Goal: Task Accomplishment & Management: Complete application form

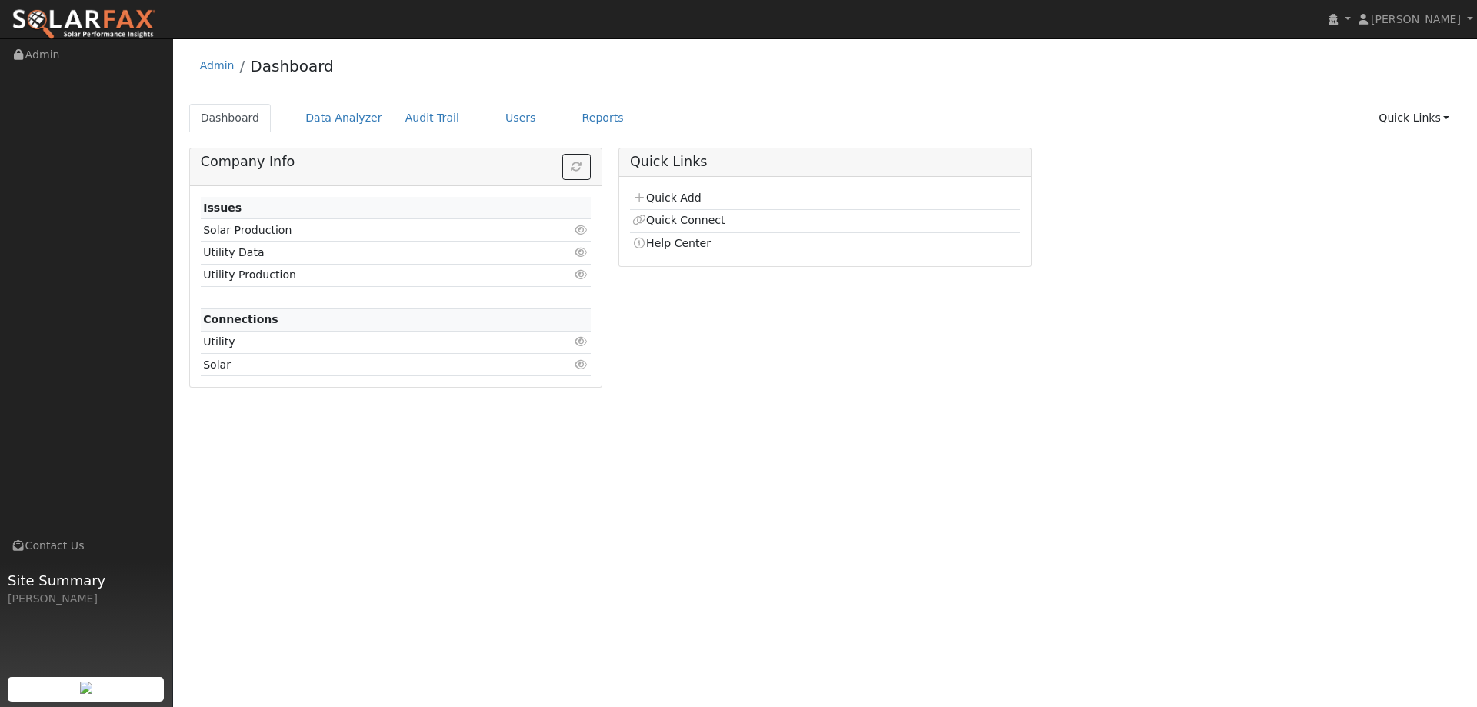
click at [686, 343] on div "Quick Links Quick Add Quick Connect Help Center" at bounding box center [824, 273] width 429 height 251
click at [679, 202] on link "Quick Add" at bounding box center [666, 198] width 68 height 12
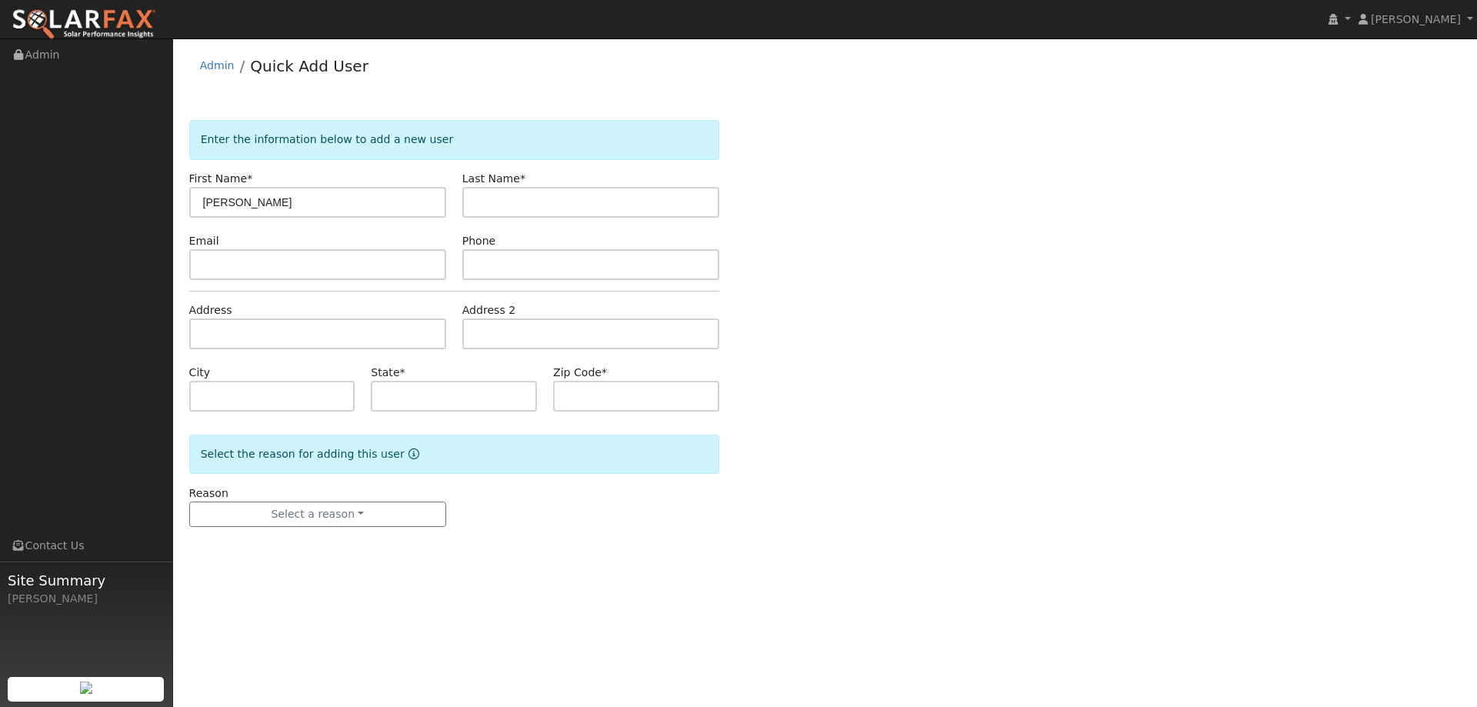
type input "[PERSON_NAME]"
paste input "[PERSON_NAME]"
type input "[PERSON_NAME]"
click at [393, 253] on input "text" at bounding box center [317, 264] width 257 height 31
paste input "ngram23@gmail.com"
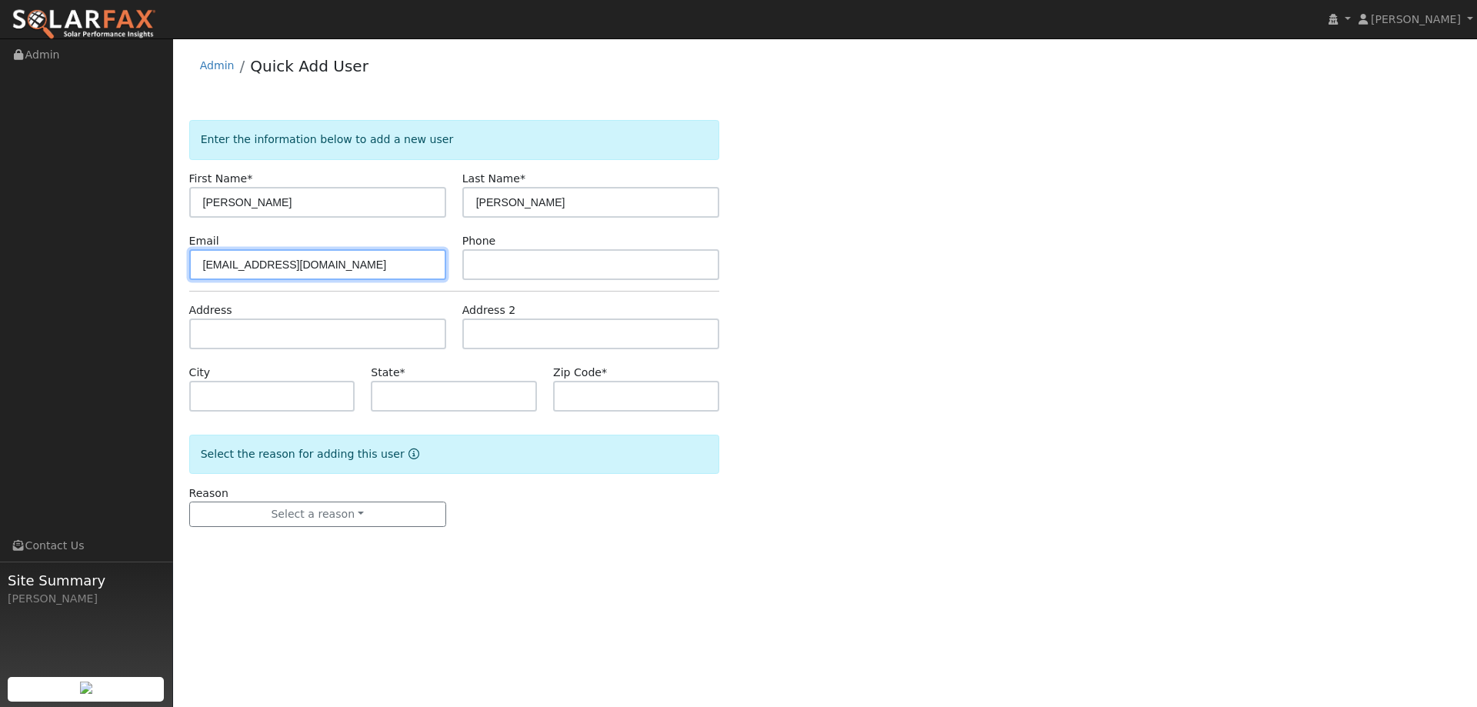
type input "ngram23@gmail.com"
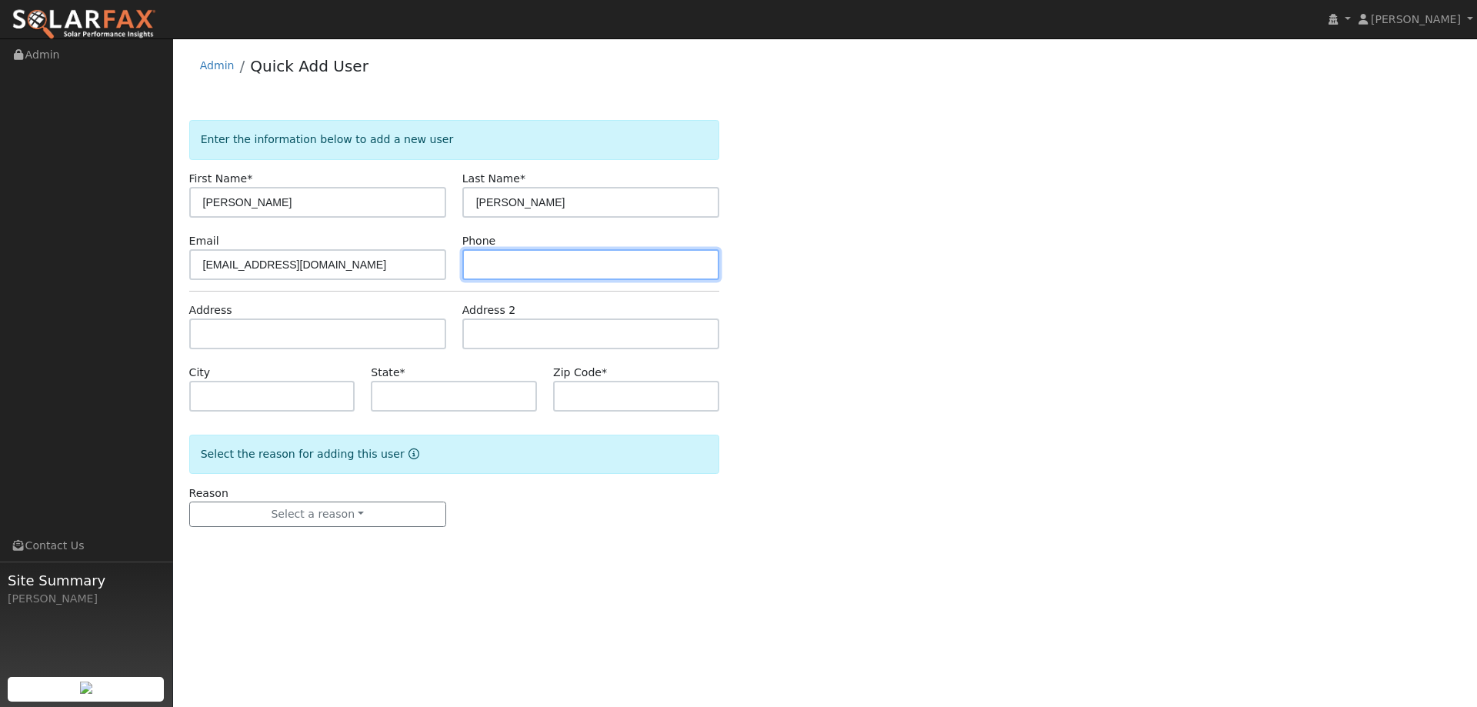
click at [508, 267] on input "text" at bounding box center [590, 264] width 257 height 31
paste input "(510) 205-4216"
type input "(510) 205-4216"
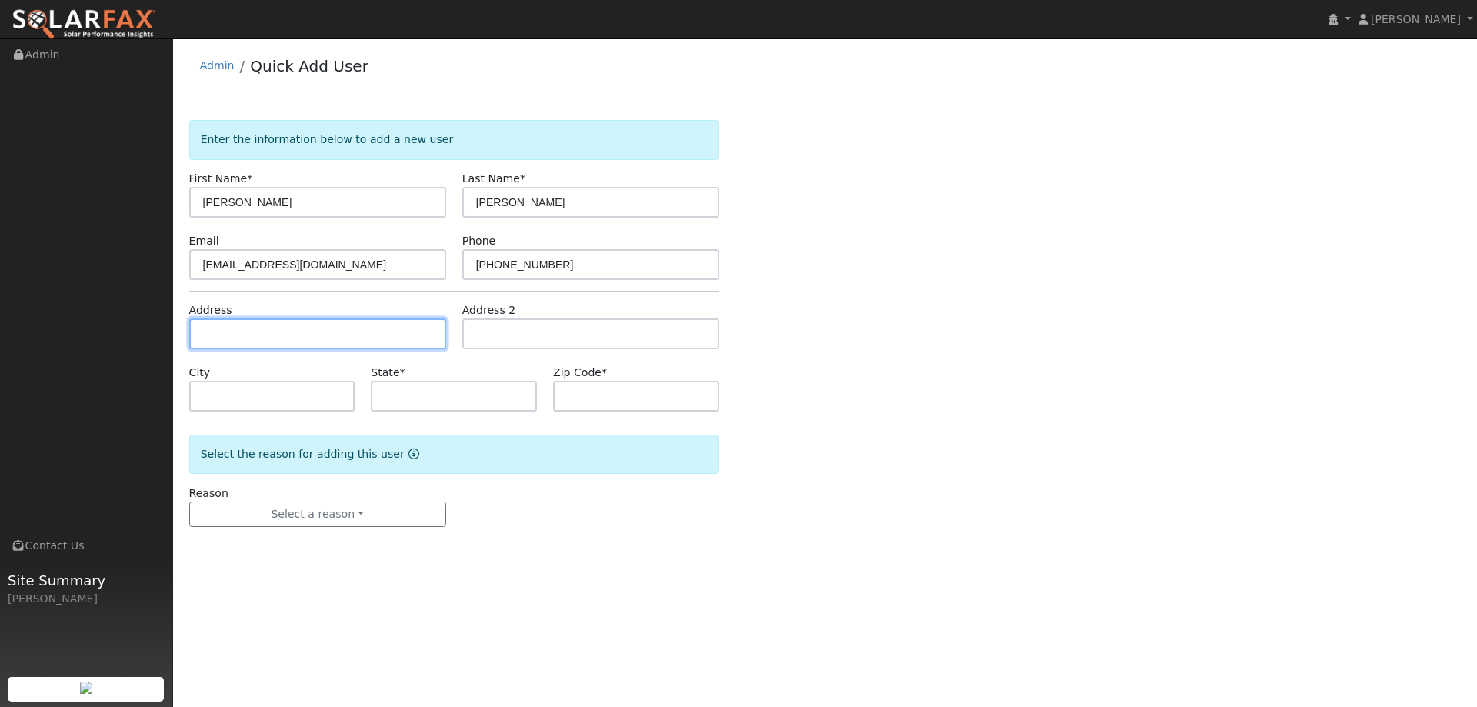
click at [315, 332] on input "text" at bounding box center [317, 333] width 257 height 31
paste input "116 Daphne Court"
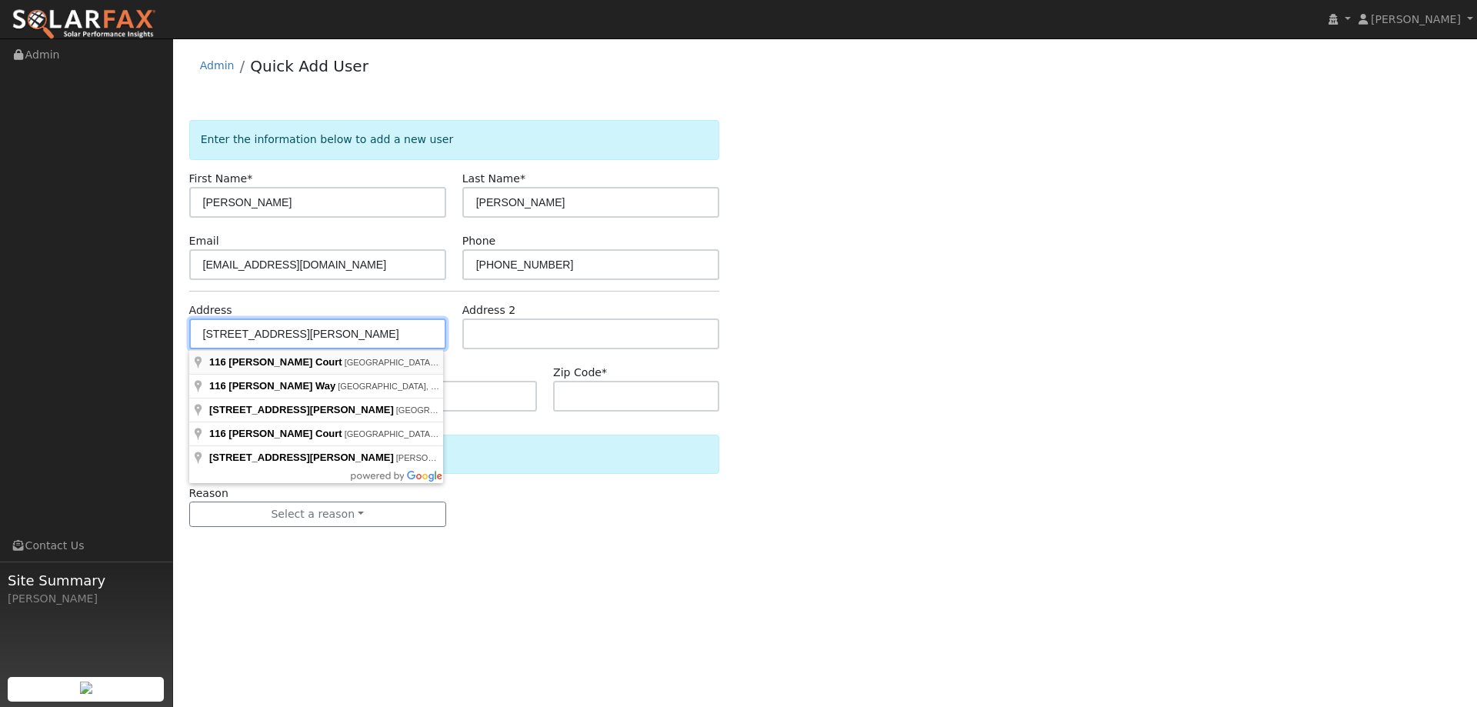
type input "116 Daphne Court"
type input "Antioch"
type input "CA"
type input "94509"
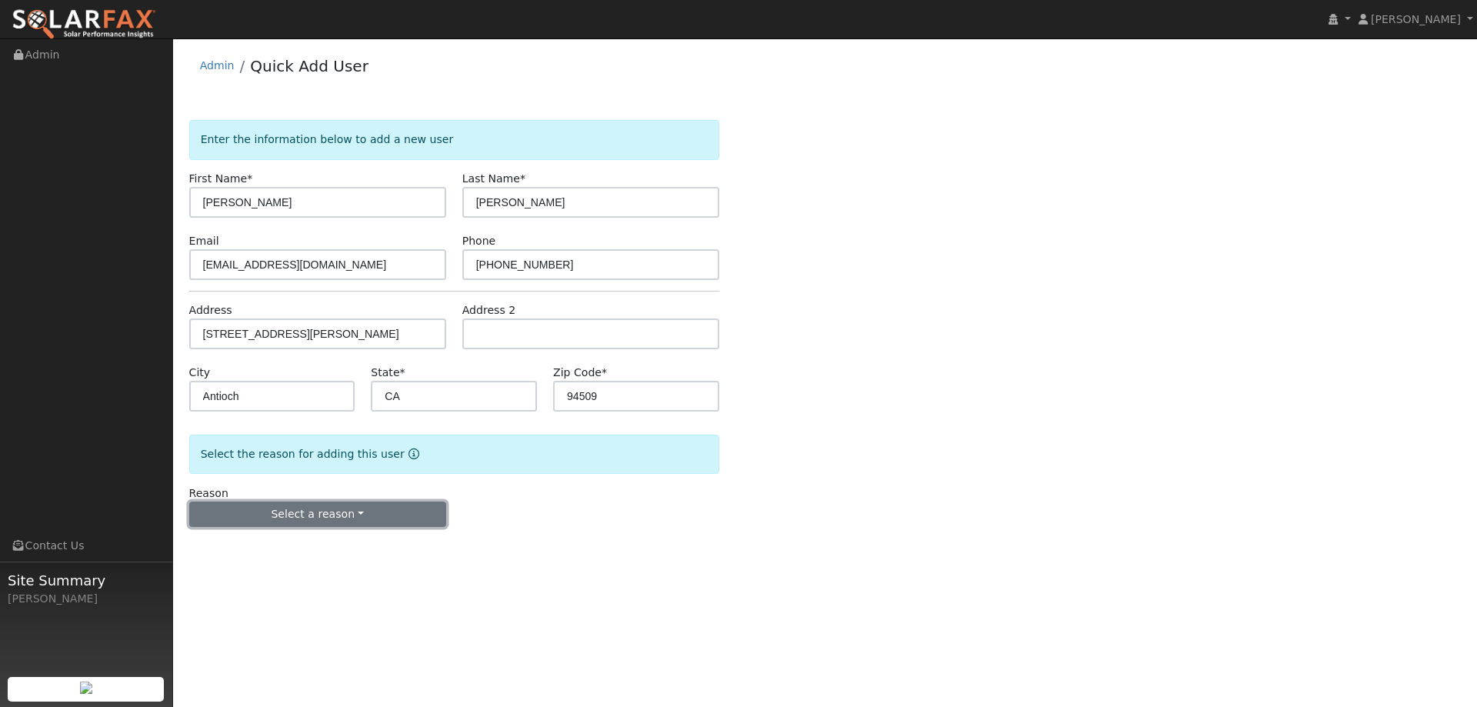
click at [406, 515] on button "Select a reason" at bounding box center [317, 514] width 257 height 26
click at [289, 537] on link "New lead" at bounding box center [275, 546] width 170 height 22
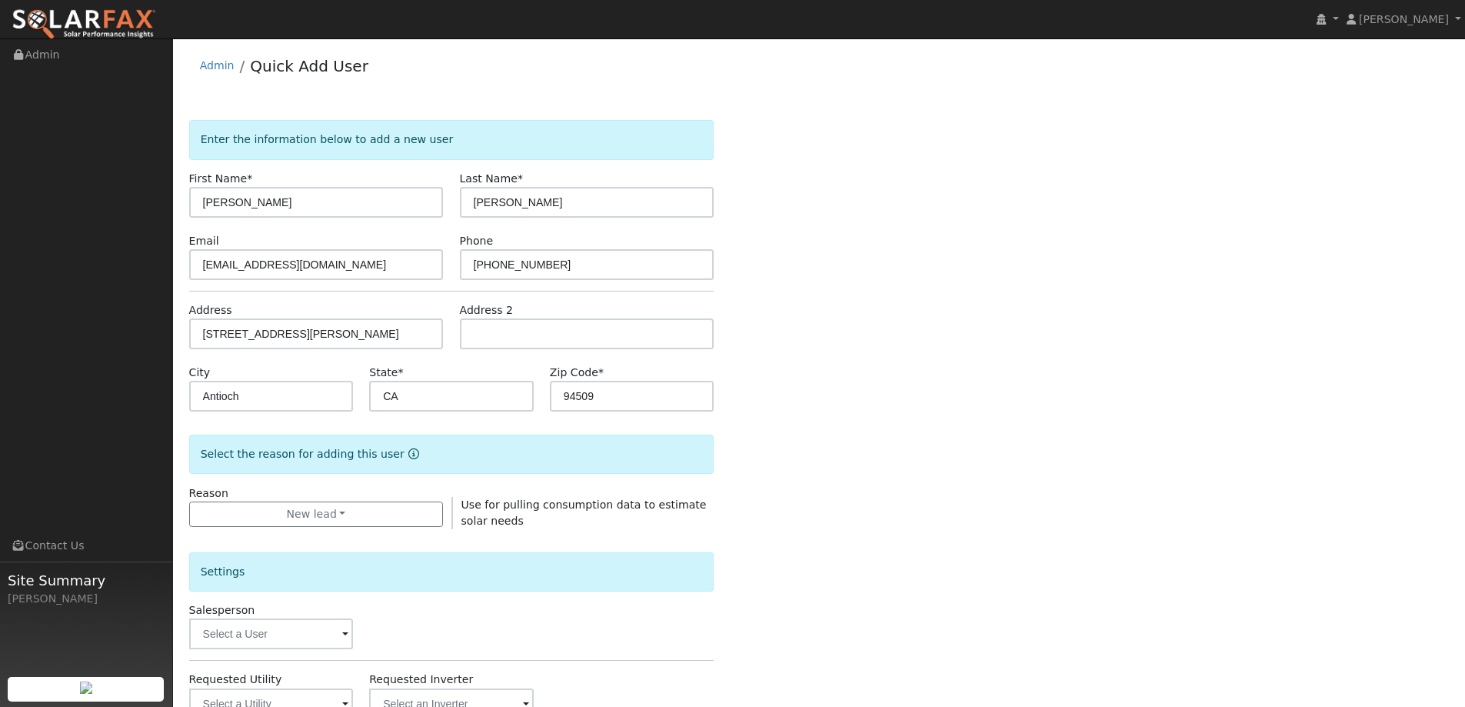
scroll to position [154, 0]
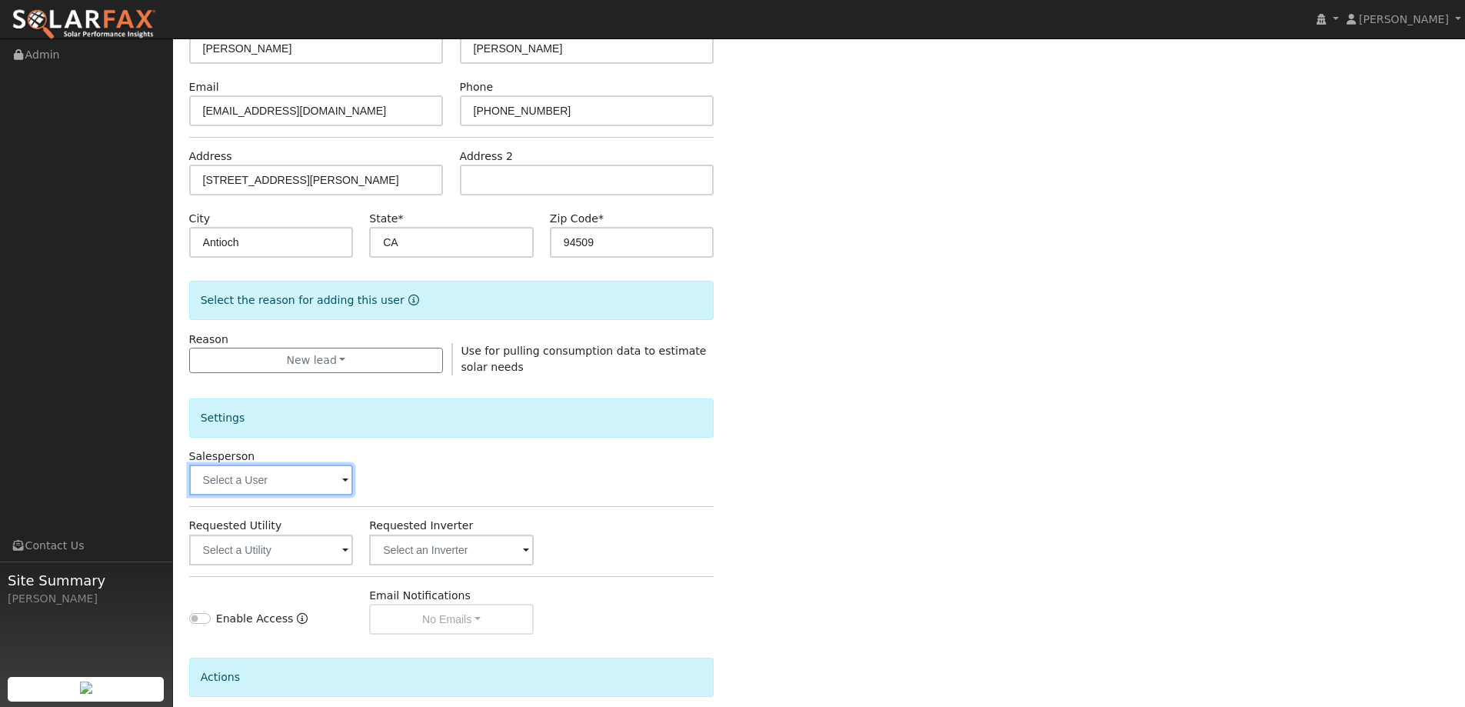
click at [341, 477] on input "text" at bounding box center [271, 480] width 165 height 31
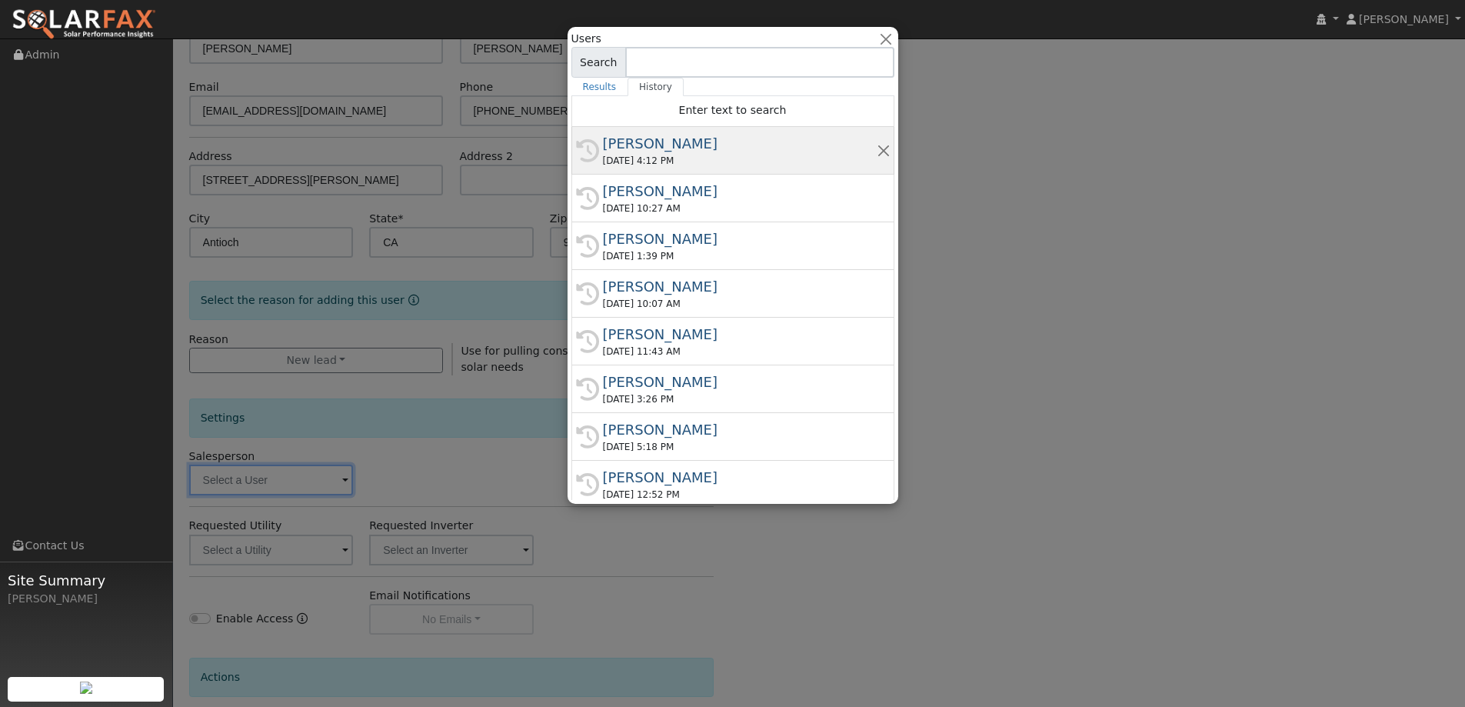
click at [660, 160] on div "09/11/2025 4:12 PM" at bounding box center [740, 161] width 274 height 14
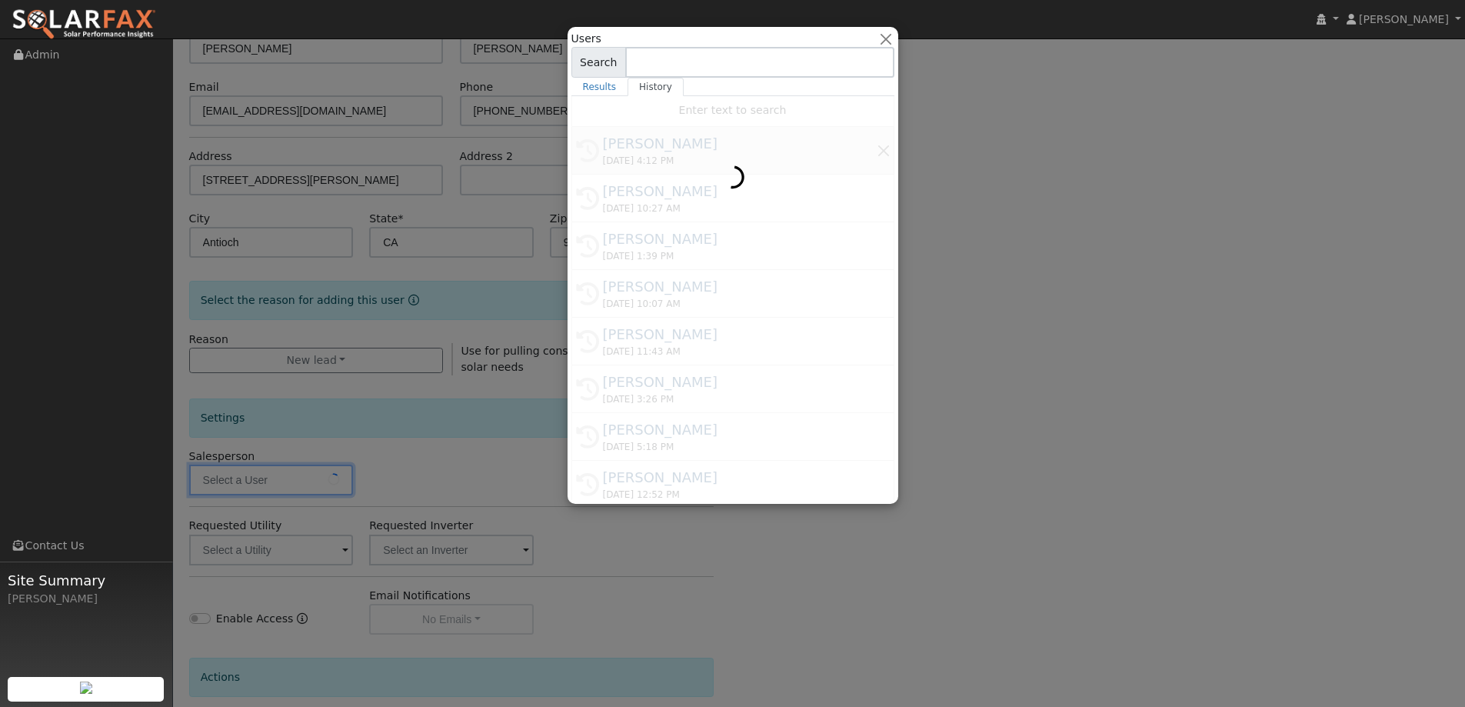
type input "Jon Landsman"
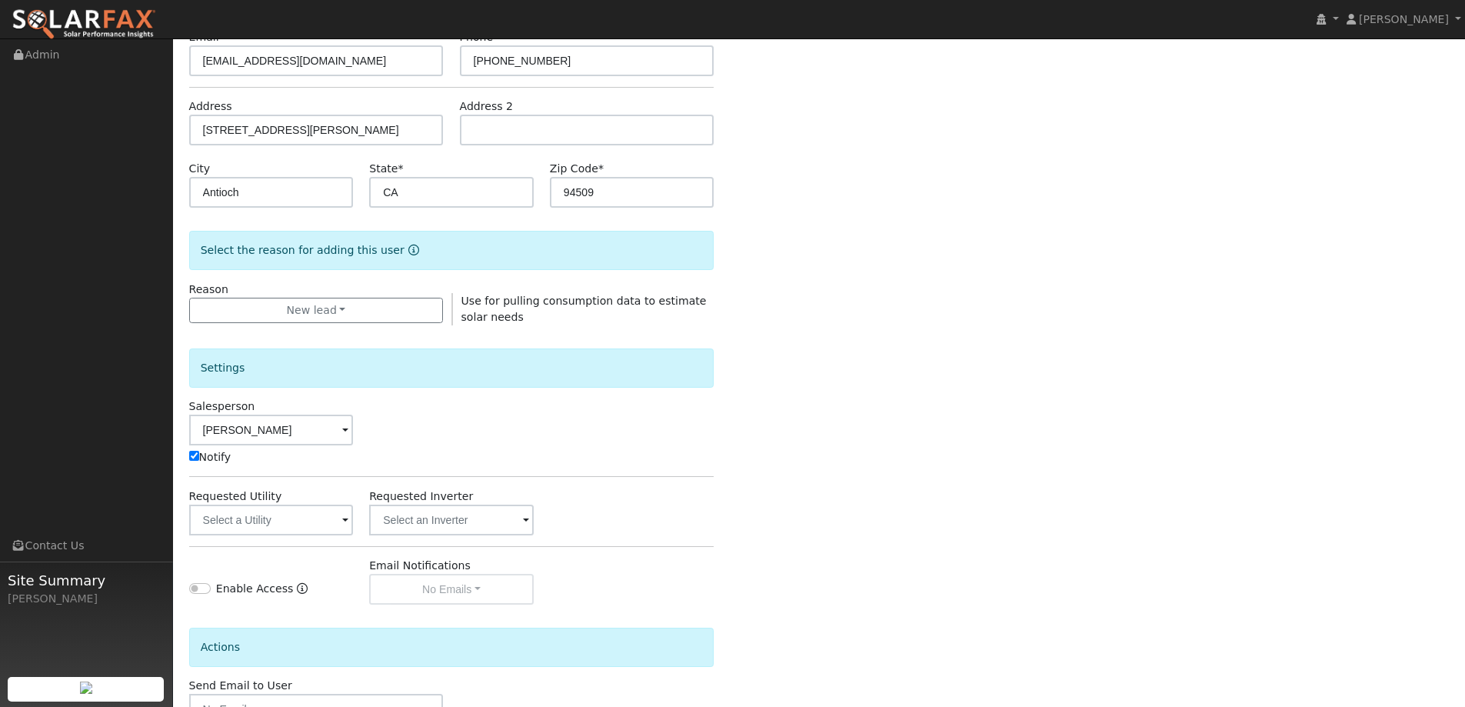
scroll to position [231, 0]
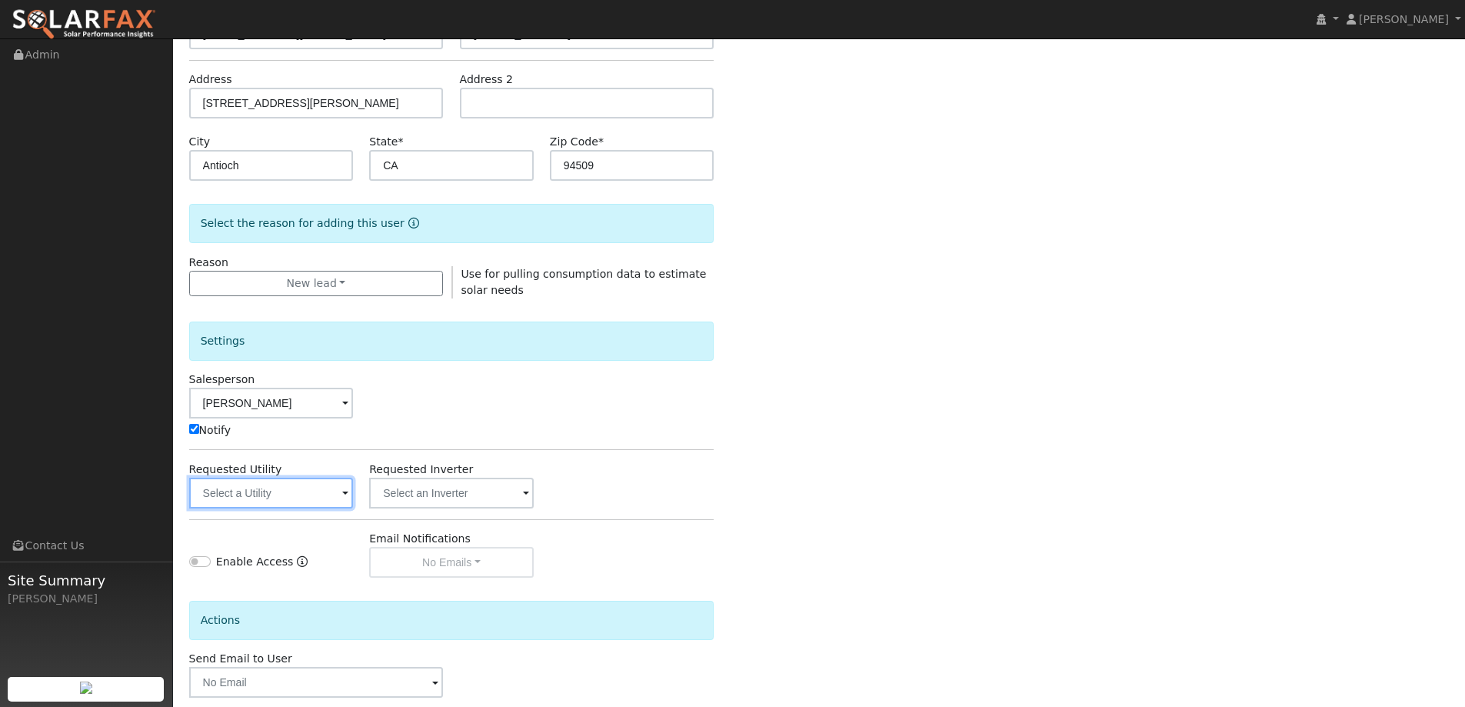
click at [307, 486] on input "text" at bounding box center [271, 493] width 165 height 31
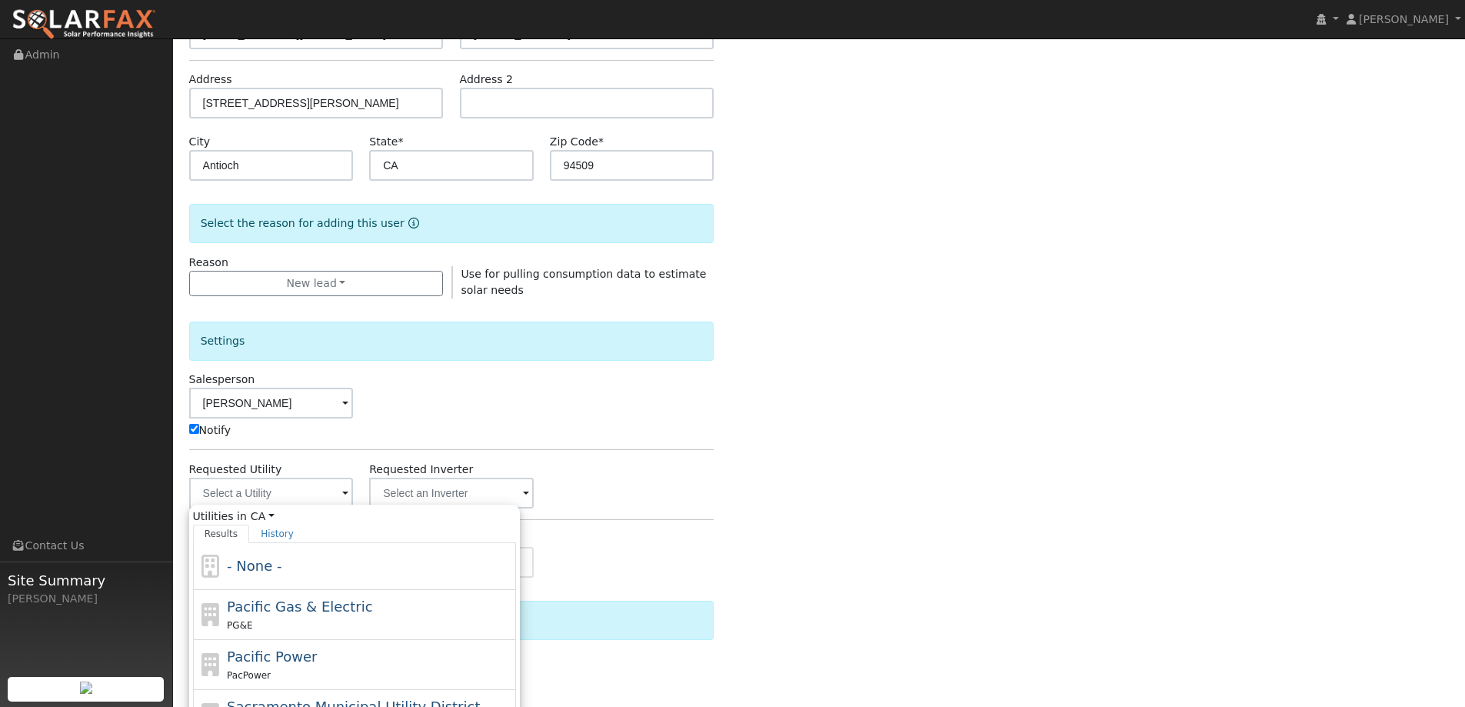
click at [556, 375] on div "Salesperson Jon Landsman Notify" at bounding box center [451, 404] width 541 height 67
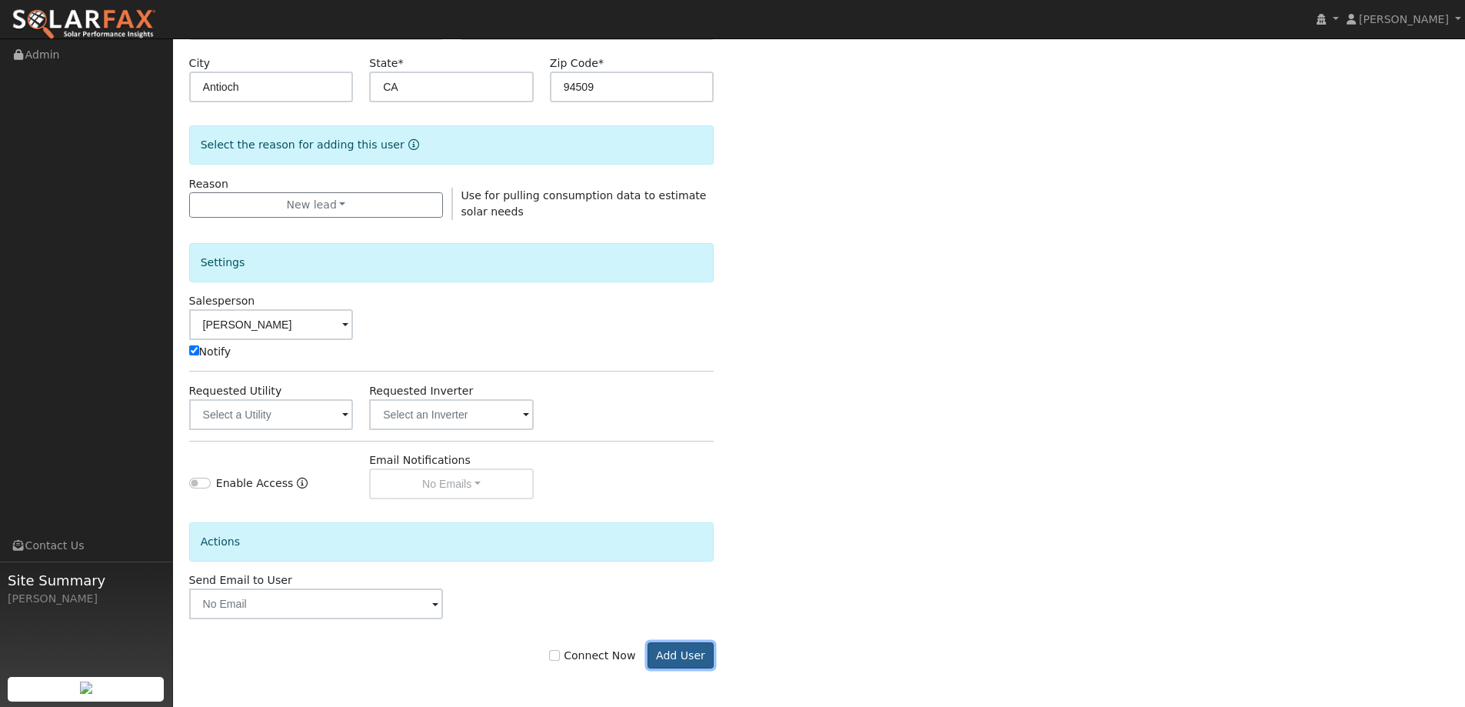
click at [697, 661] on button "Add User" at bounding box center [681, 655] width 67 height 26
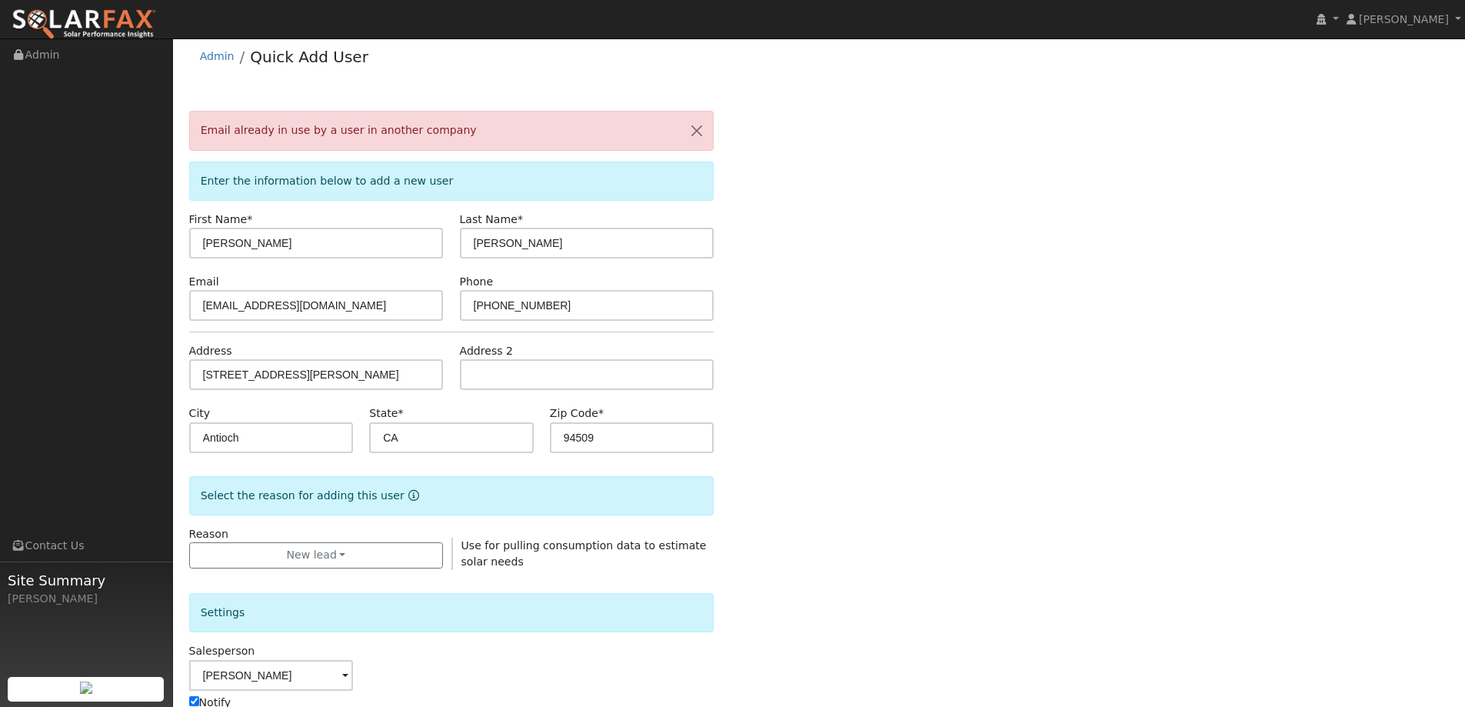
scroll to position [0, 0]
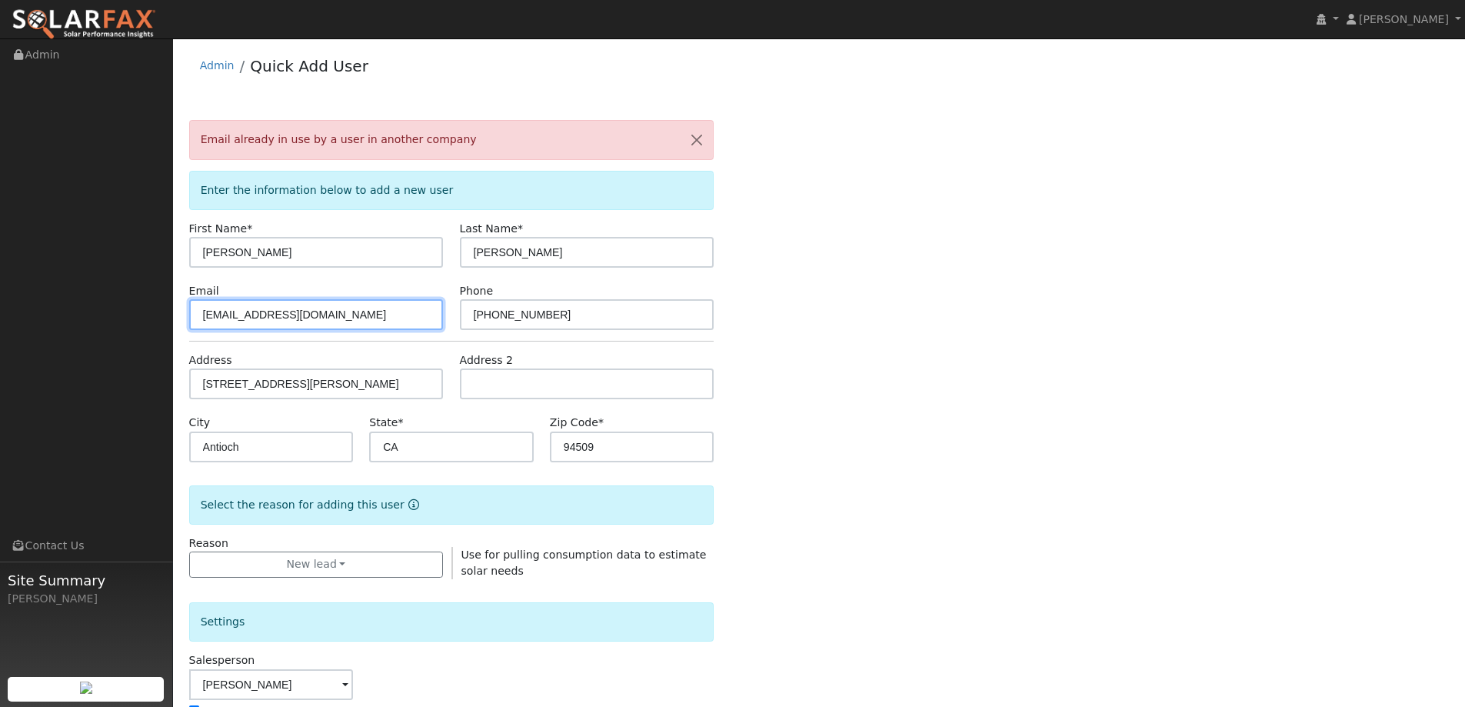
click at [361, 323] on input "ngram23@gmail.com" at bounding box center [316, 314] width 255 height 31
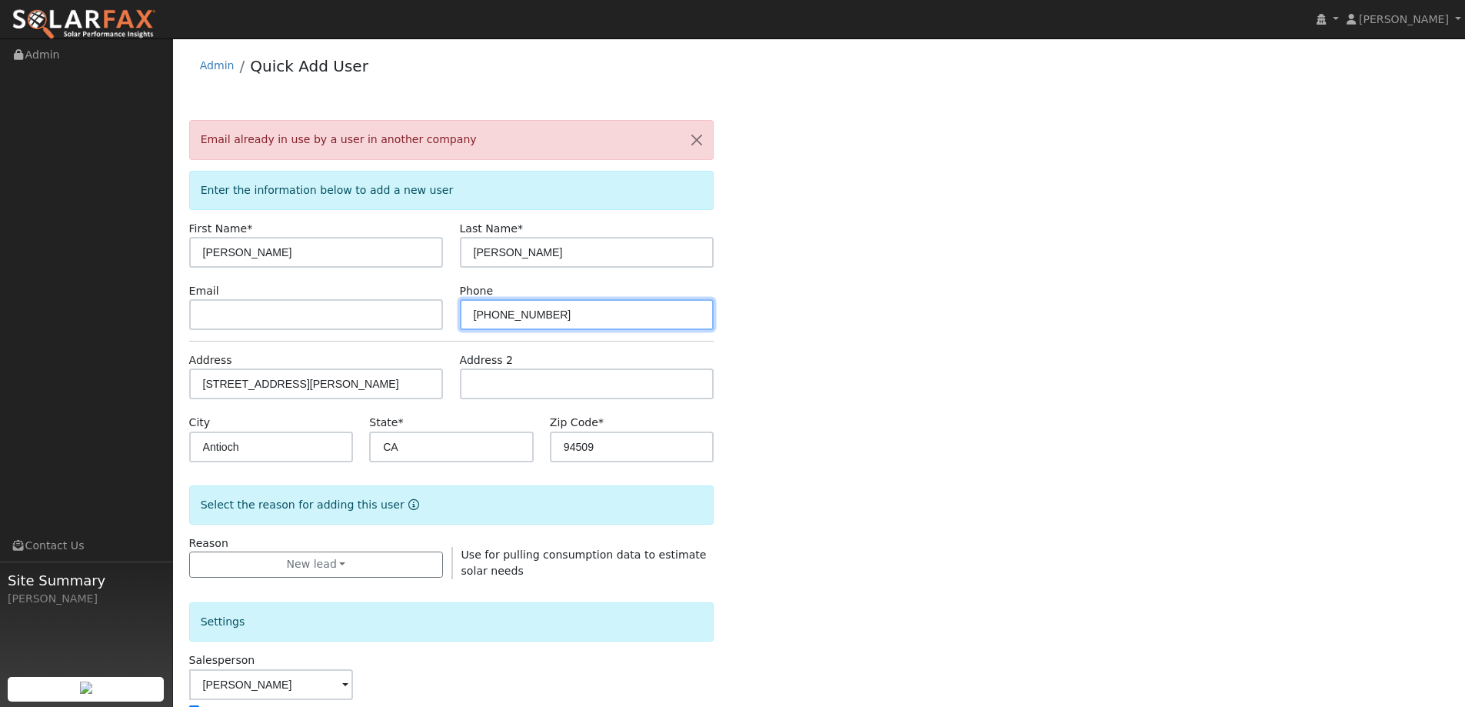
click at [562, 310] on input "(510) 205-4216" at bounding box center [587, 314] width 255 height 31
click at [136, 26] on img at bounding box center [84, 24] width 145 height 32
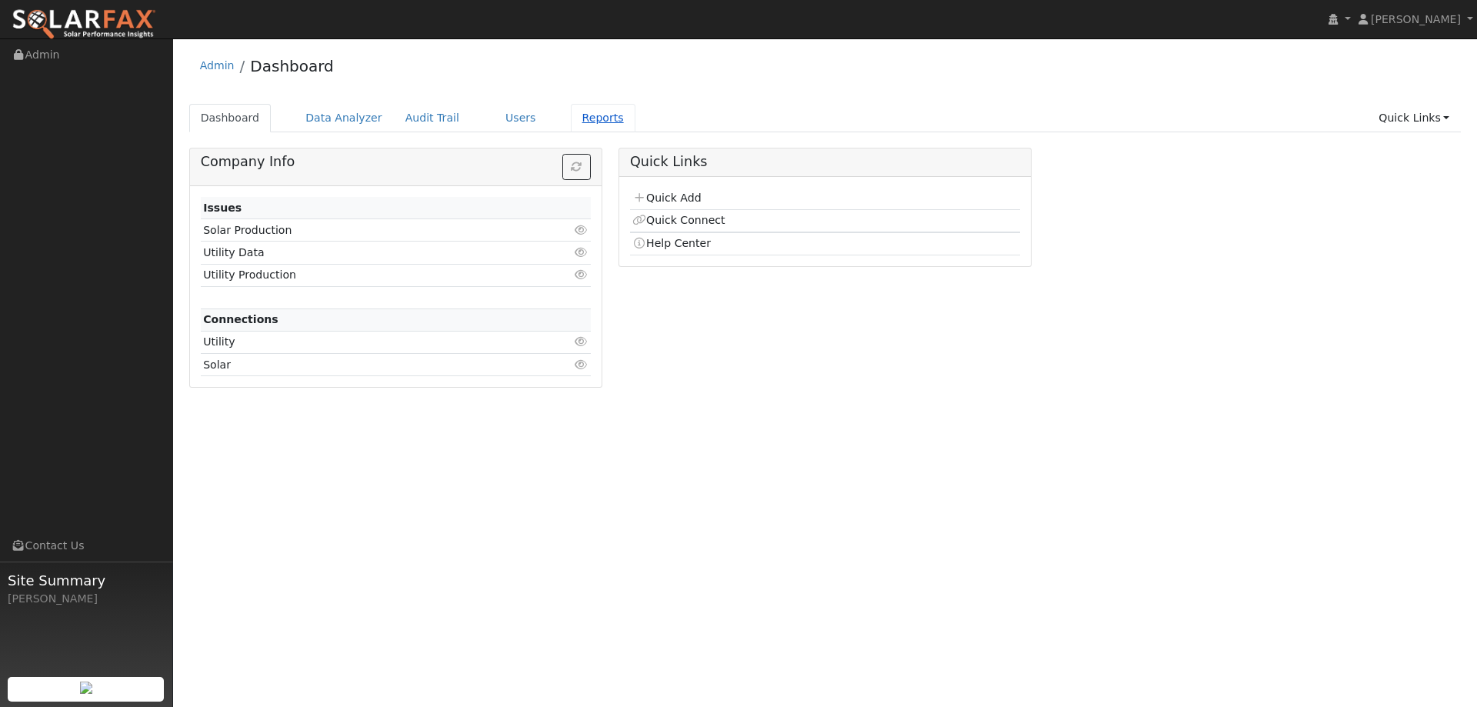
click at [571, 120] on link "Reports" at bounding box center [603, 118] width 65 height 28
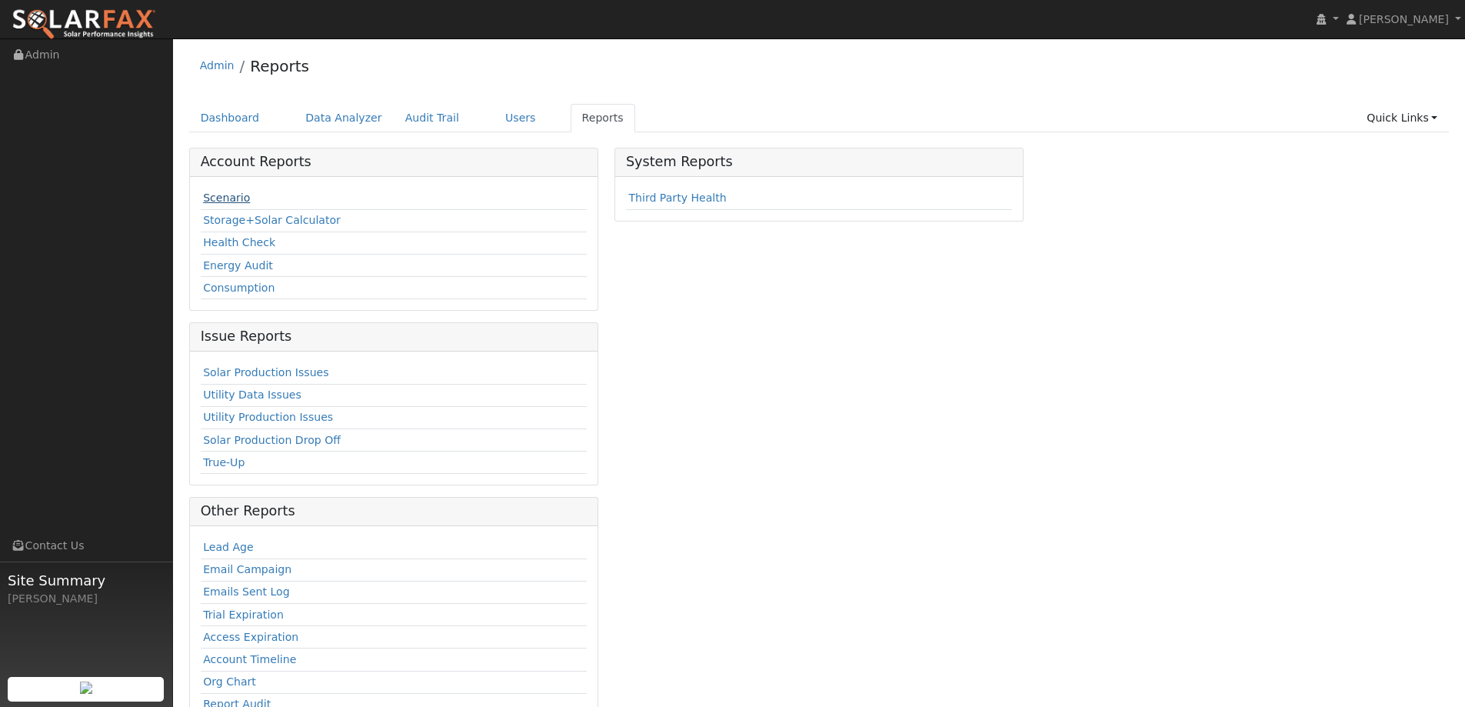
click at [218, 202] on link "Scenario" at bounding box center [226, 198] width 47 height 12
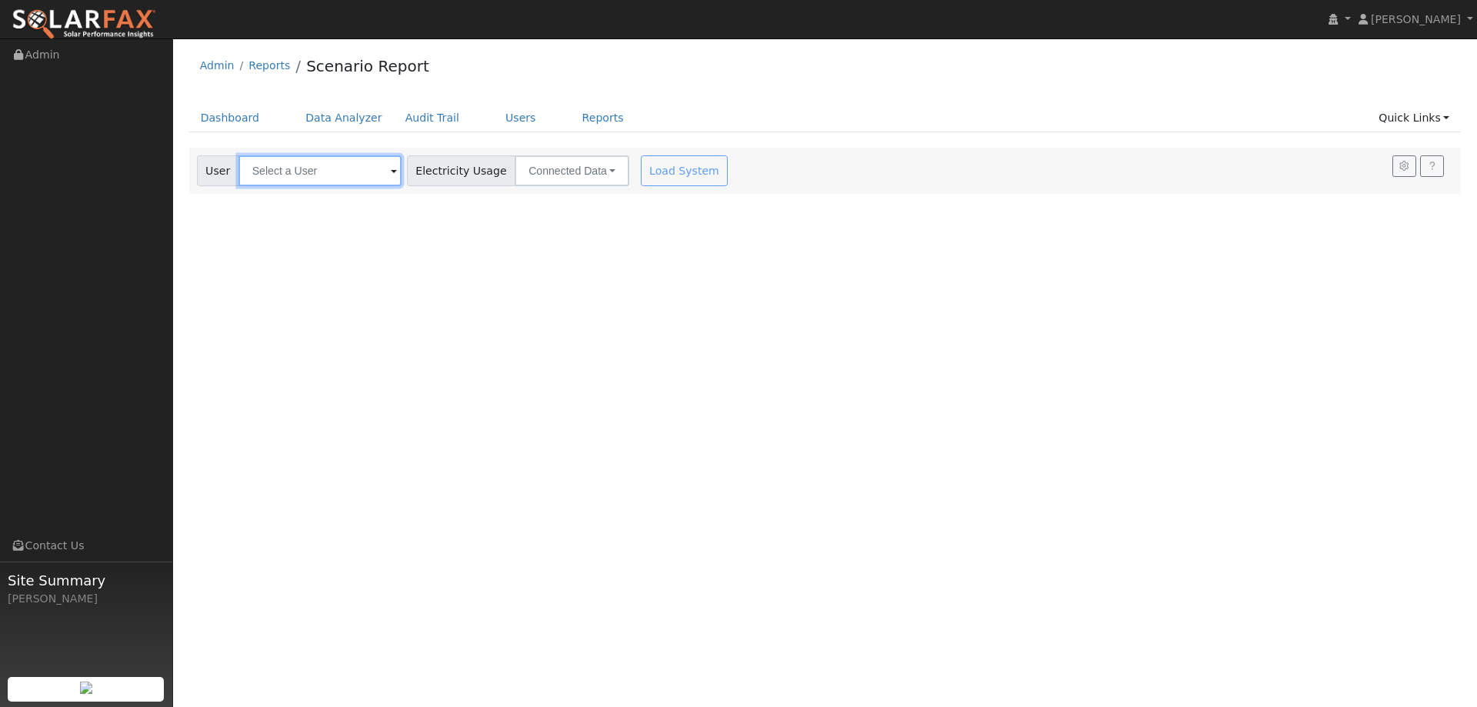
click at [331, 178] on input "text" at bounding box center [319, 170] width 163 height 31
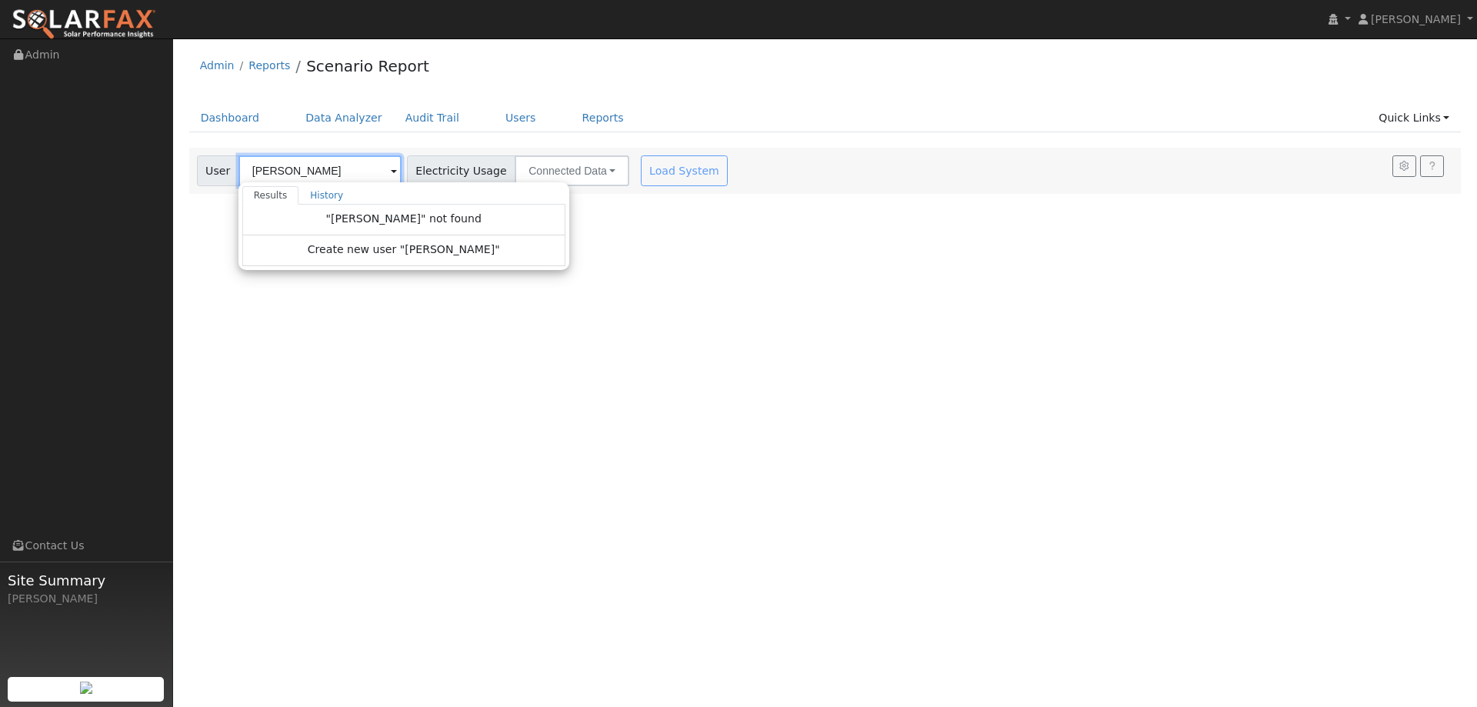
click at [250, 171] on input "[PERSON_NAME]" at bounding box center [319, 170] width 163 height 31
click at [253, 172] on input "[PERSON_NAME]" at bounding box center [319, 170] width 163 height 31
type input "[PERSON_NAME]"
click at [287, 173] on input "[PERSON_NAME]" at bounding box center [319, 170] width 163 height 31
drag, startPoint x: 355, startPoint y: 175, endPoint x: 207, endPoint y: 174, distance: 147.7
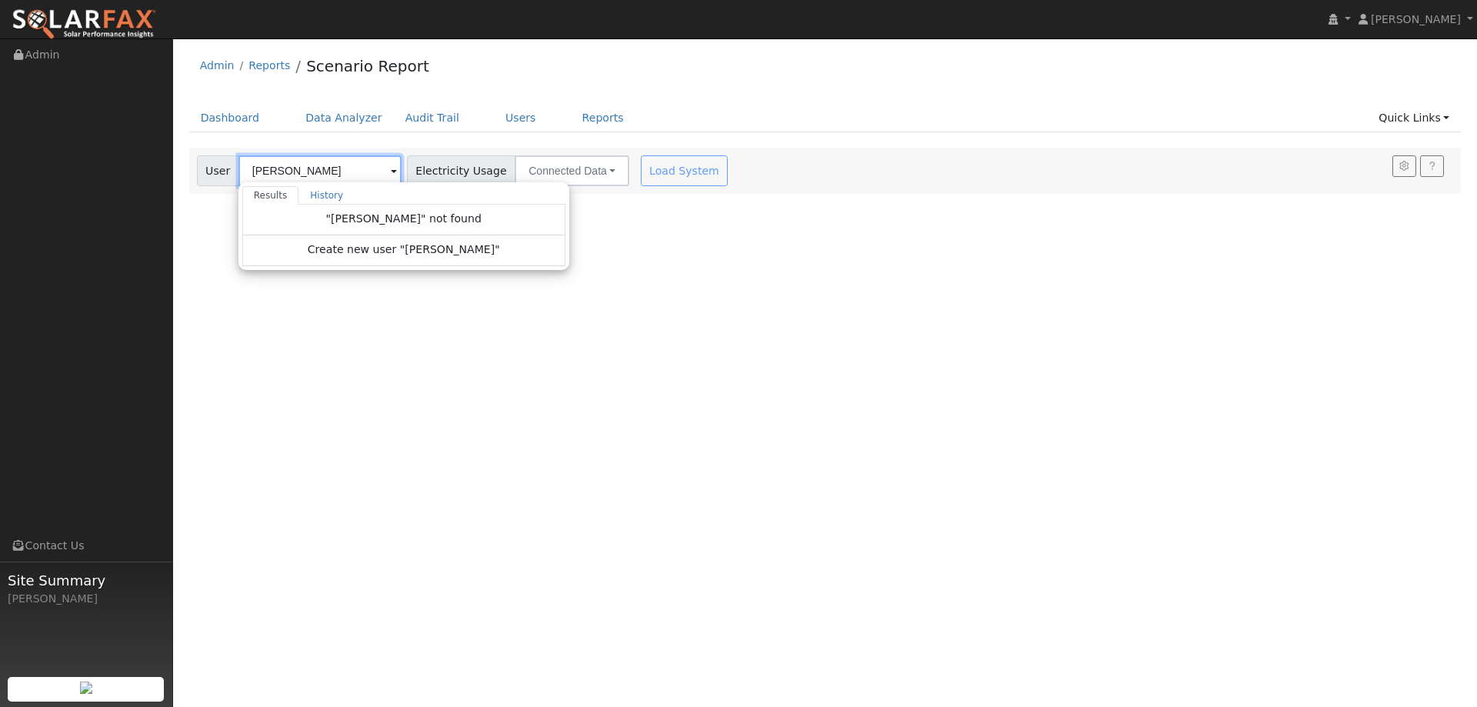
click at [207, 174] on div "User [PERSON_NAME] Results History "[PERSON_NAME]" not found Create new user "[…" at bounding box center [299, 170] width 205 height 31
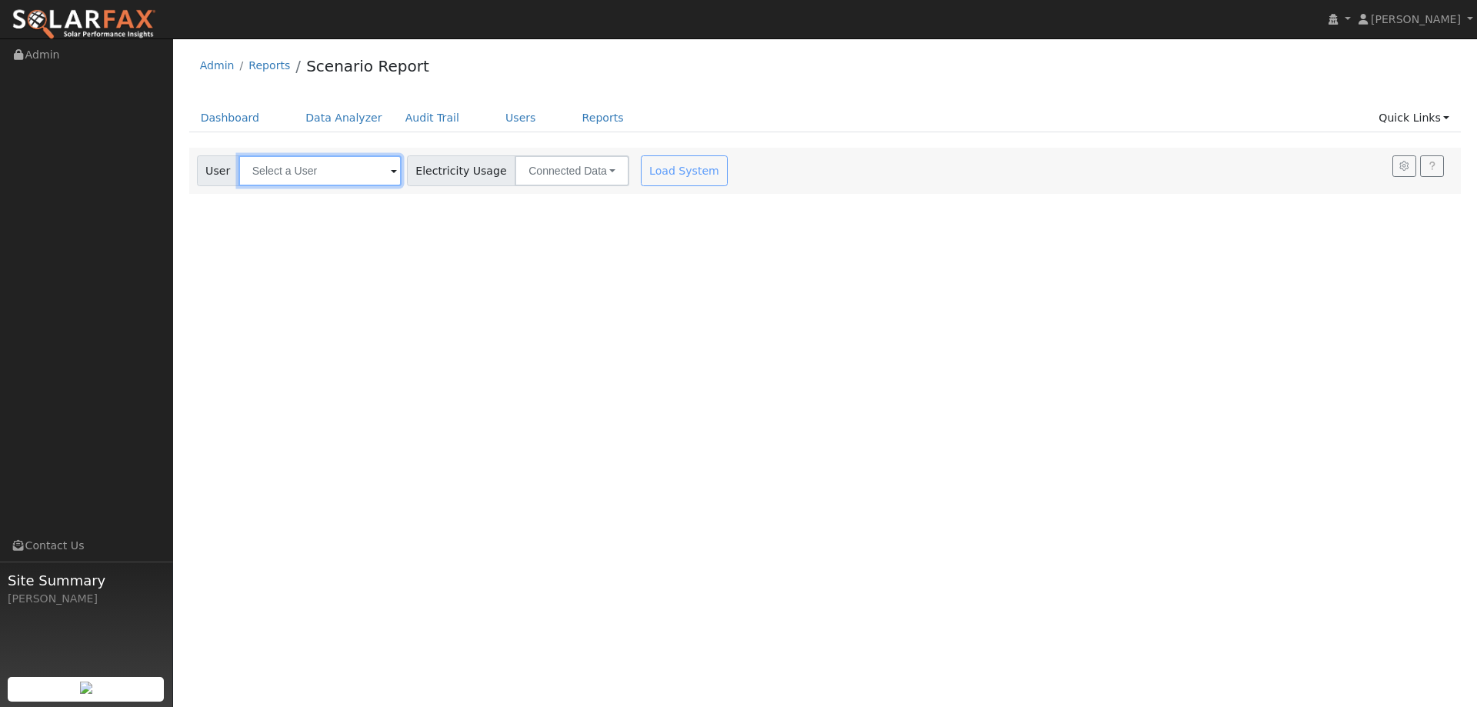
paste input "[EMAIL_ADDRESS][DOMAIN_NAME]"
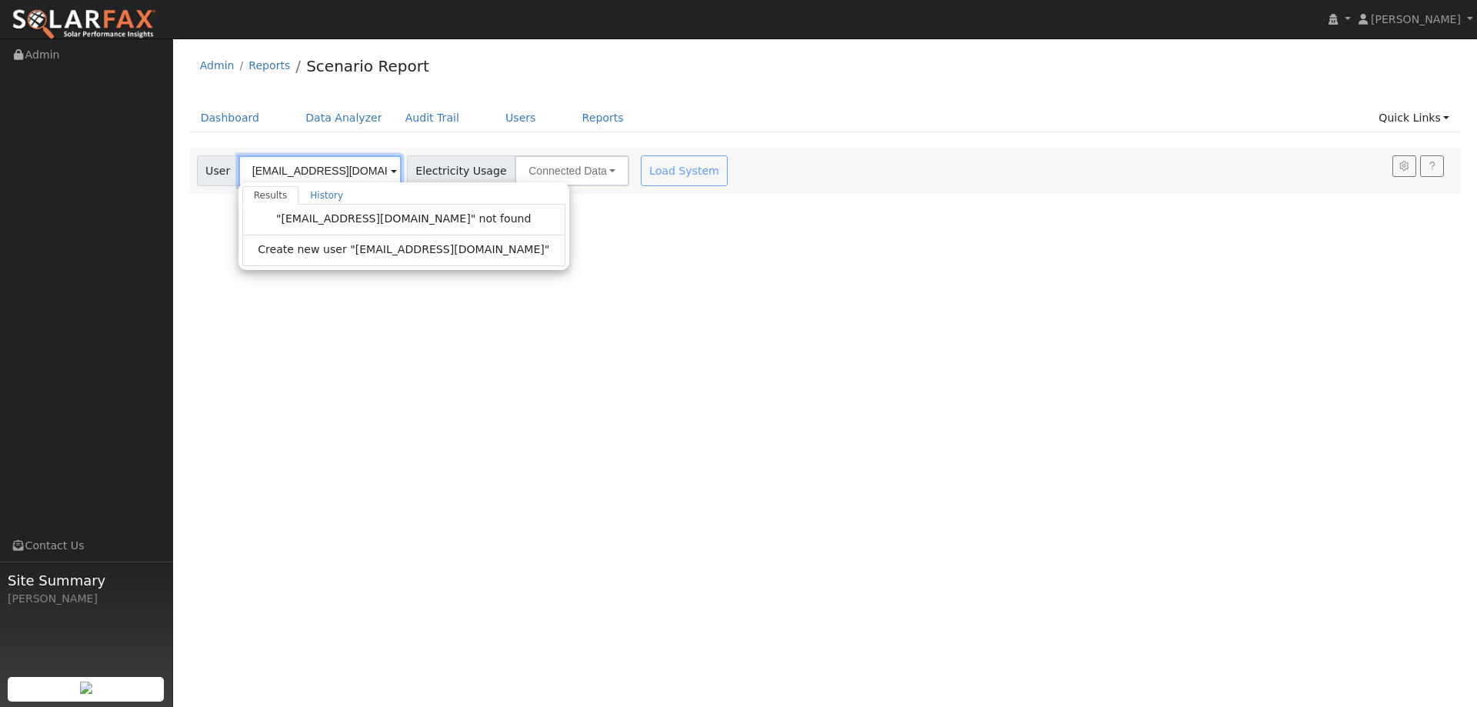
click at [351, 165] on input "[EMAIL_ADDRESS][DOMAIN_NAME]" at bounding box center [319, 170] width 163 height 31
type input "[EMAIL_ADDRESS][DOMAIN_NAME]"
click at [326, 200] on link "History" at bounding box center [326, 195] width 56 height 18
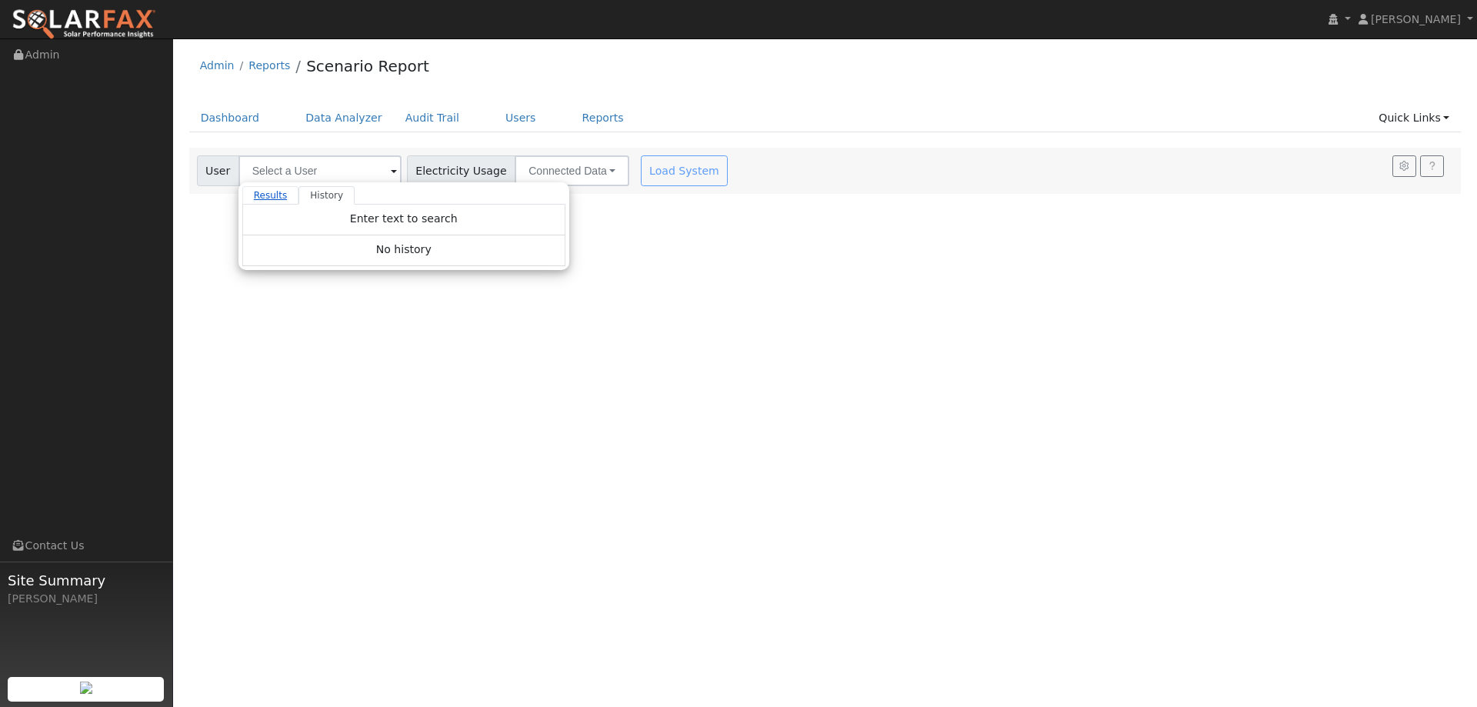
click at [271, 198] on link "Results" at bounding box center [270, 195] width 57 height 18
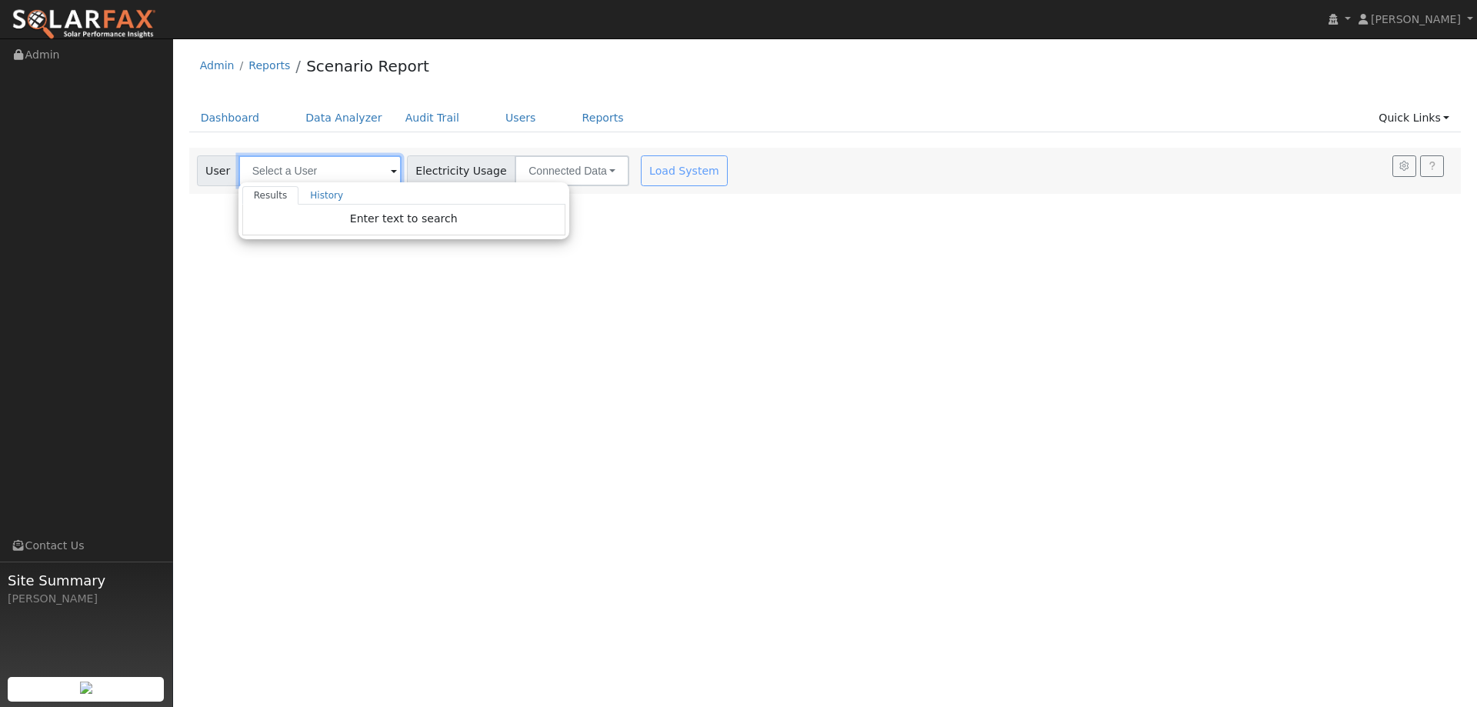
click at [286, 170] on input "text" at bounding box center [319, 170] width 163 height 31
paste input "Angie Ramandanes"
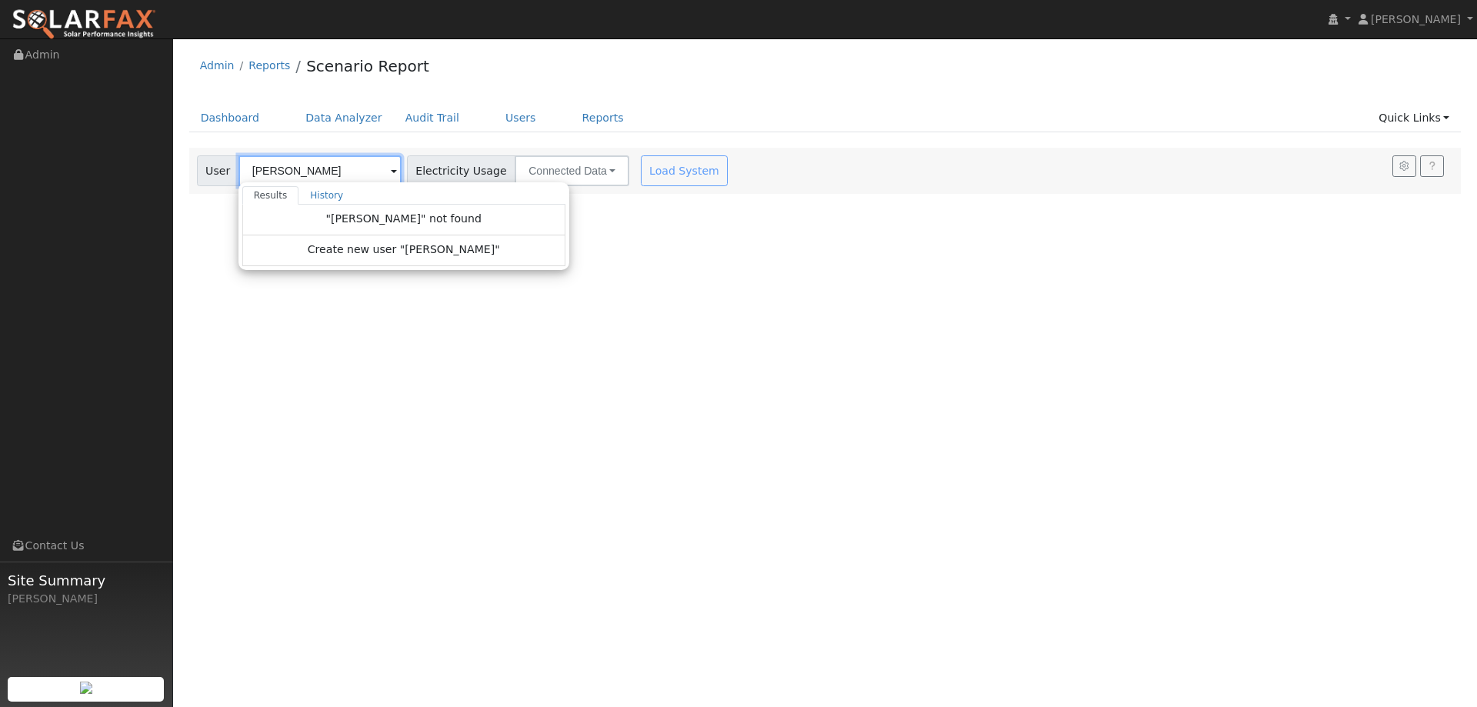
type input "Angie Ramandanes"
click at [212, 232] on div "User Profile First name Last name Email Email Notifications No Emails No Emails…" at bounding box center [825, 372] width 1304 height 668
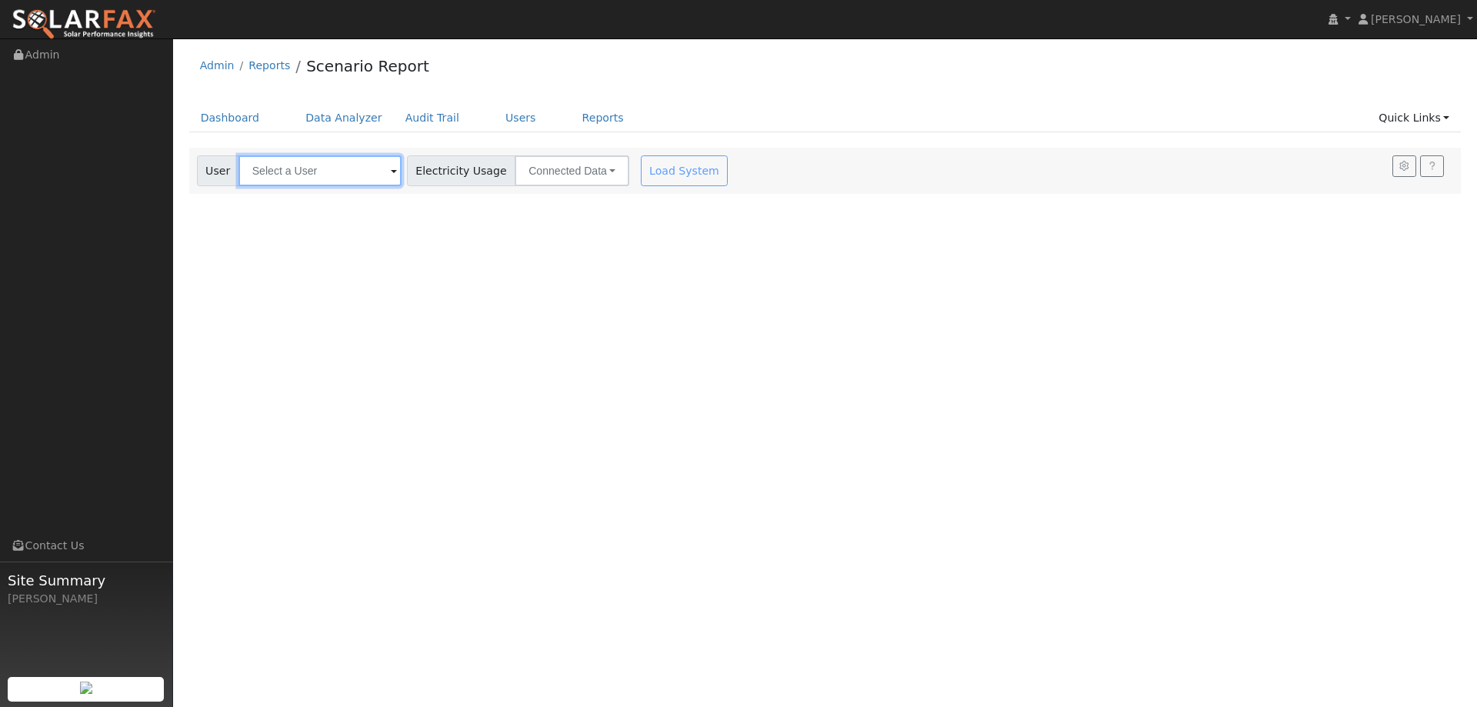
click at [277, 172] on input "text" at bounding box center [319, 170] width 163 height 31
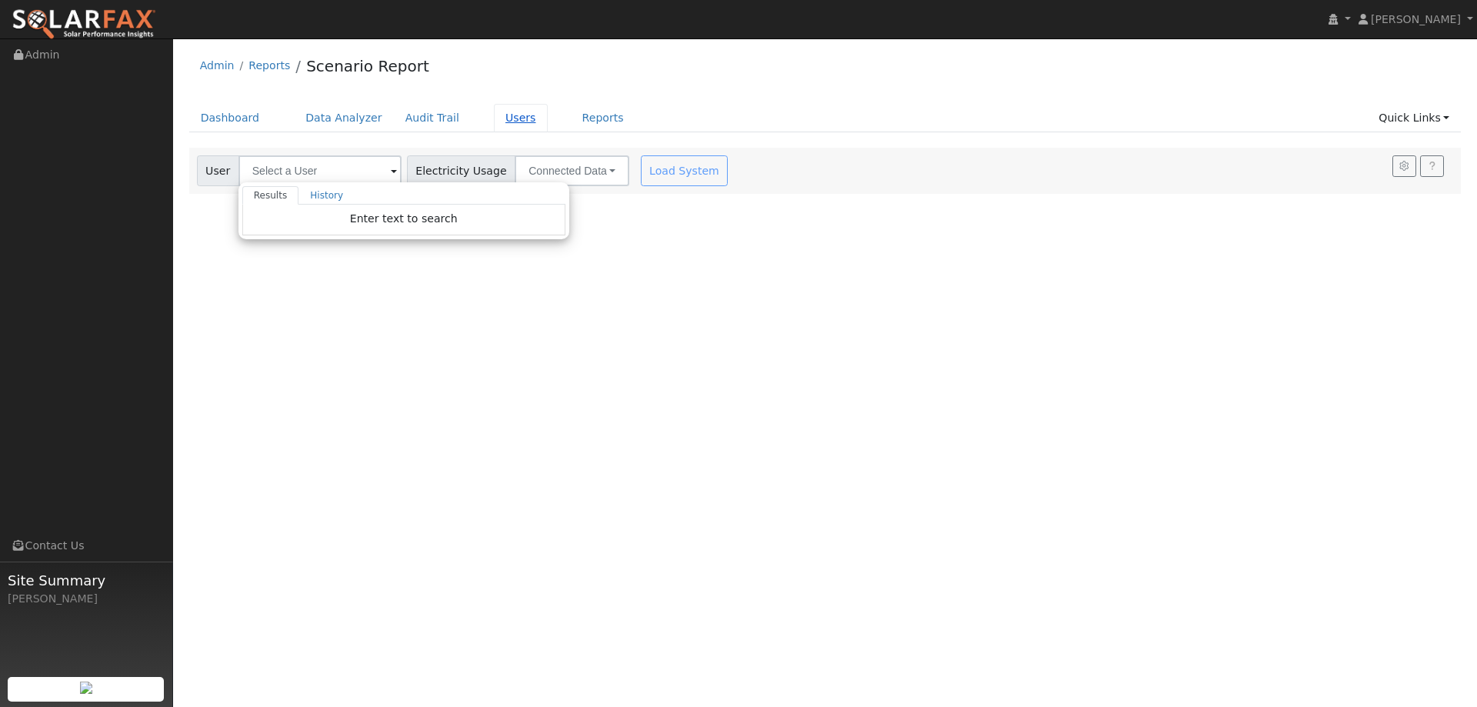
click at [494, 121] on link "Users" at bounding box center [521, 118] width 54 height 28
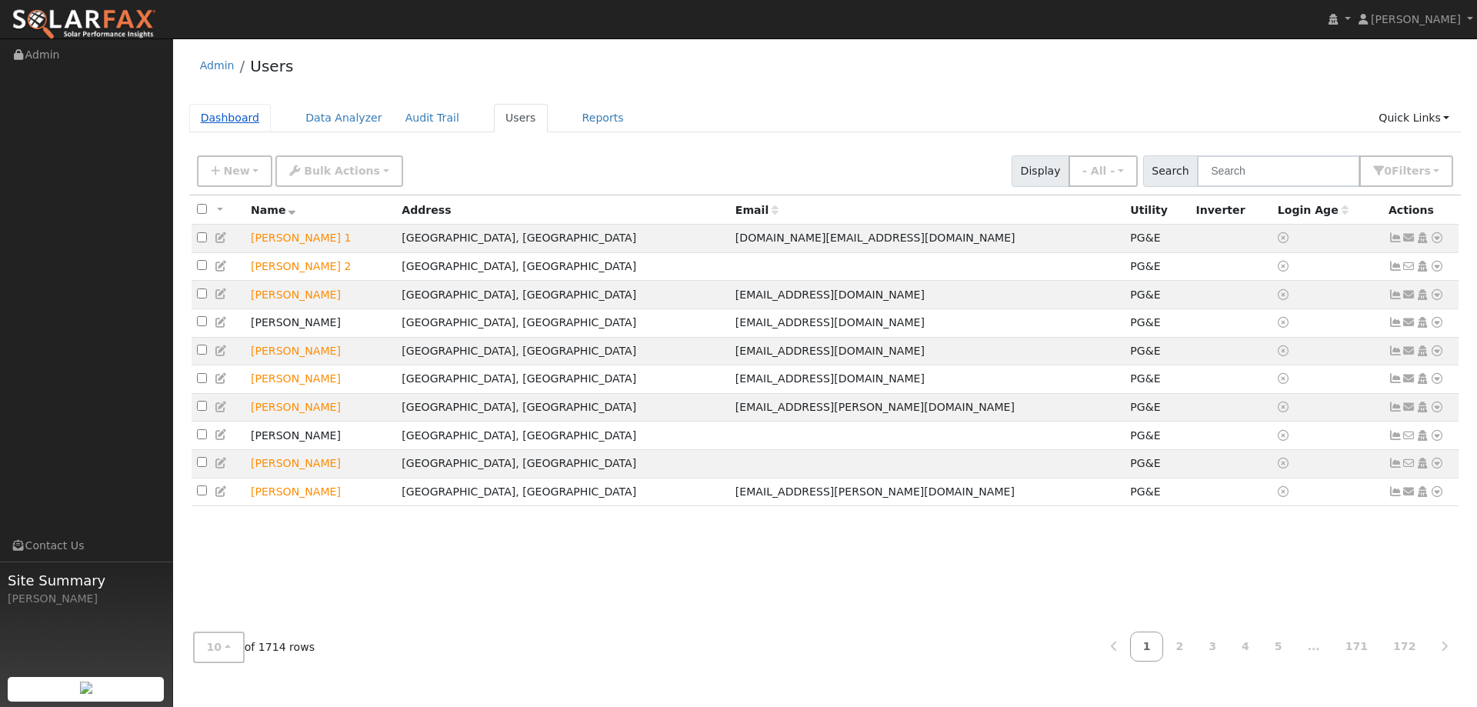
click at [236, 116] on link "Dashboard" at bounding box center [230, 118] width 82 height 28
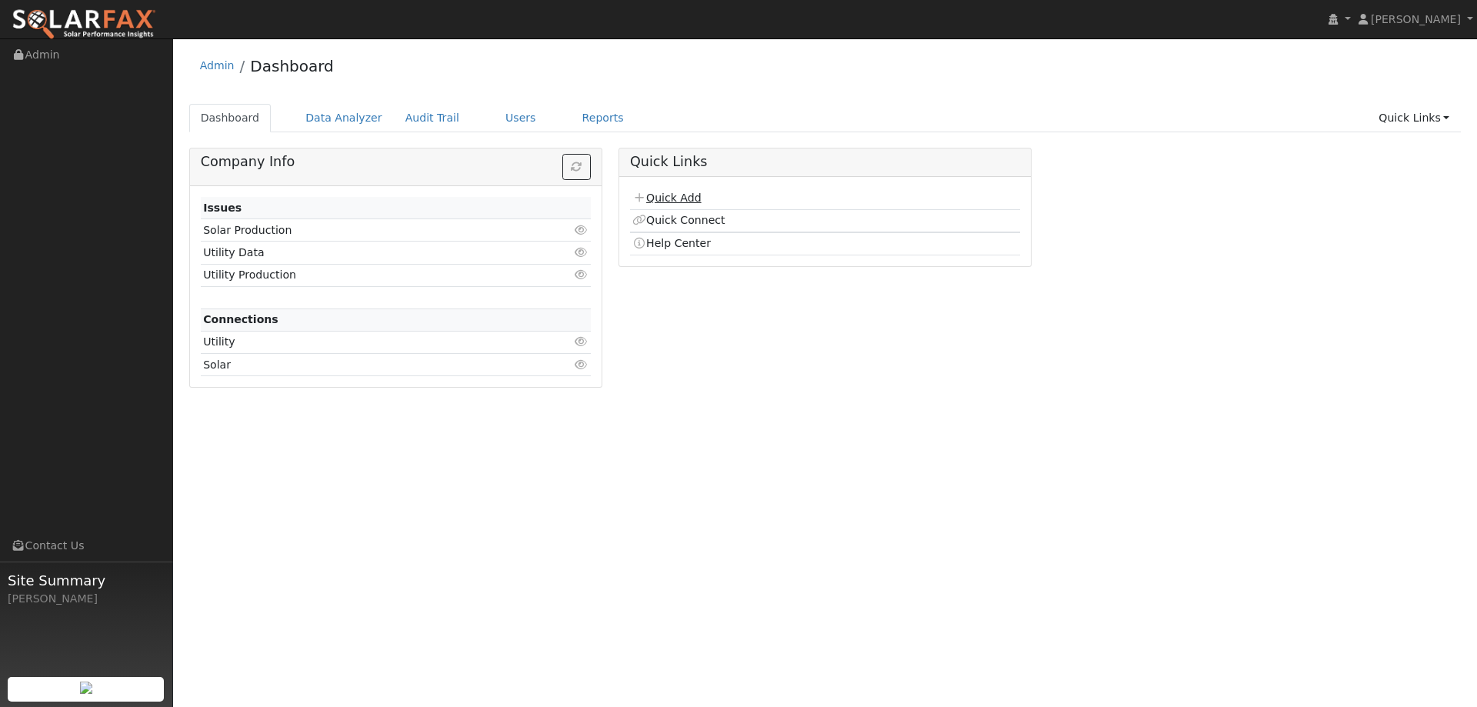
click at [664, 198] on link "Quick Add" at bounding box center [666, 198] width 68 height 12
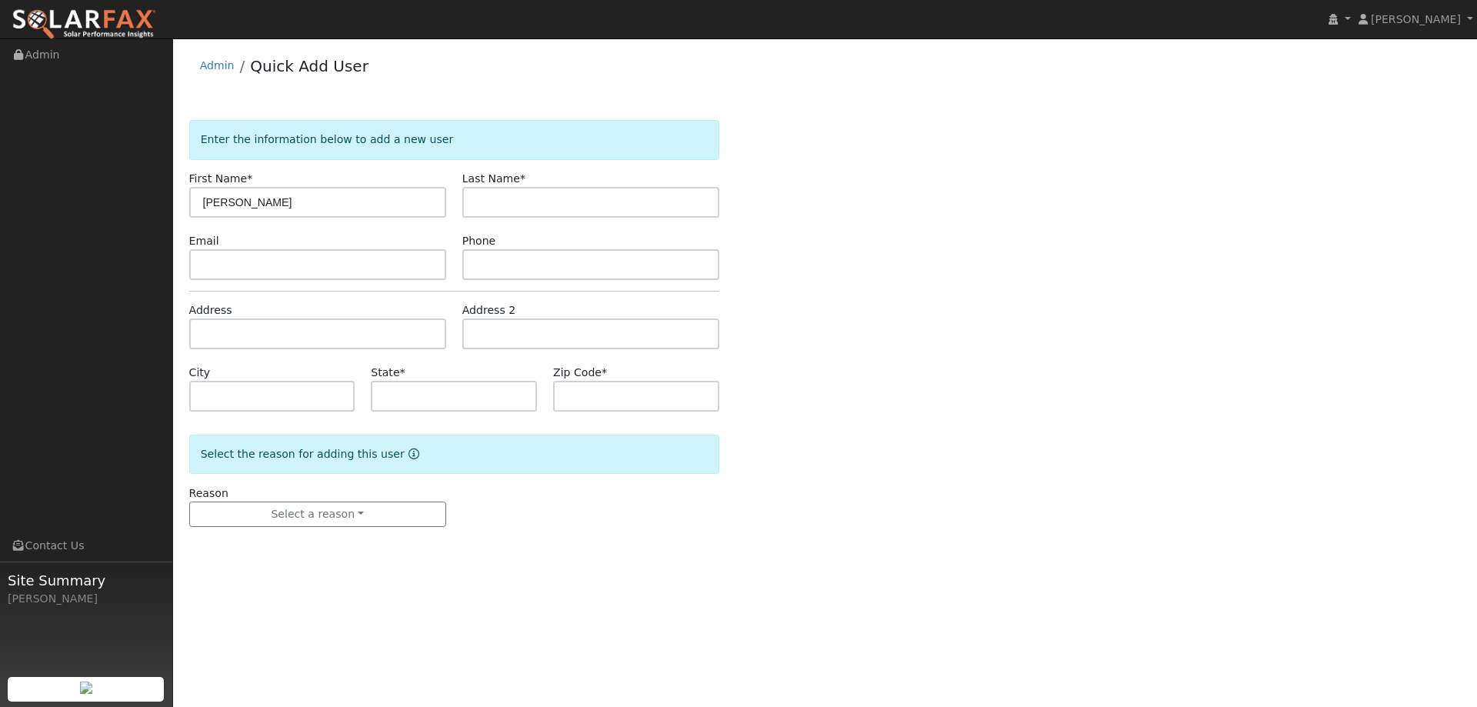
type input "[PERSON_NAME]"
paste input "[PERSON_NAME]"
drag, startPoint x: 608, startPoint y: 205, endPoint x: 541, endPoint y: 201, distance: 66.3
click at [541, 201] on input "RamandanesRamandanes" at bounding box center [590, 202] width 257 height 31
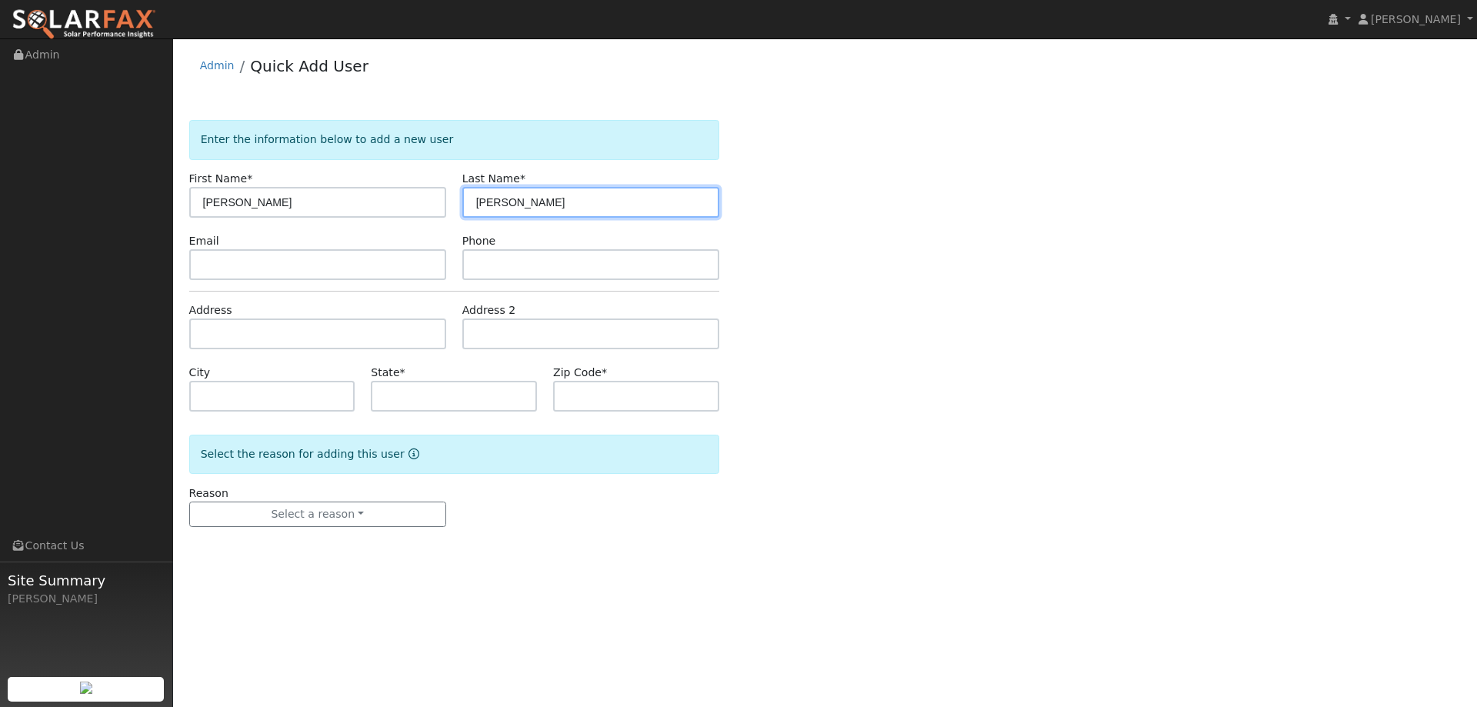
type input "[PERSON_NAME]"
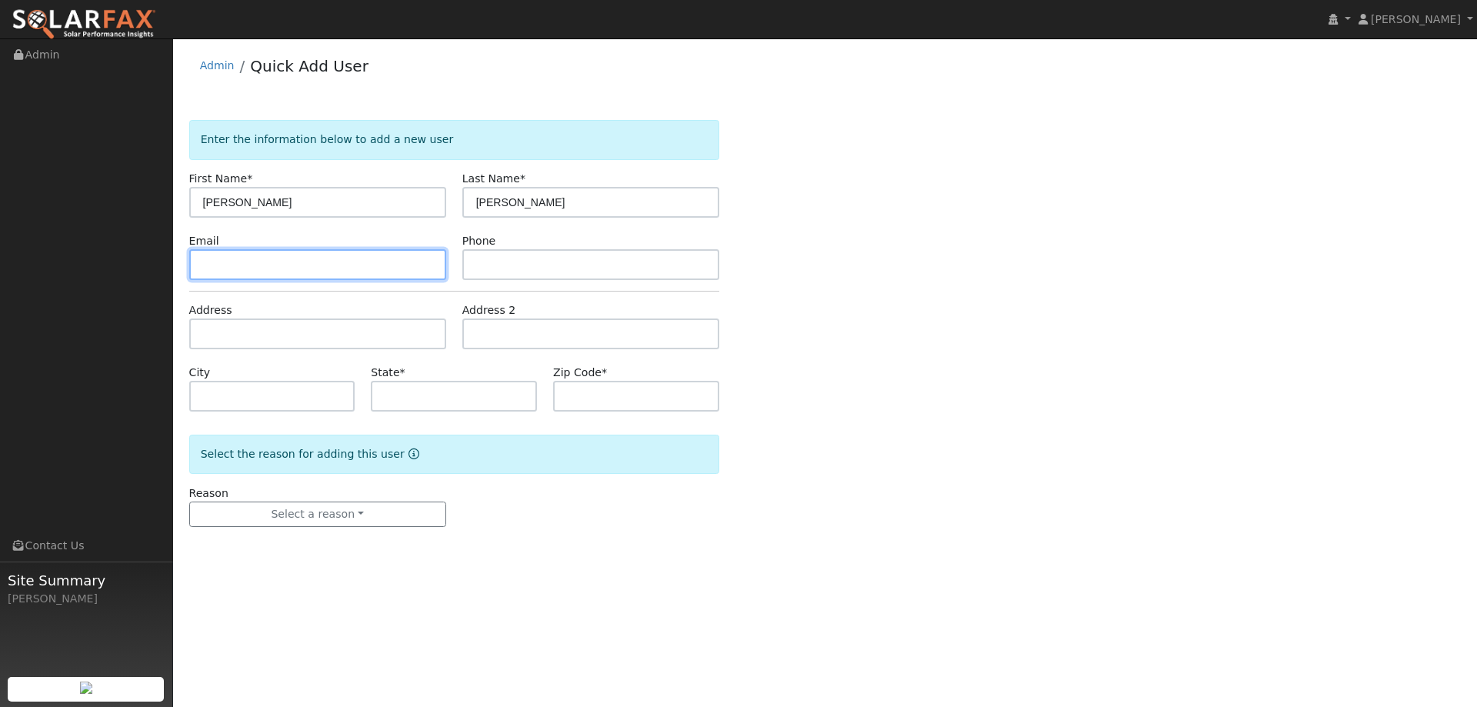
click at [438, 257] on input "text" at bounding box center [317, 264] width 257 height 31
paste input "[EMAIL_ADDRESS][DOMAIN_NAME]"
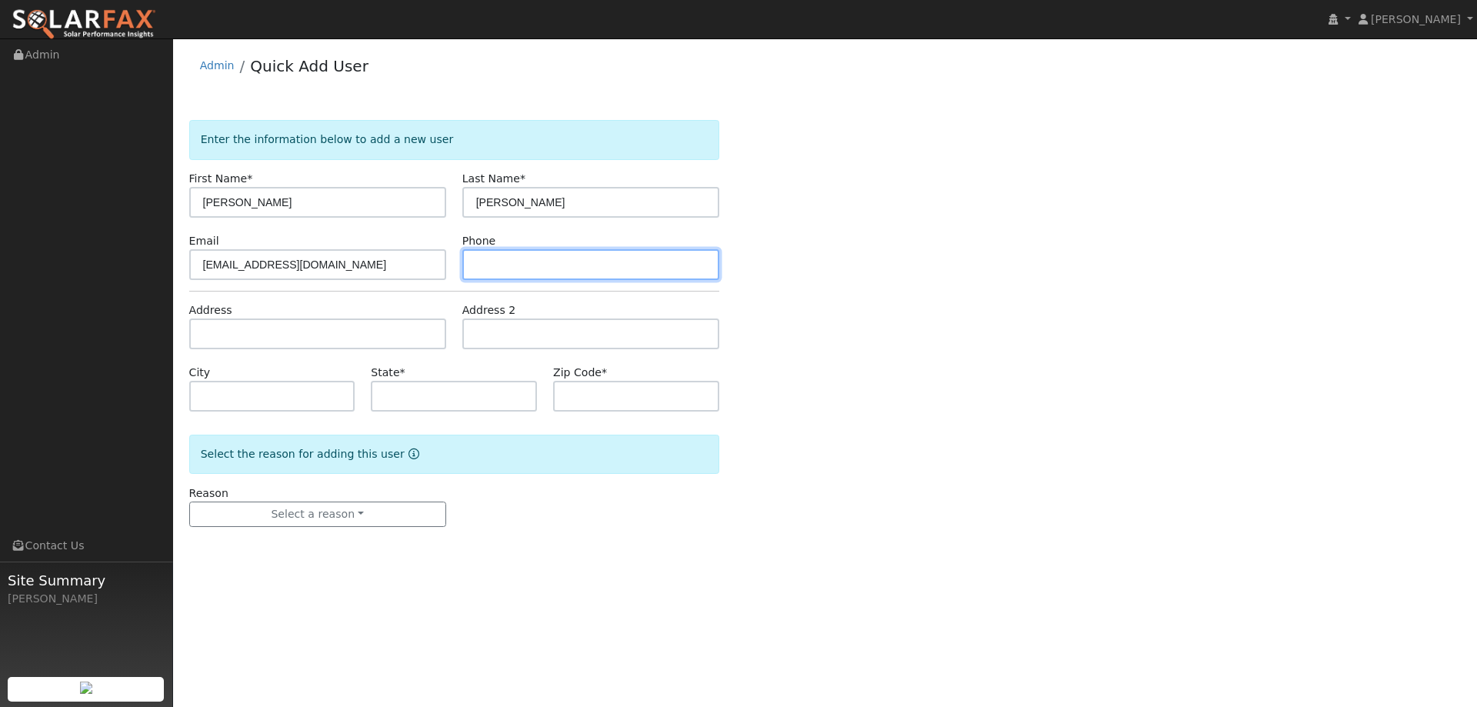
click at [569, 263] on input "text" at bounding box center [590, 264] width 257 height 31
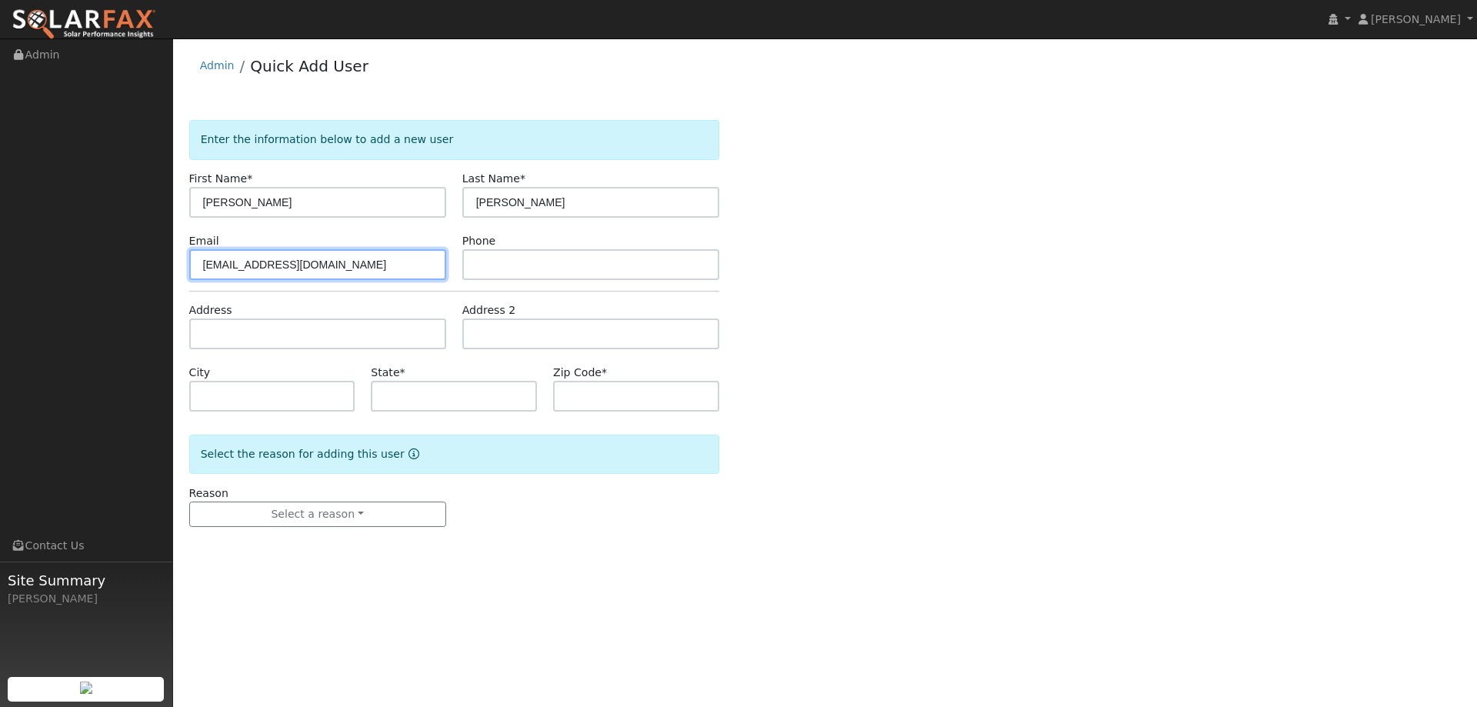
click at [348, 270] on input "[EMAIL_ADDRESS][DOMAIN_NAME]" at bounding box center [317, 264] width 257 height 31
type input "[EMAIL_ADDRESS][DOMAIN_NAME]"
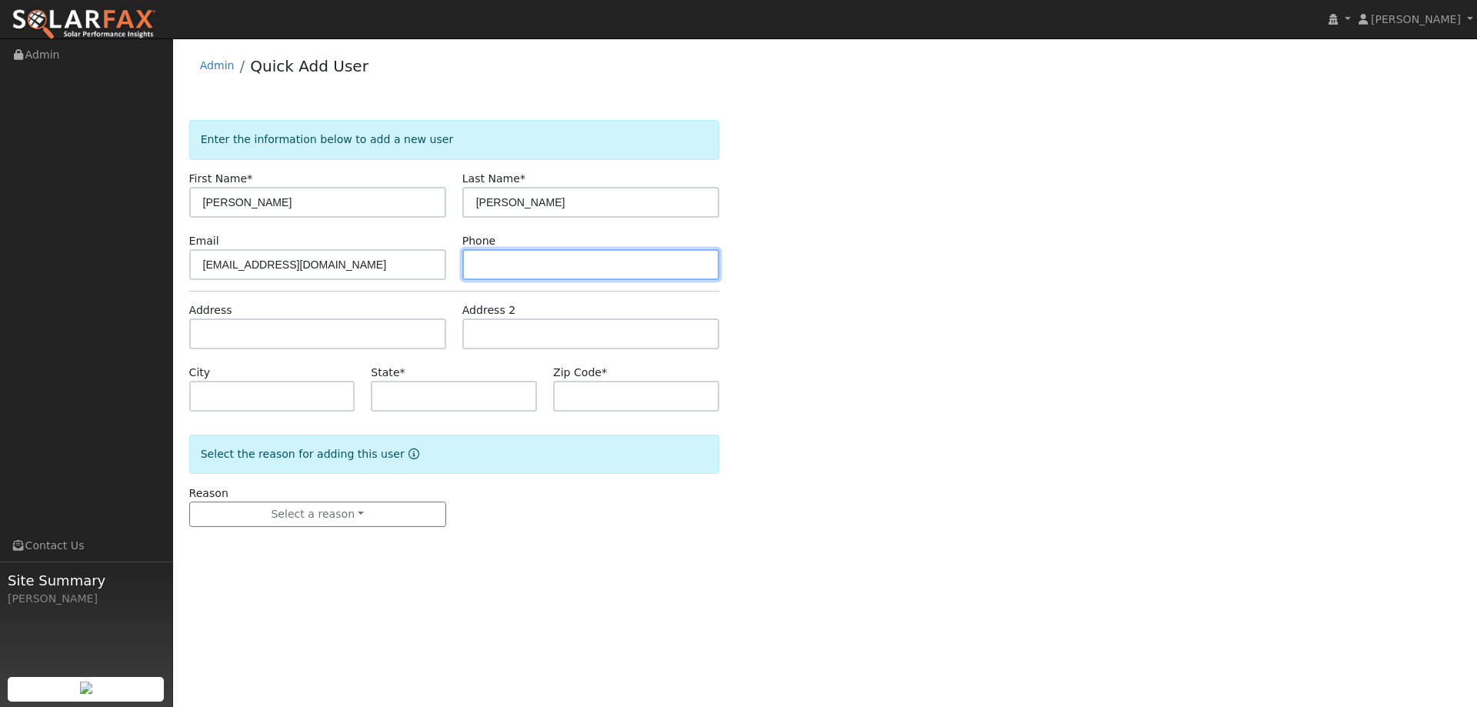
click at [498, 267] on input "text" at bounding box center [590, 264] width 257 height 31
paste input "[PHONE_NUMBER]"
type input "[PHONE_NUMBER]"
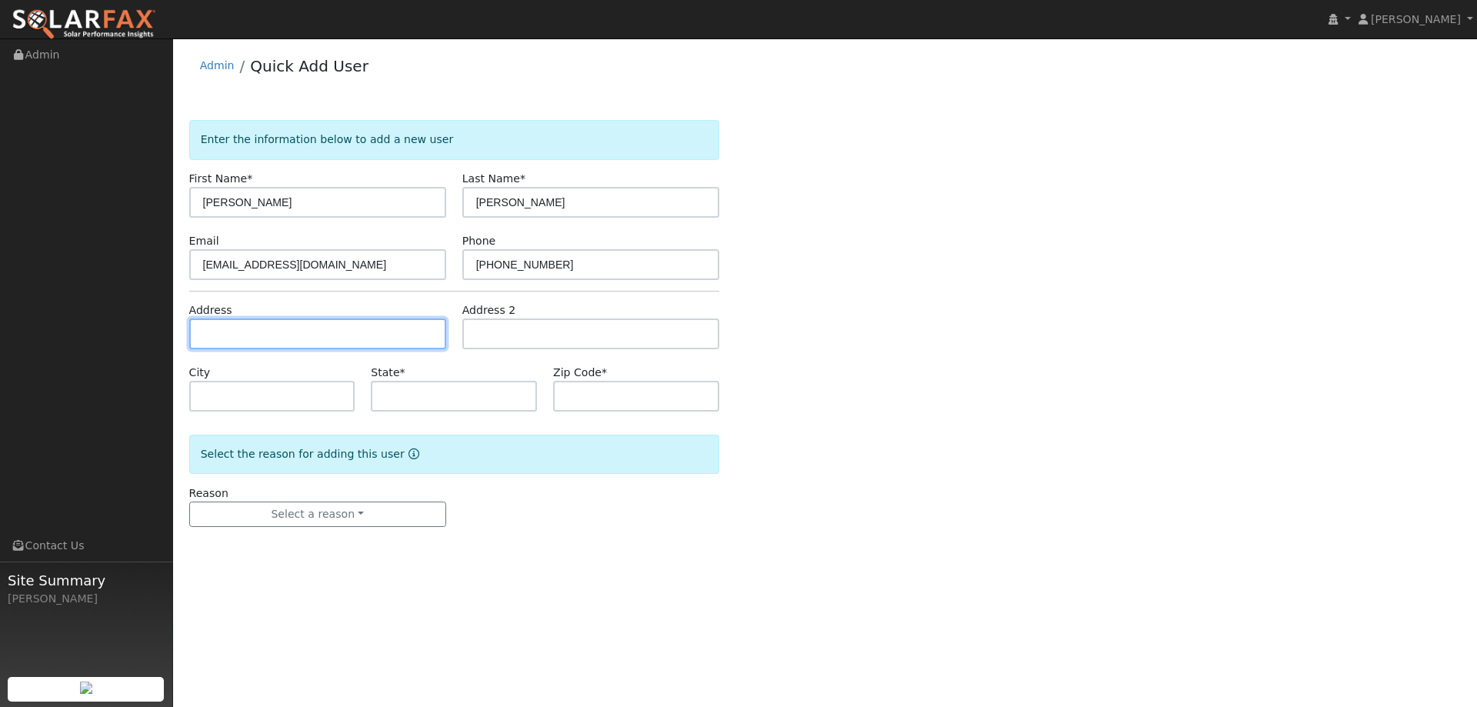
click at [390, 328] on input "text" at bounding box center [317, 333] width 257 height 31
paste input "[STREET_ADDRESS][PERSON_NAME]"
type input "[STREET_ADDRESS][PERSON_NAME]"
type input "Antioch"
type input "CA"
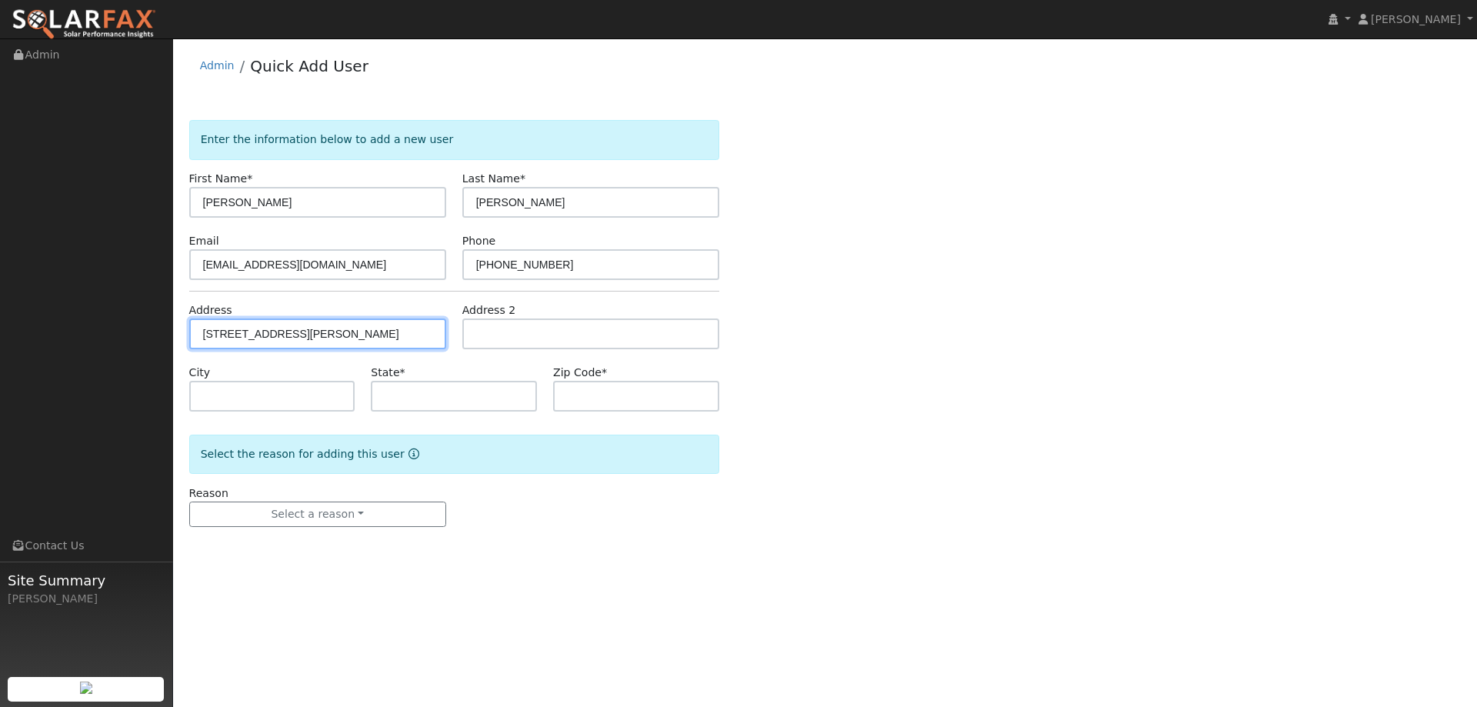
type input "94509"
click at [368, 497] on div "Reason Select a reason New lead New customer adding solar New customer has solar" at bounding box center [317, 506] width 273 height 42
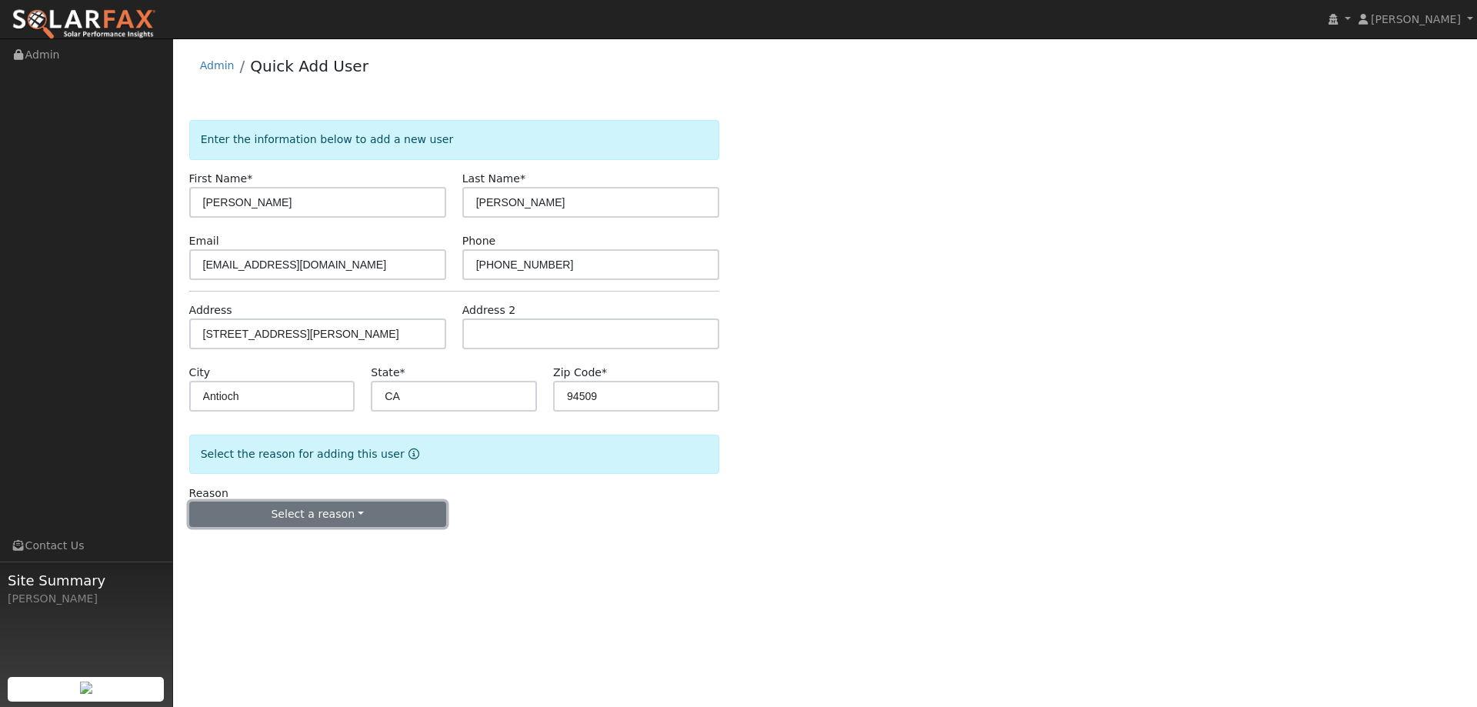
click at [368, 502] on button "Select a reason" at bounding box center [317, 514] width 257 height 26
click at [321, 542] on link "New lead" at bounding box center [275, 546] width 170 height 22
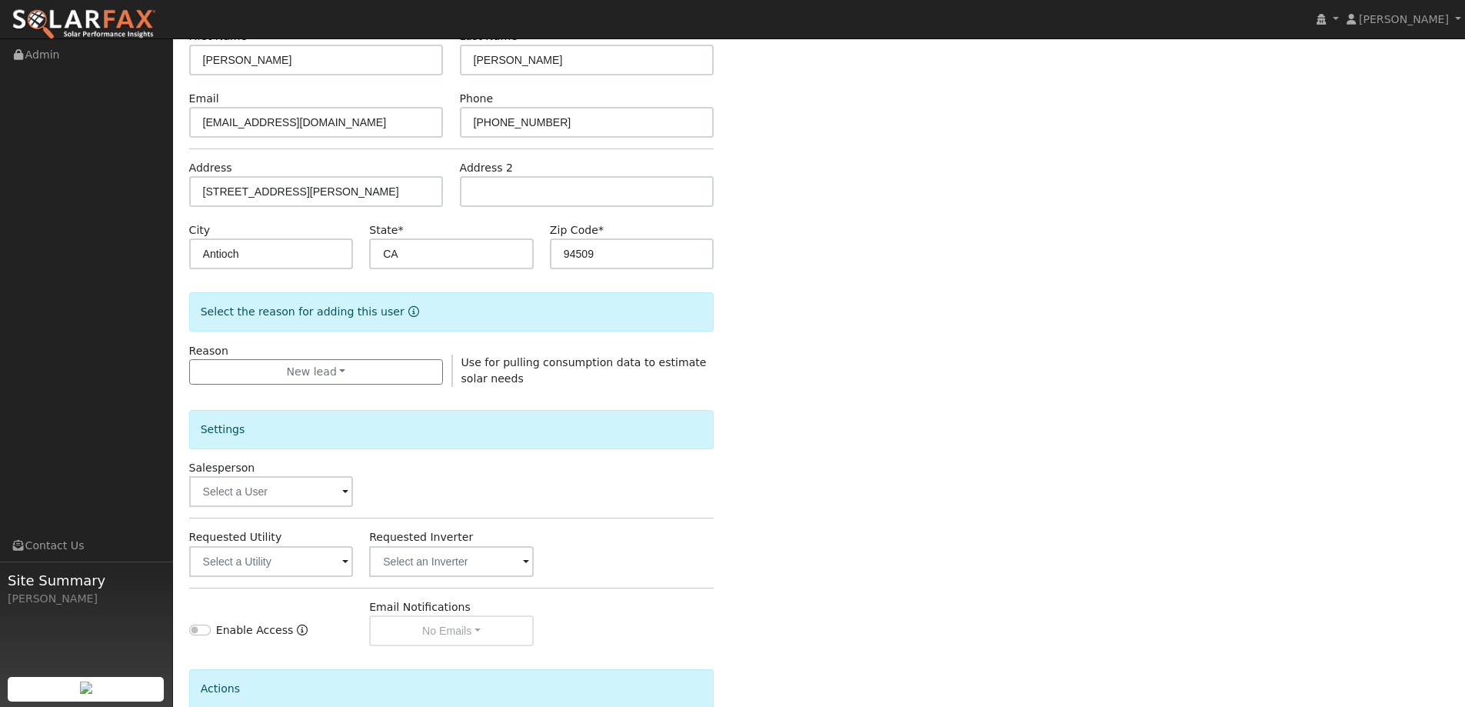
scroll to position [154, 0]
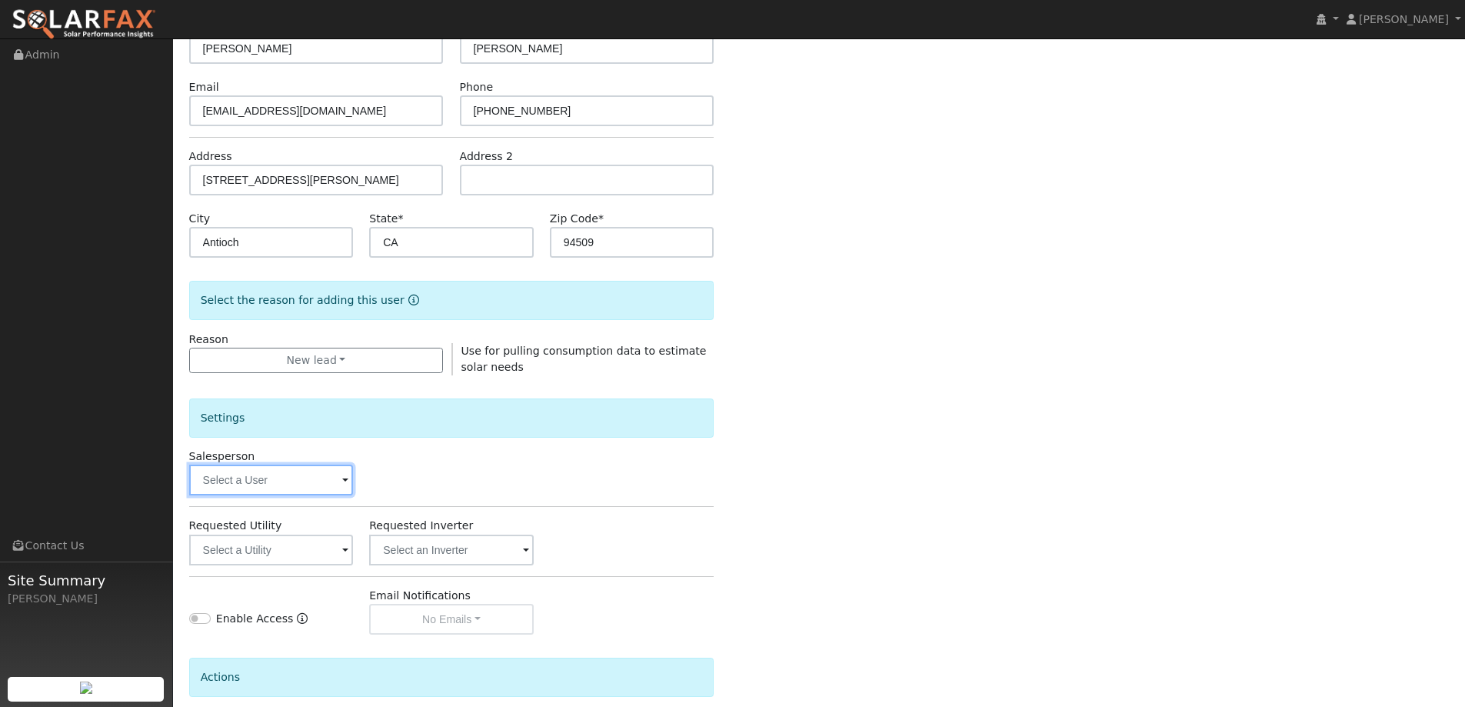
click at [295, 489] on input "text" at bounding box center [271, 480] width 165 height 31
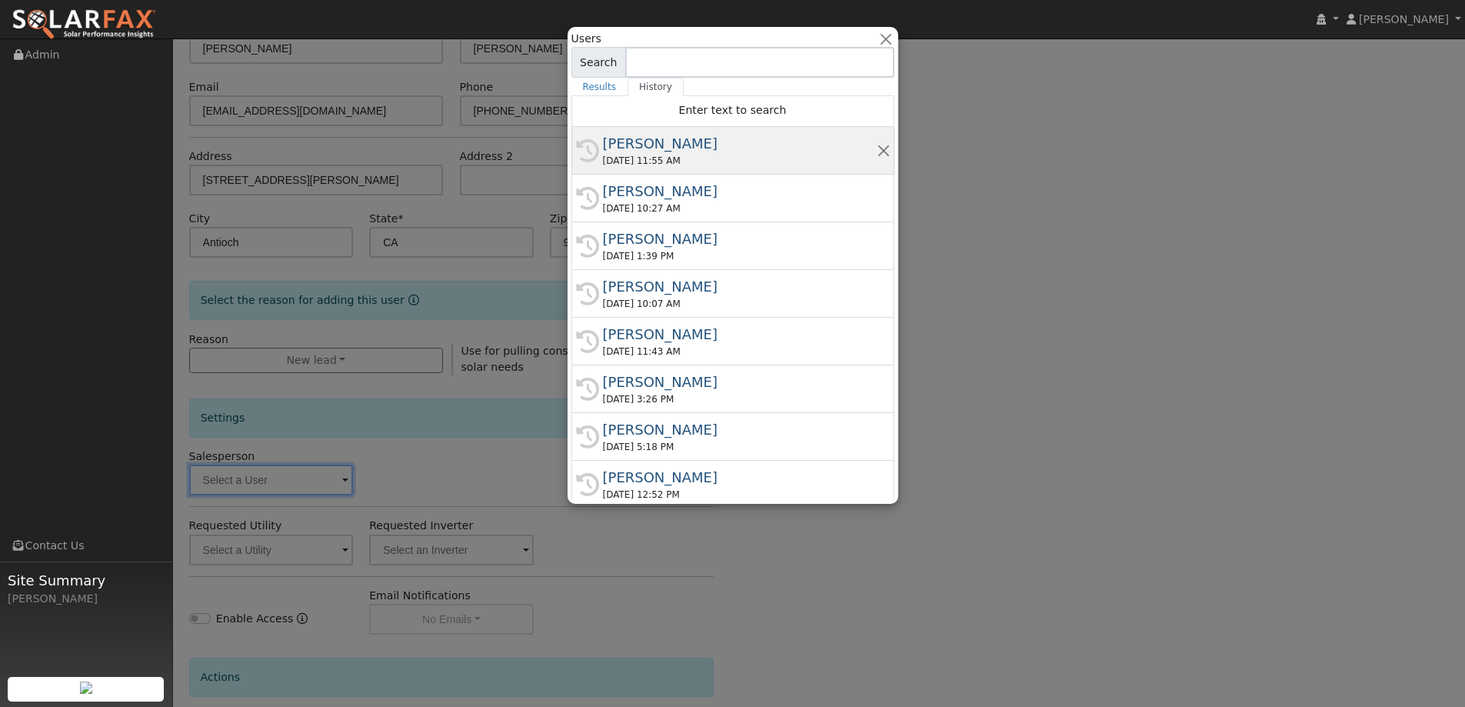
click at [611, 151] on div "Jon Landsman" at bounding box center [740, 143] width 274 height 21
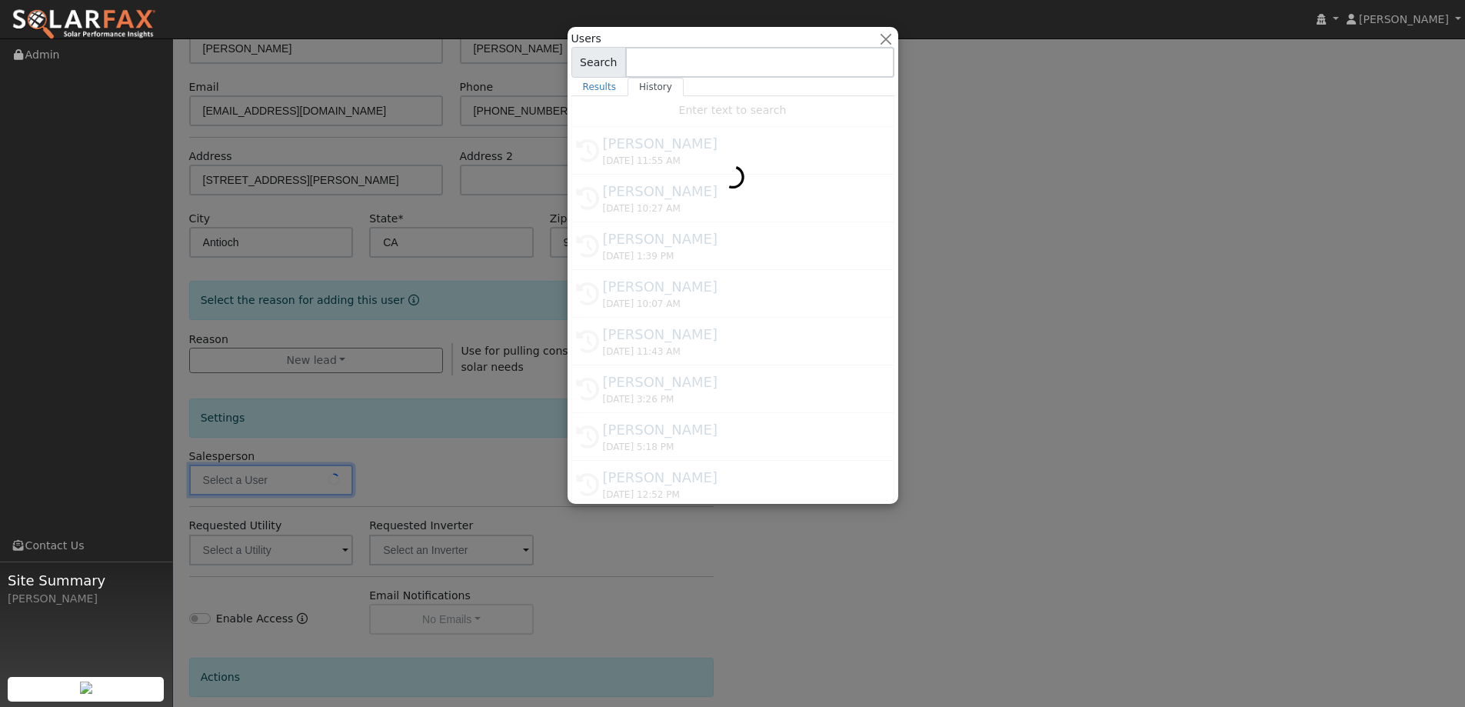
type input "Jon Landsman"
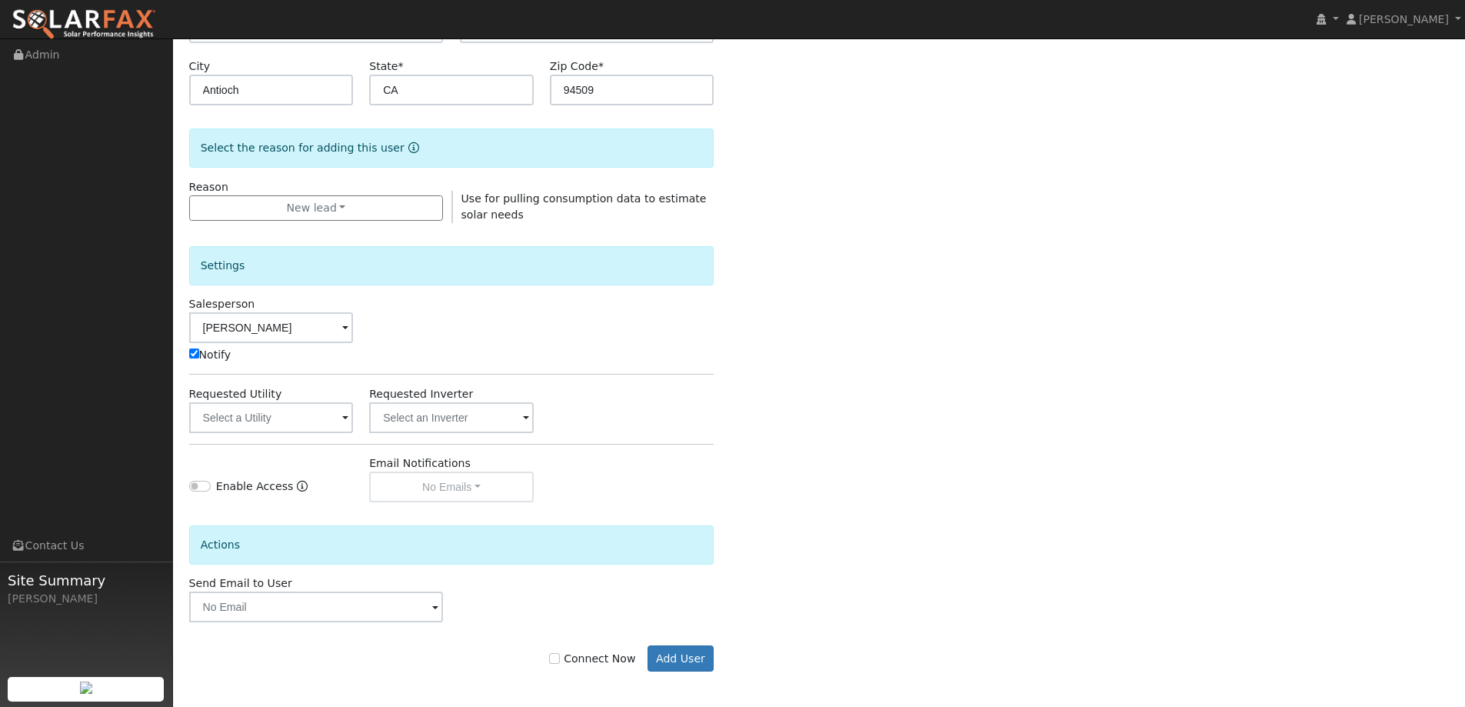
scroll to position [309, 0]
click at [678, 652] on button "Add User" at bounding box center [681, 655] width 67 height 26
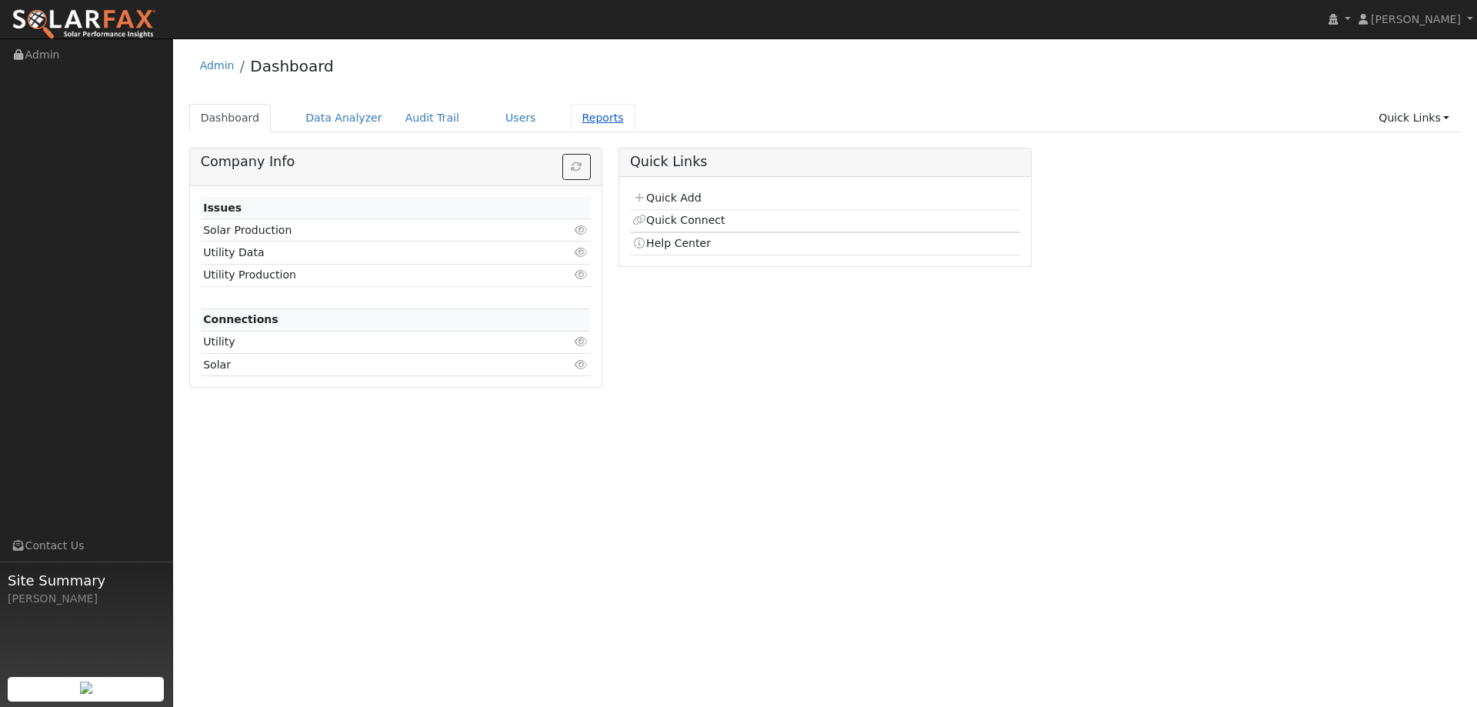
click at [572, 112] on link "Reports" at bounding box center [603, 118] width 65 height 28
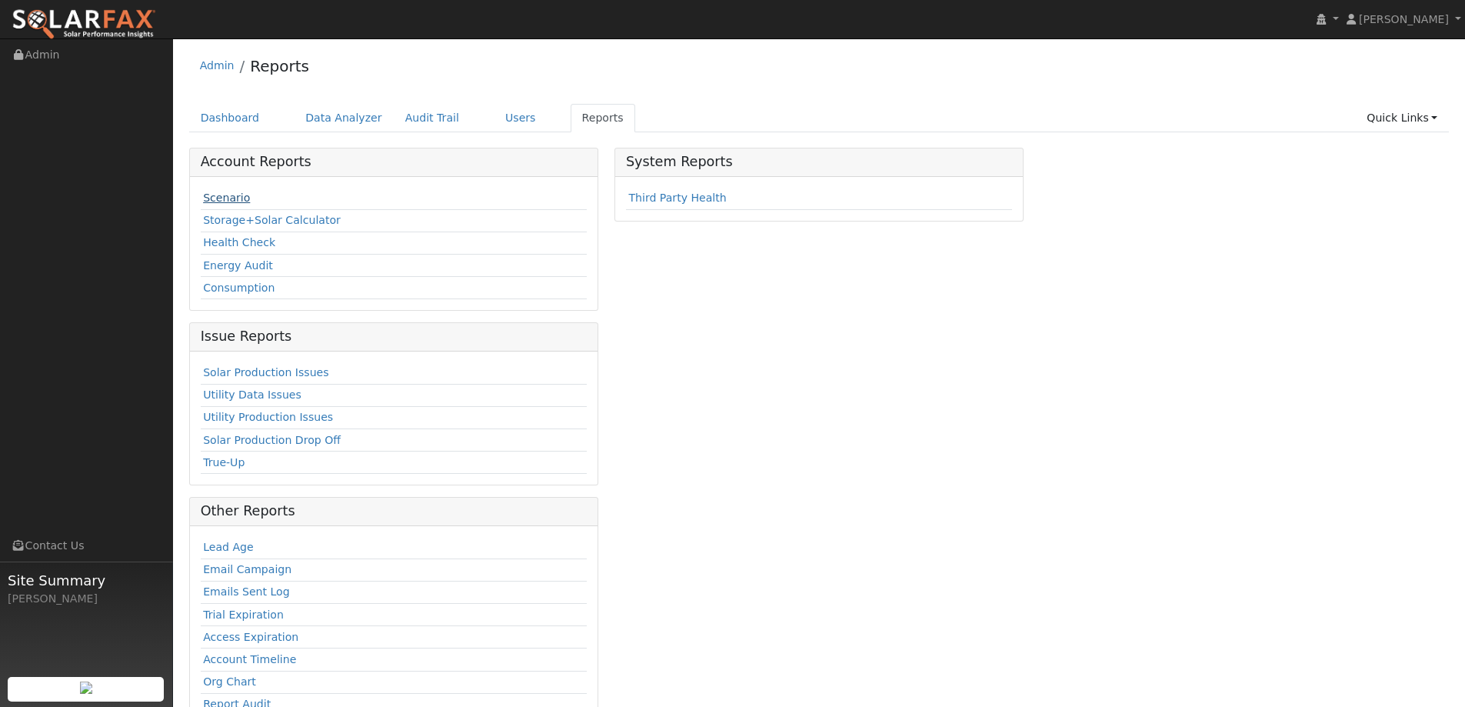
click at [237, 196] on link "Scenario" at bounding box center [226, 198] width 47 height 12
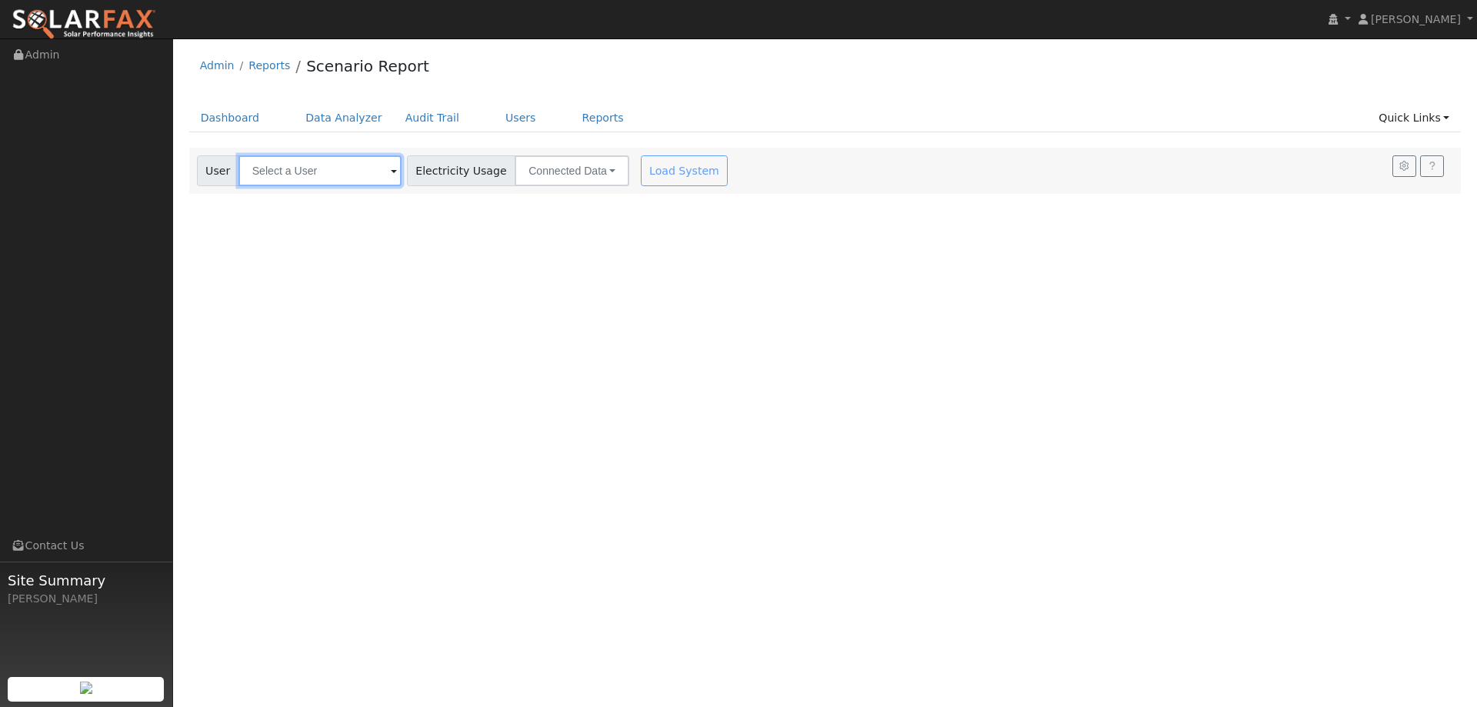
click at [332, 176] on input "text" at bounding box center [319, 170] width 163 height 31
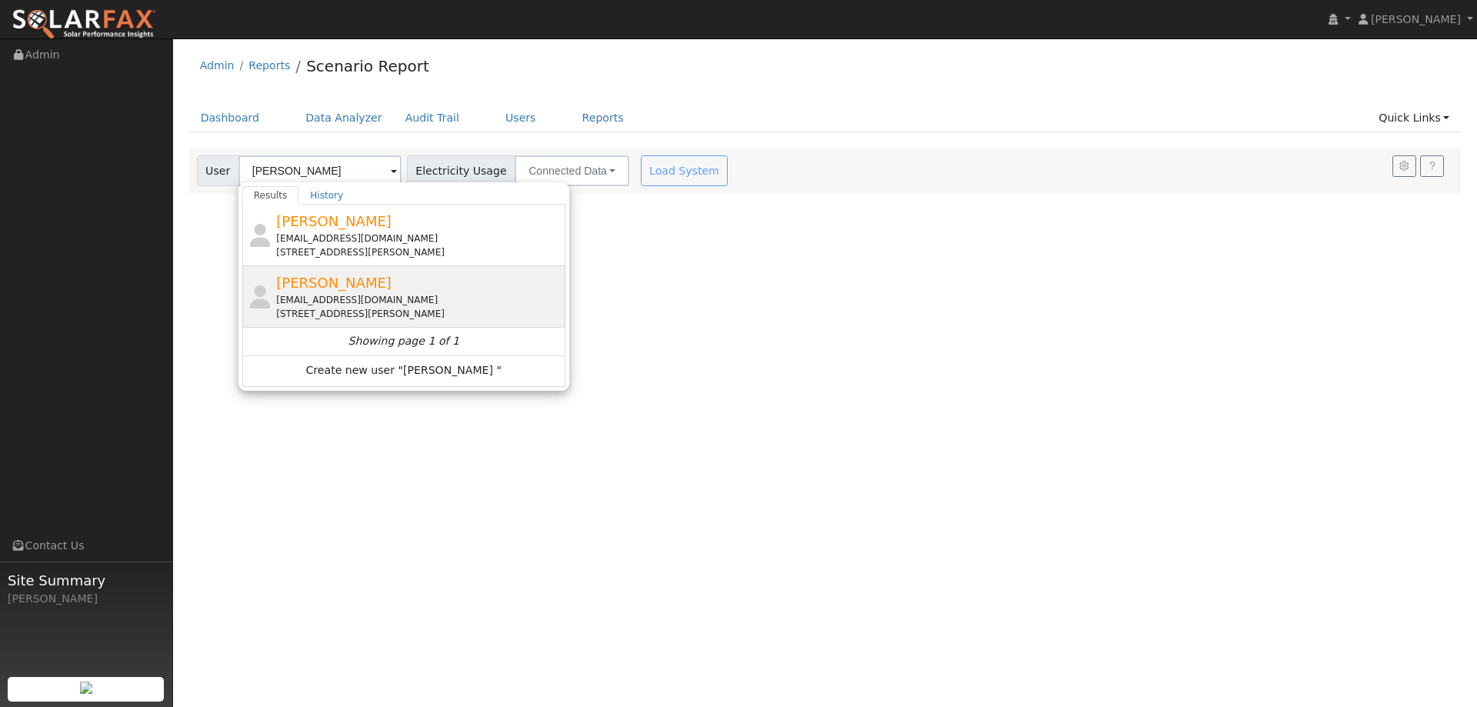
click at [363, 308] on div "[STREET_ADDRESS][PERSON_NAME]" at bounding box center [418, 314] width 285 height 14
type input "[PERSON_NAME]"
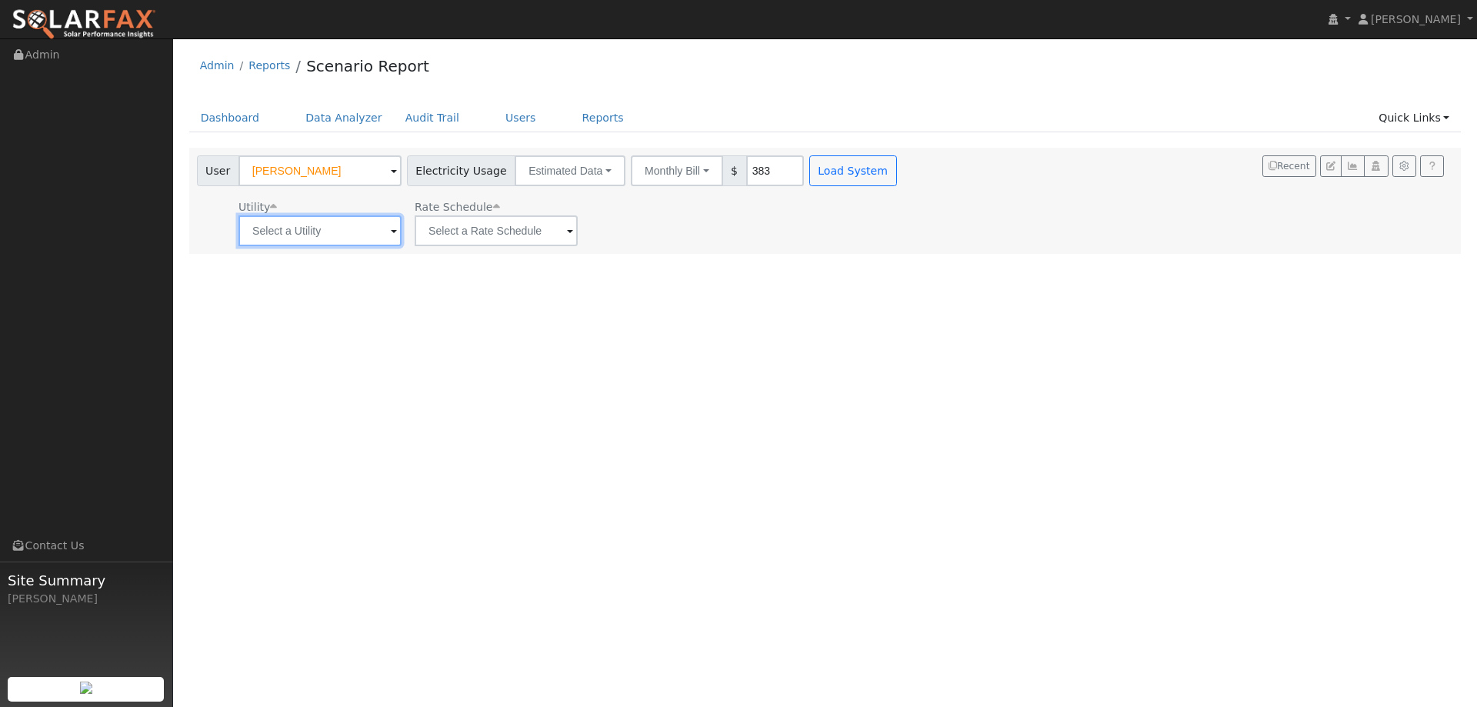
click at [355, 233] on input "text" at bounding box center [319, 230] width 163 height 31
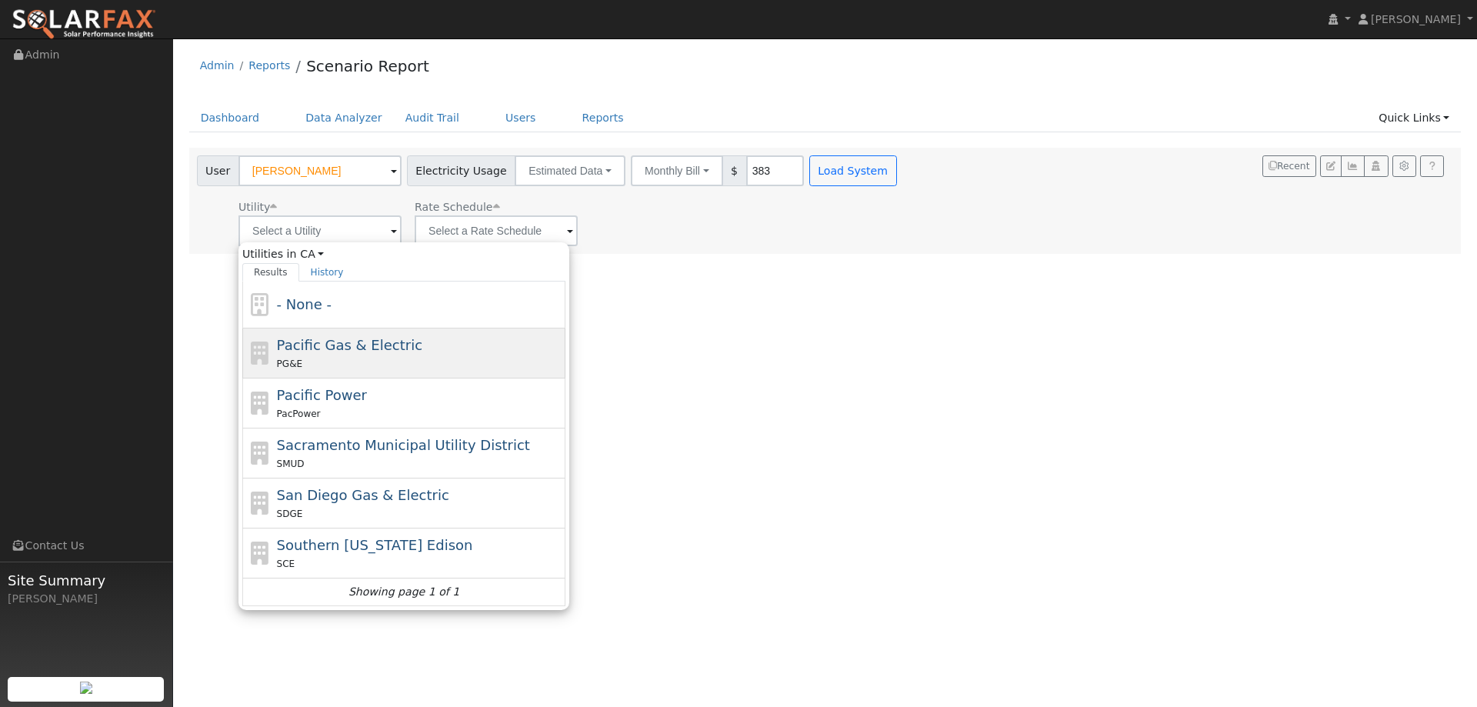
click at [352, 343] on span "Pacific Gas & Electric" at bounding box center [349, 345] width 145 height 16
type input "Pacific Gas & Electric"
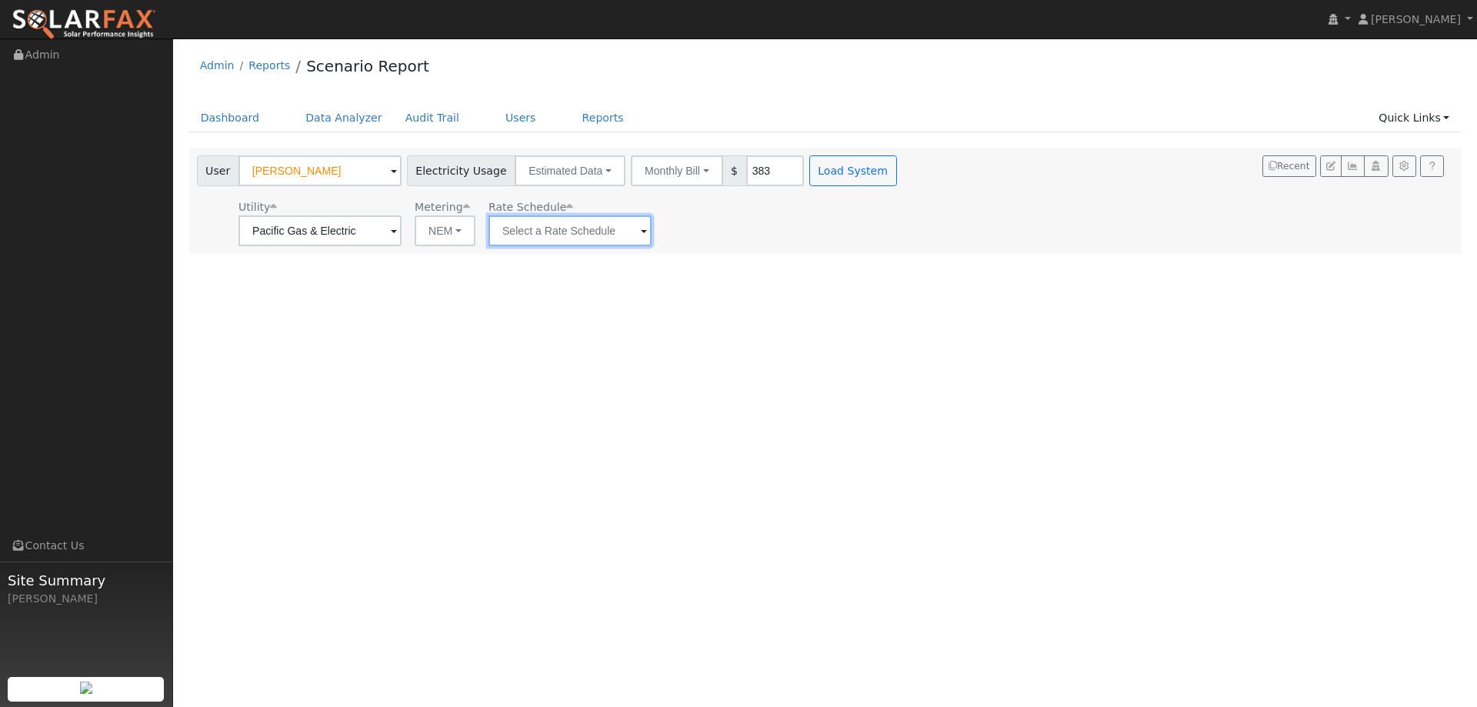
click at [585, 242] on input "text" at bounding box center [569, 230] width 163 height 31
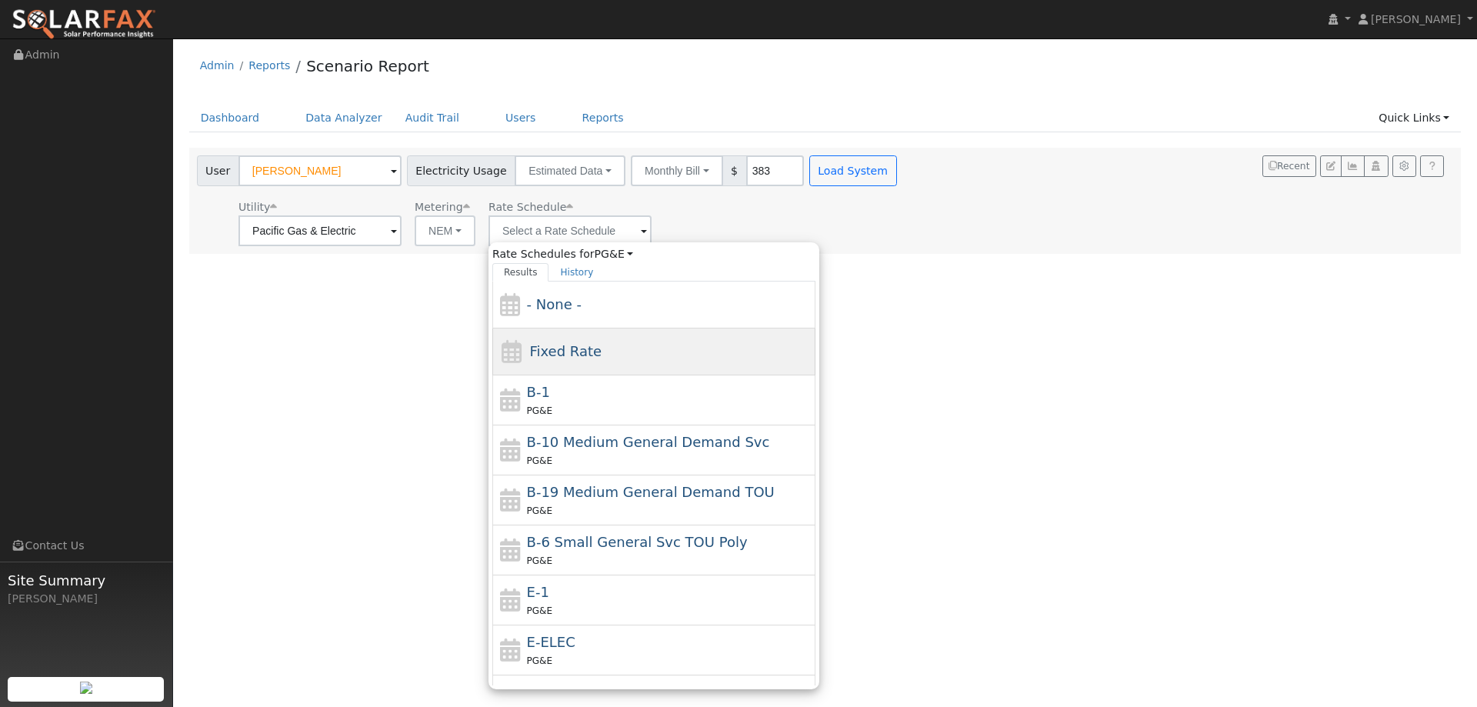
click at [591, 341] on div "Fixed Rate" at bounding box center [653, 351] width 323 height 47
type input "Fixed Rate"
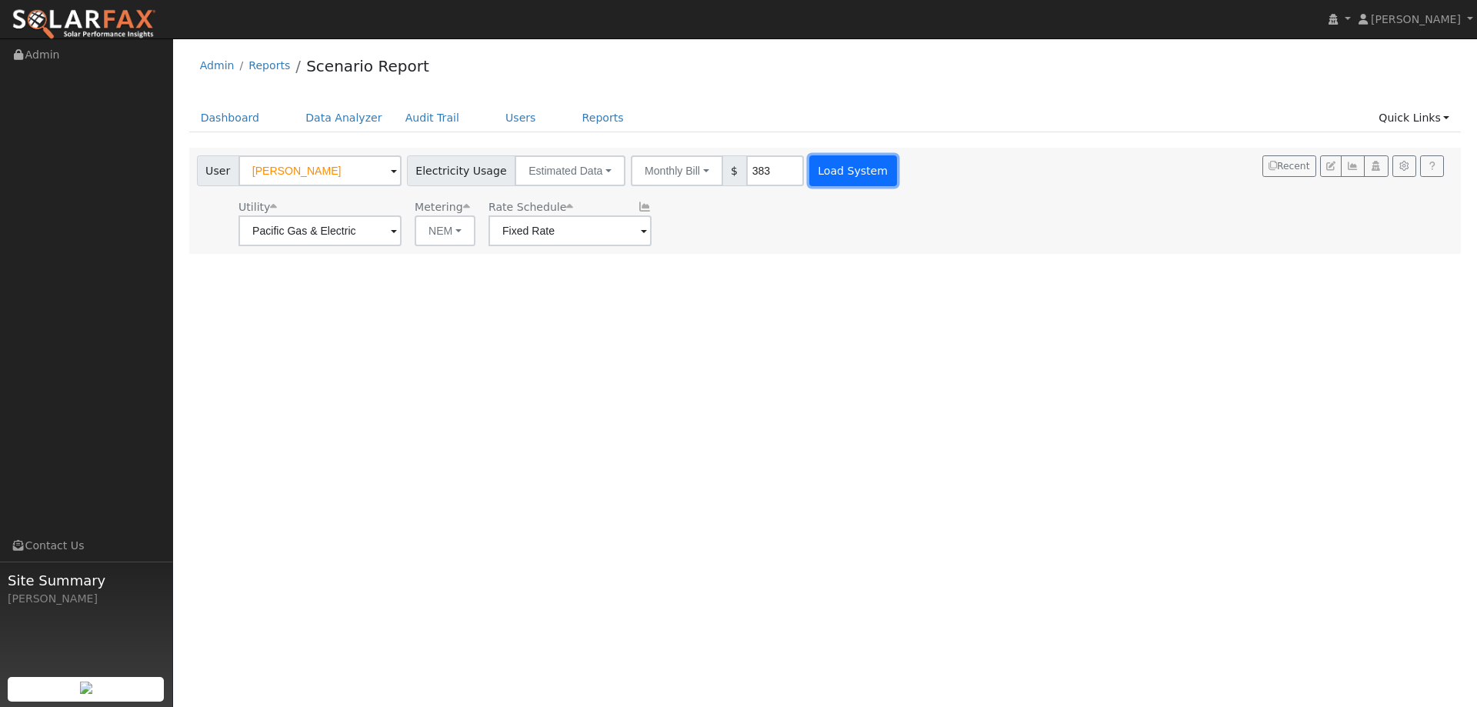
click at [809, 178] on button "Load System" at bounding box center [853, 170] width 88 height 31
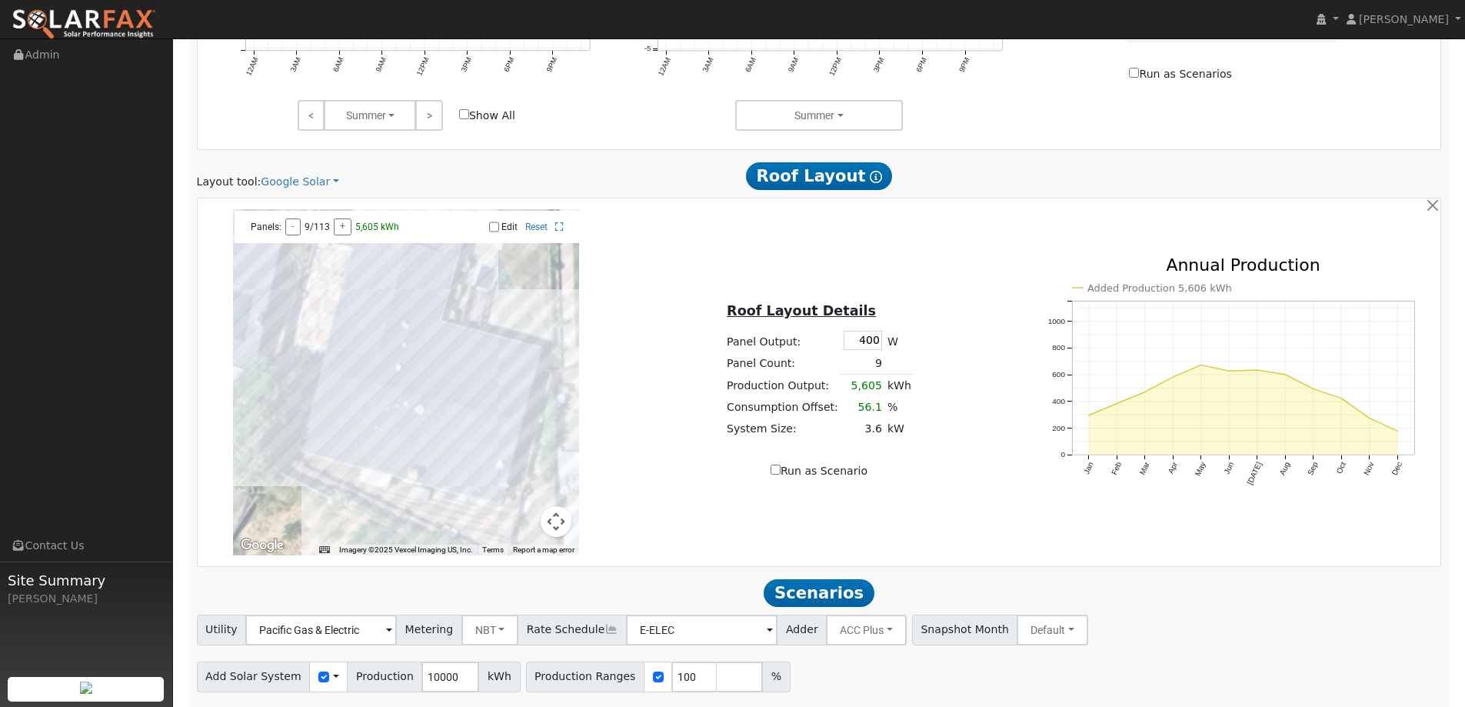
scroll to position [797, 0]
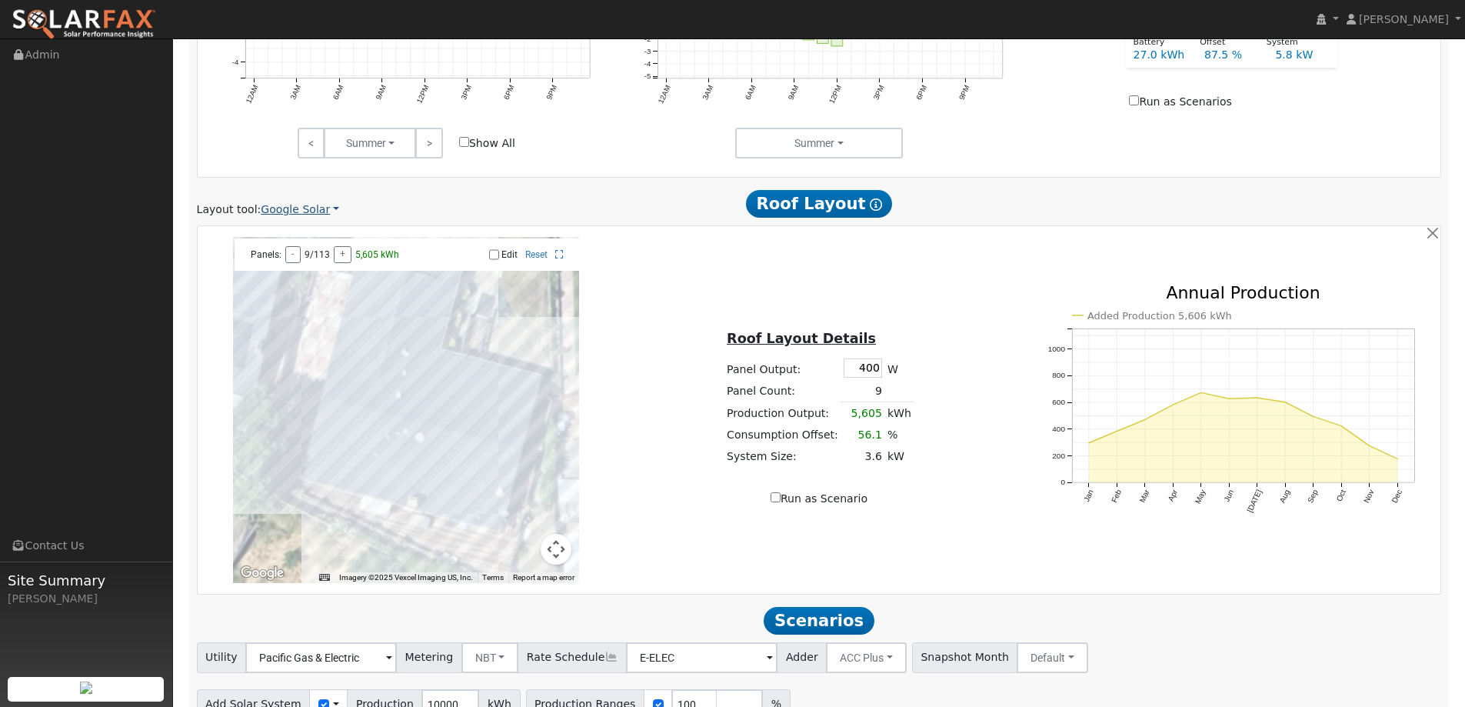
click at [288, 212] on link "Google Solar" at bounding box center [300, 210] width 78 height 16
click at [295, 278] on link "Aurora" at bounding box center [310, 280] width 107 height 22
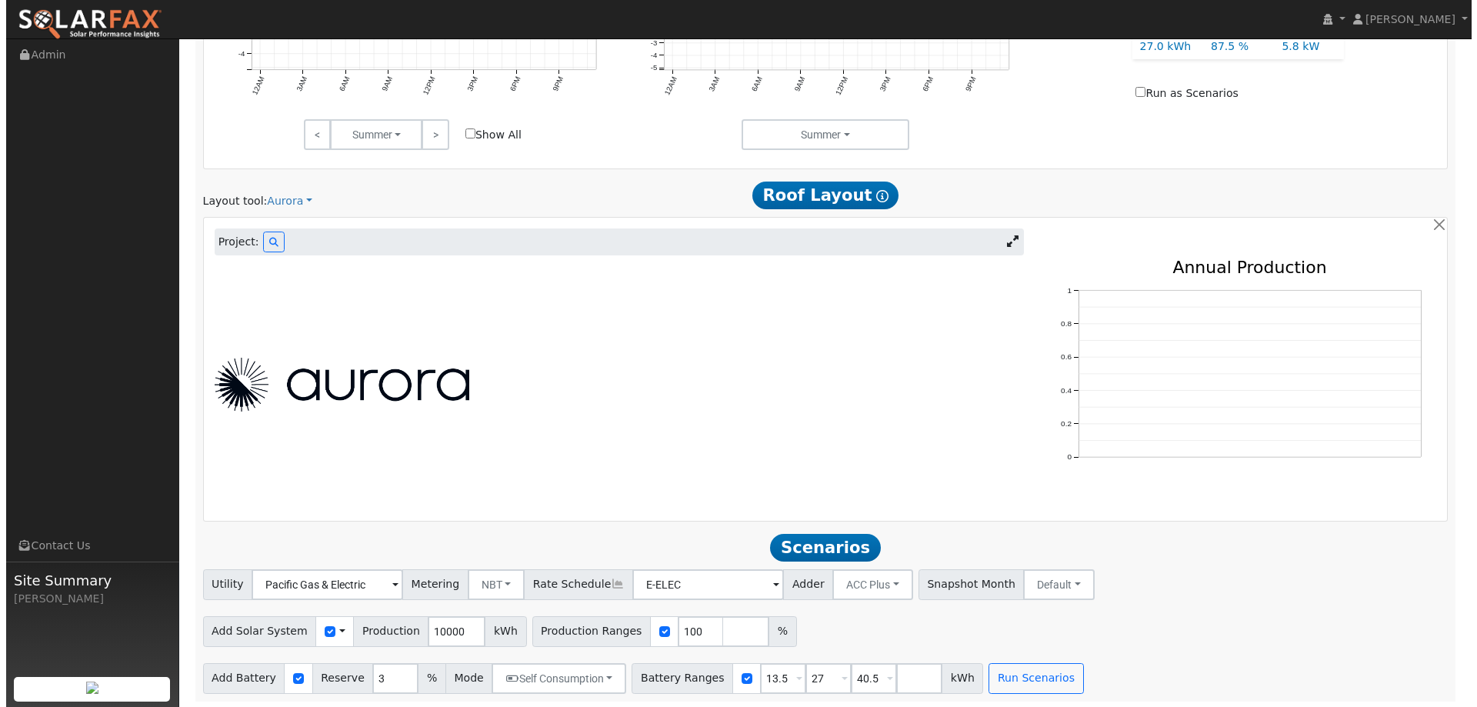
scroll to position [808, 0]
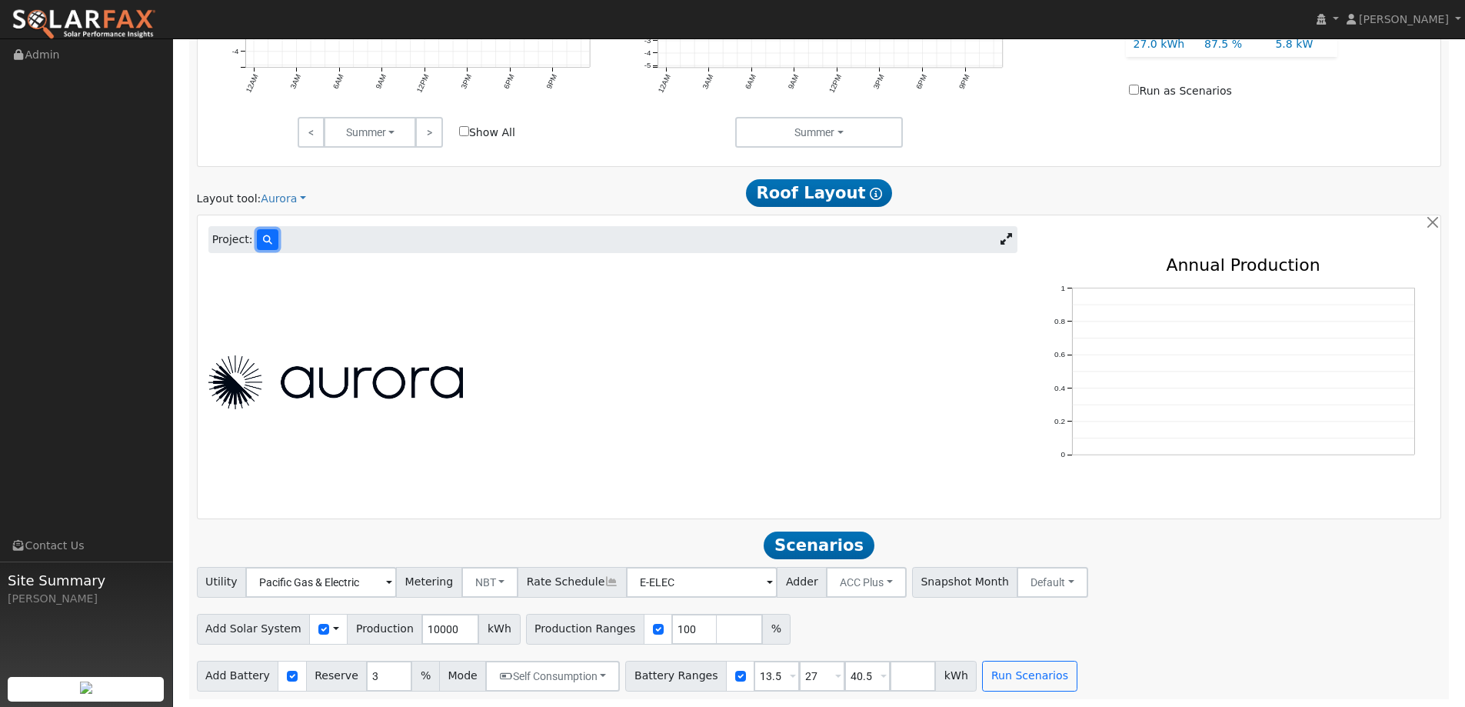
click at [258, 250] on button at bounding box center [268, 239] width 22 height 21
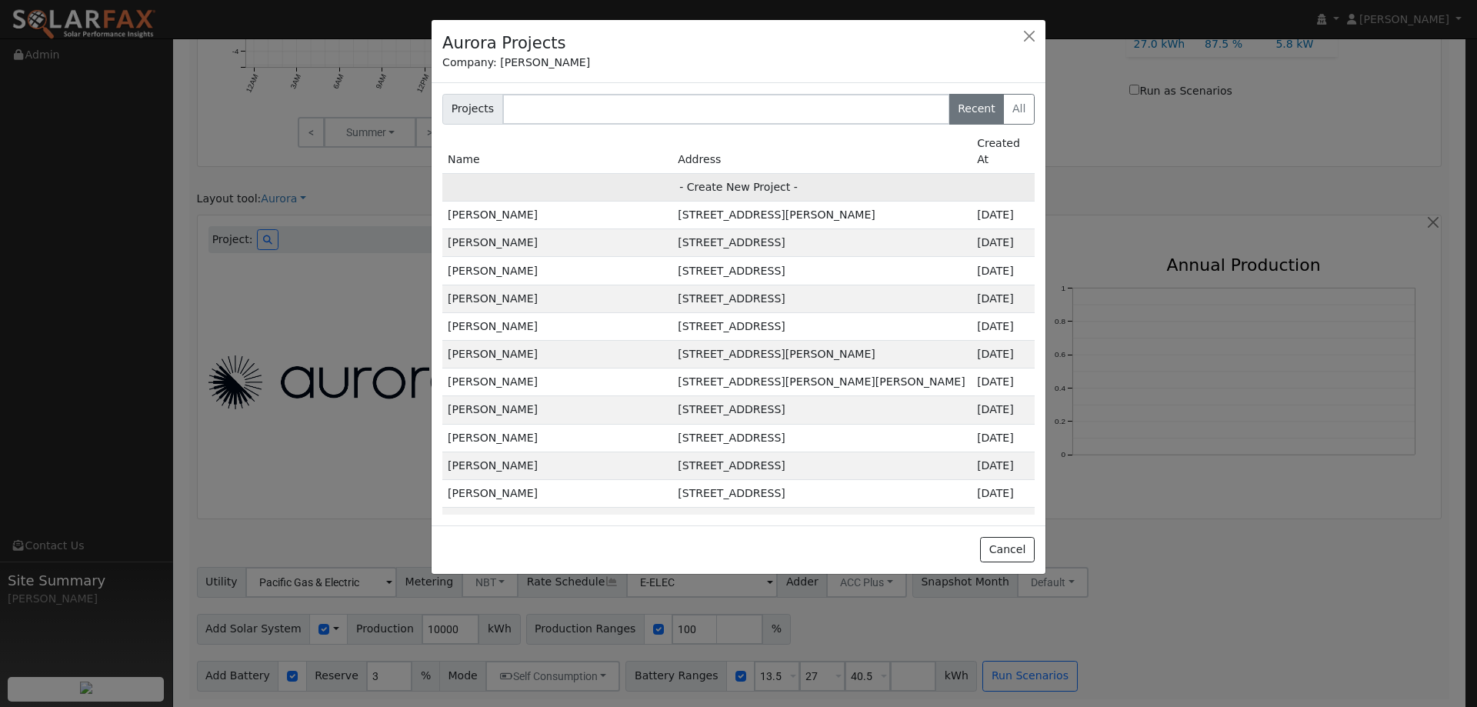
click at [744, 175] on td "- Create New Project -" at bounding box center [738, 187] width 592 height 28
type input "Angie Ramandanes"
type input "116 Daphne Court"
type input "Antioch"
type input "CA"
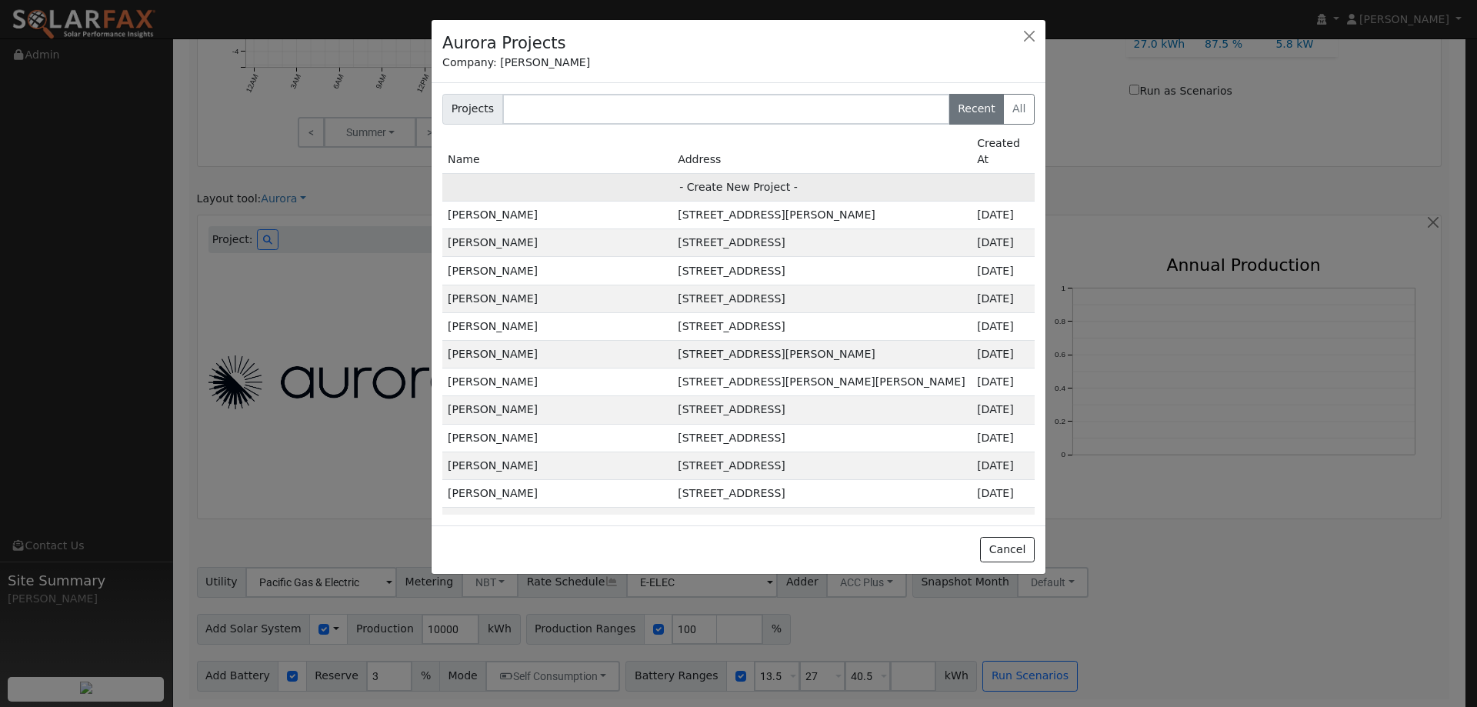
type input "94509"
type input "Design"
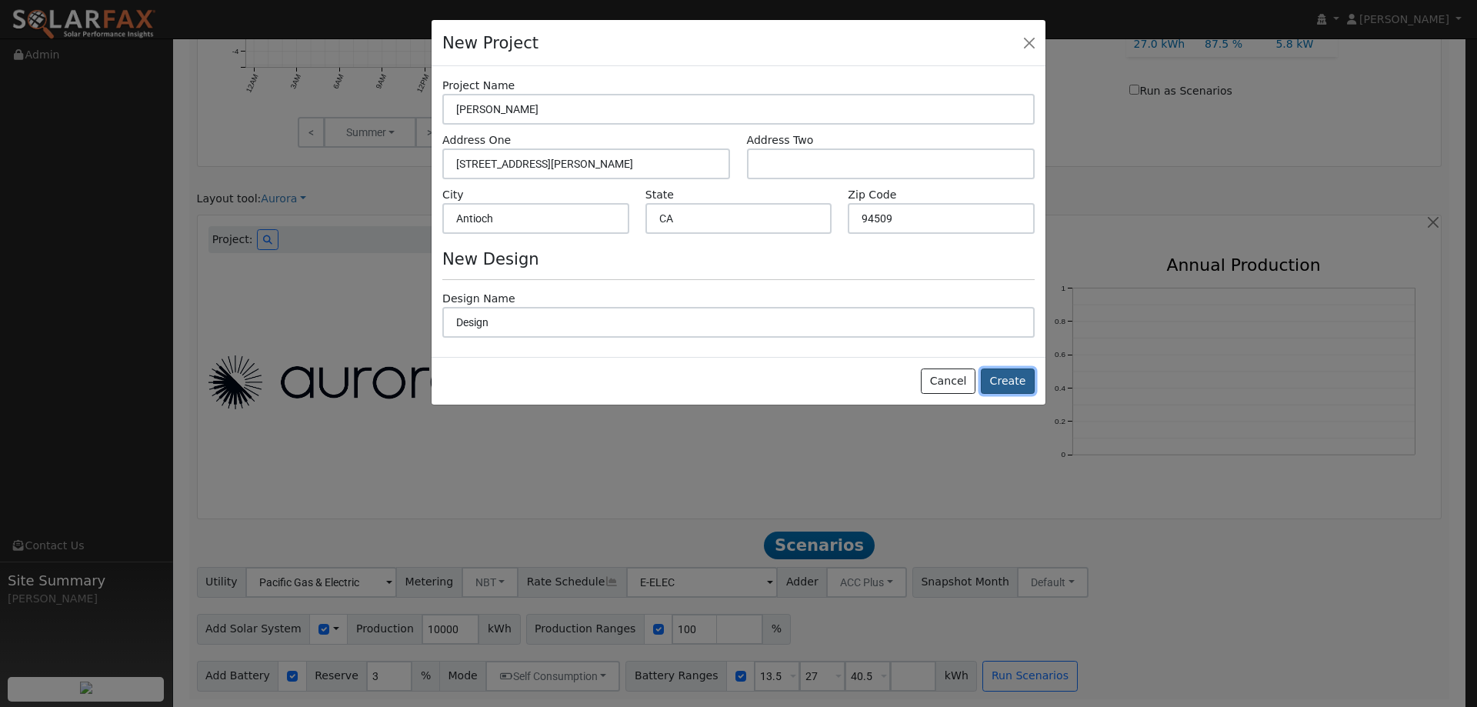
click at [1009, 368] on button "Create" at bounding box center [1008, 381] width 54 height 26
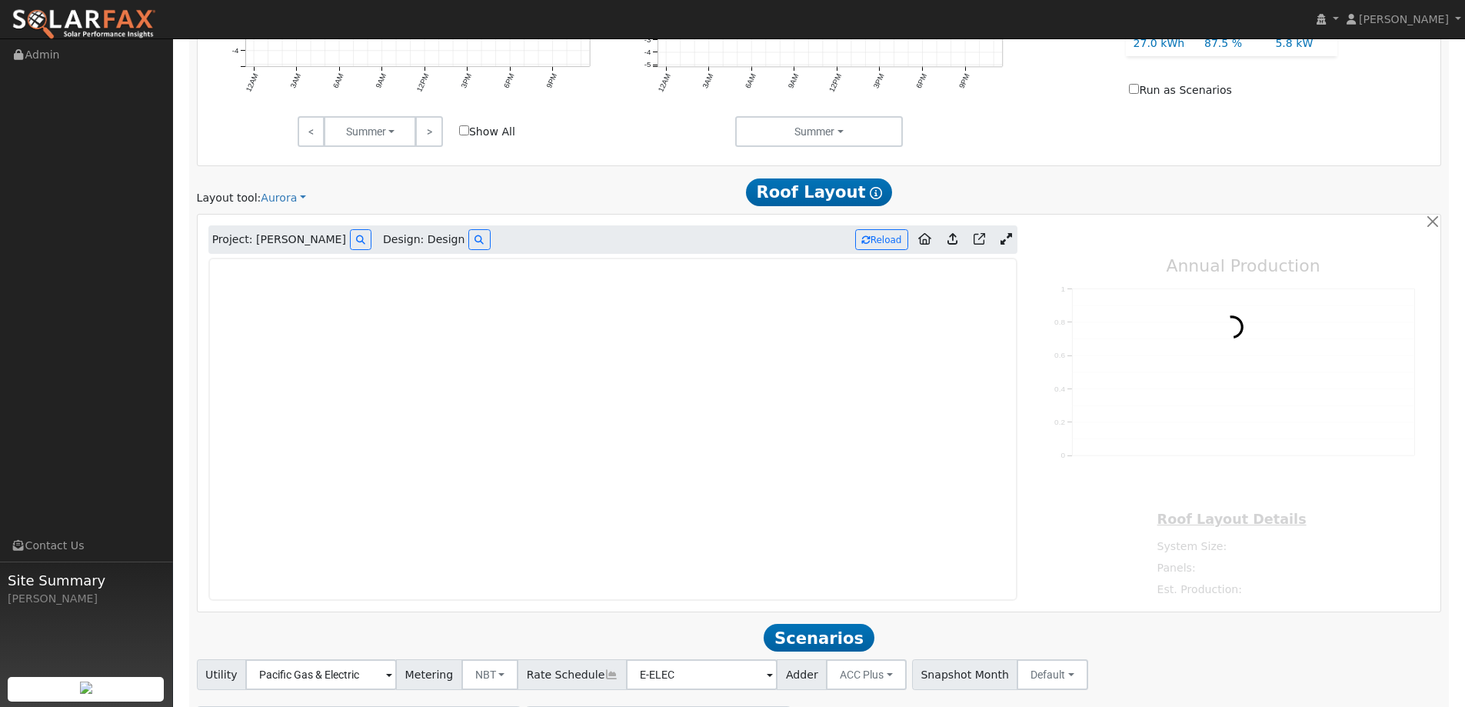
type input "0"
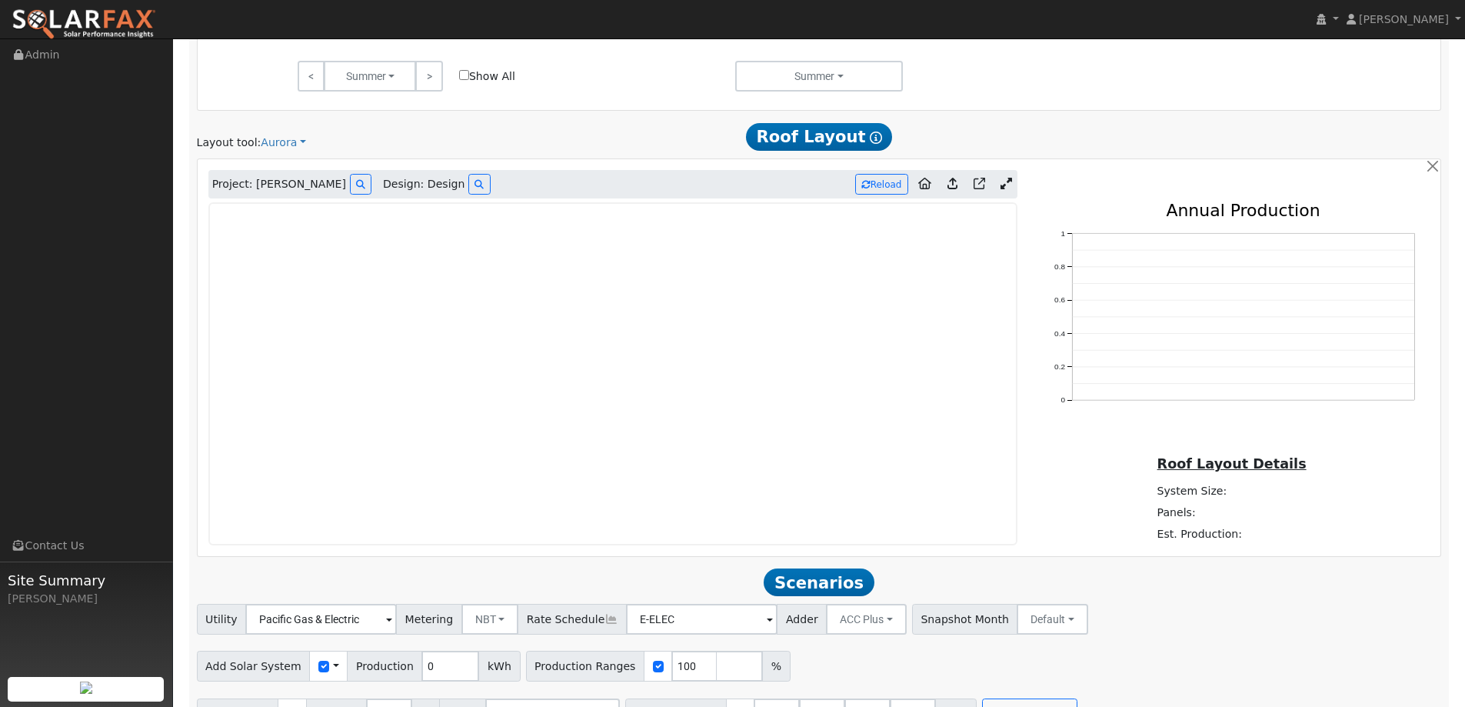
scroll to position [885, 0]
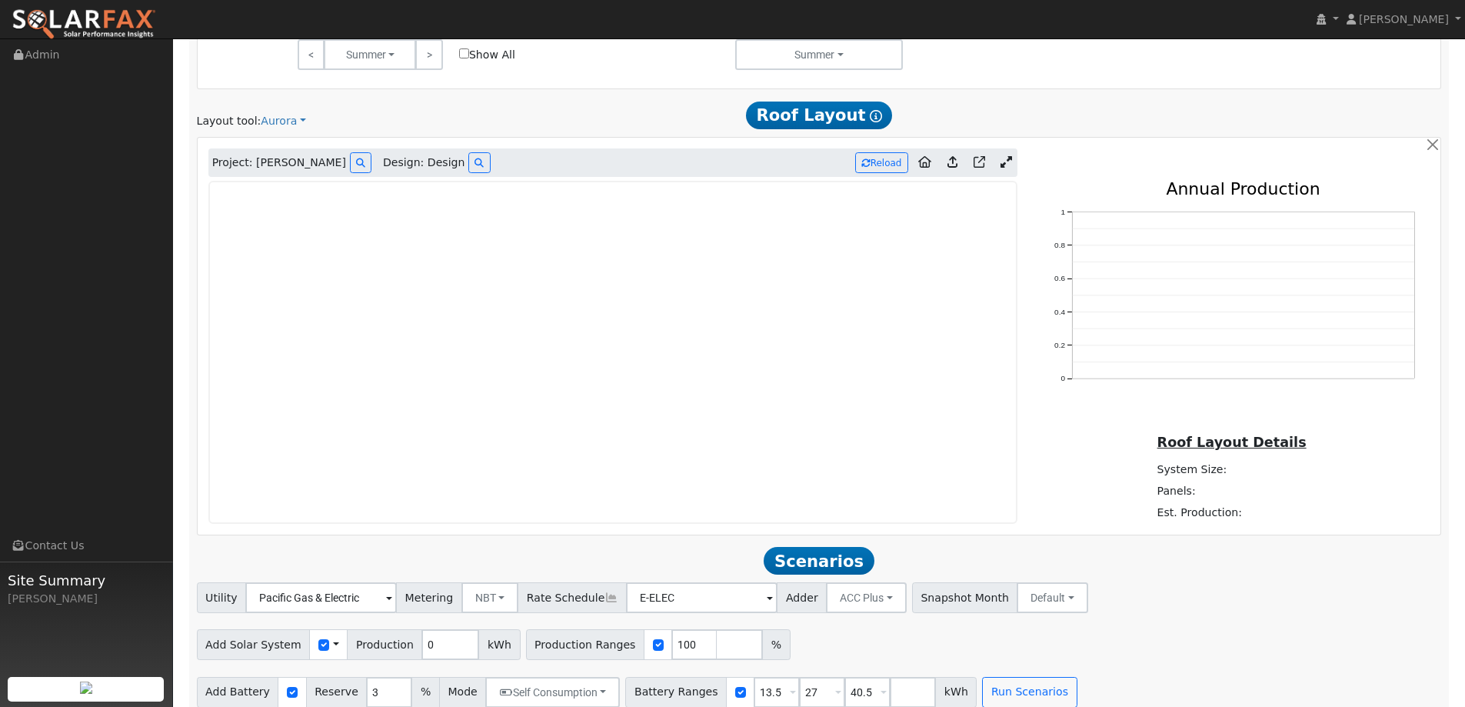
click at [951, 168] on icon at bounding box center [953, 162] width 10 height 12
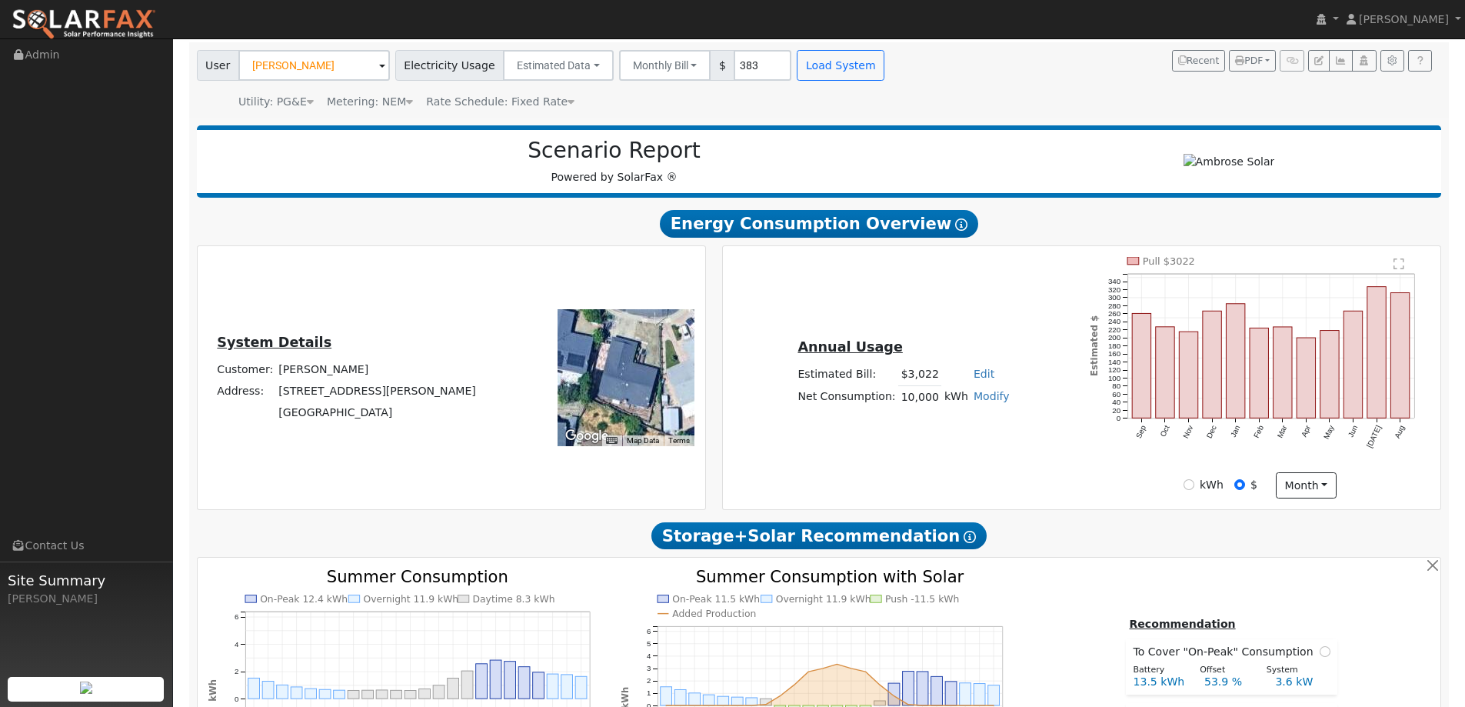
scroll to position [0, 0]
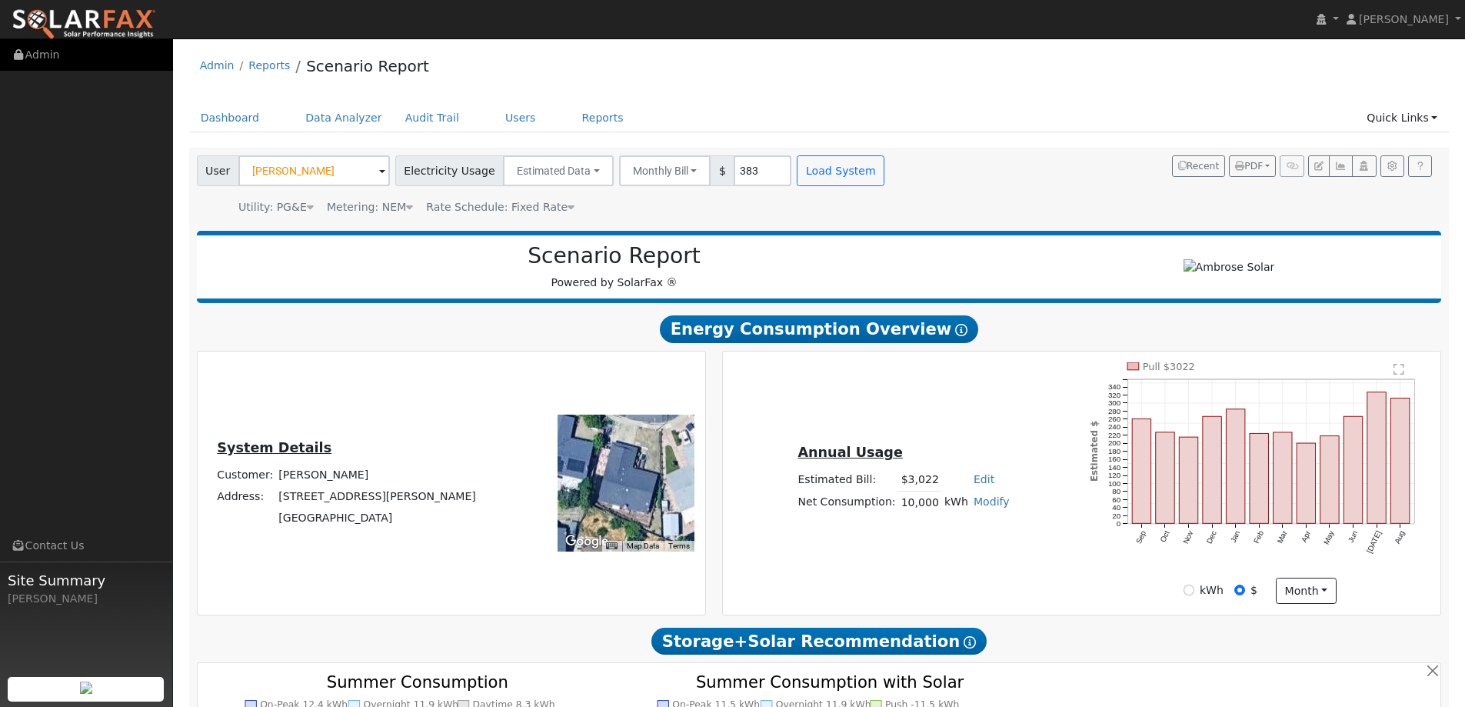
click at [56, 62] on link "Admin" at bounding box center [86, 55] width 173 height 32
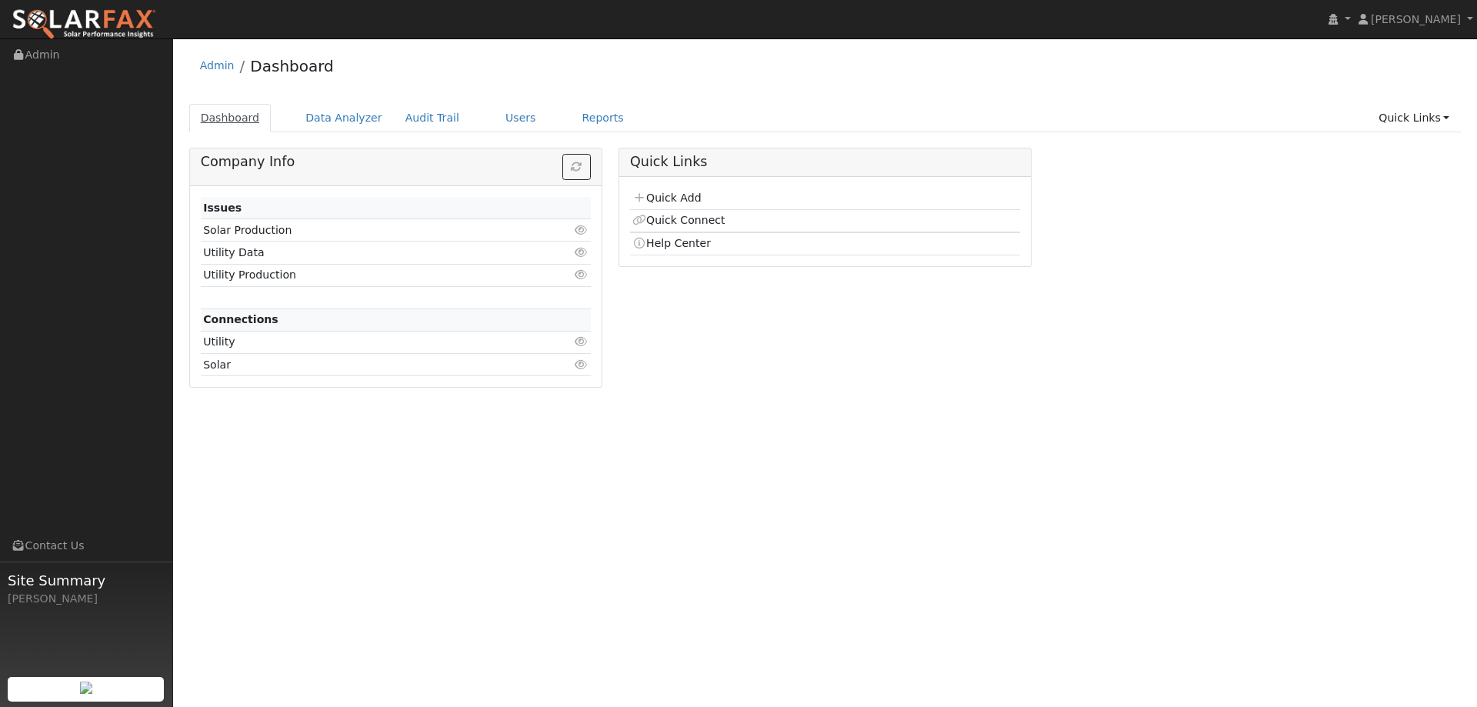
click at [243, 122] on link "Dashboard" at bounding box center [230, 118] width 82 height 28
click at [661, 203] on link "Quick Add" at bounding box center [666, 198] width 68 height 12
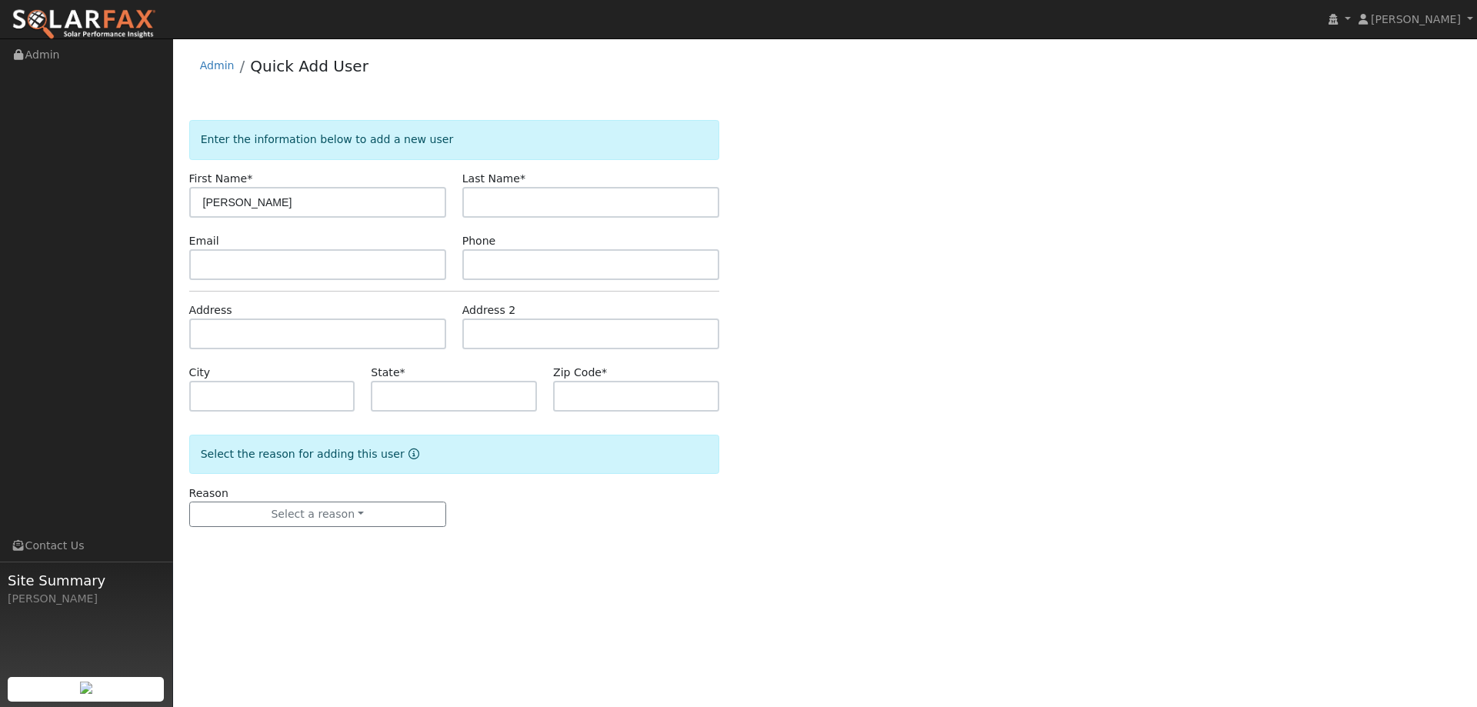
type input "[PERSON_NAME]"
click at [336, 251] on input "text" at bounding box center [317, 264] width 257 height 31
paste input "[EMAIL_ADDRESS][DOMAIN_NAME]"
type input "[EMAIL_ADDRESS][DOMAIN_NAME]"
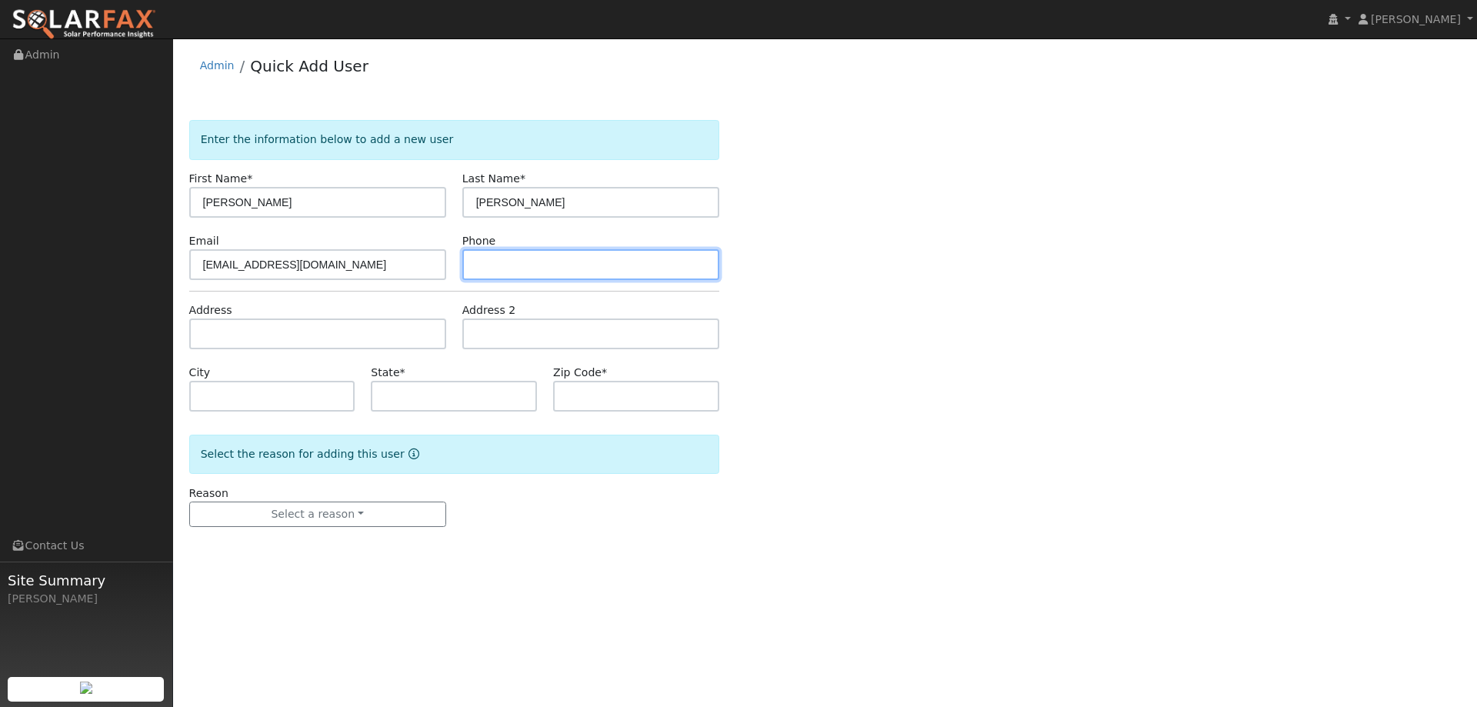
click at [526, 257] on input "text" at bounding box center [590, 264] width 257 height 31
paste input "[PHONE_NUMBER]"
type input "[PHONE_NUMBER]"
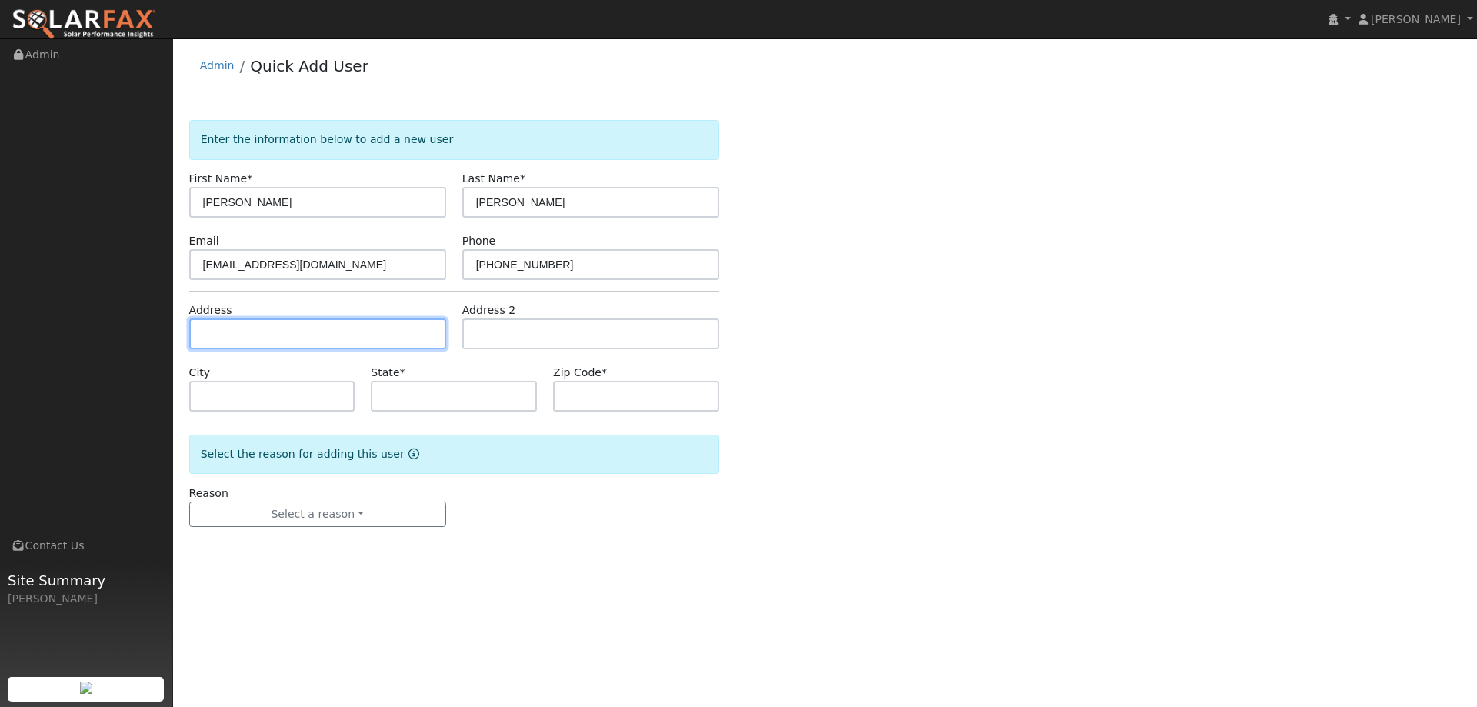
click at [394, 332] on input "text" at bounding box center [317, 333] width 257 height 31
paste input "[STREET_ADDRESS][PERSON_NAME]"
type input "49 Sullivan Drive"
type input "Moraga"
type input "CA"
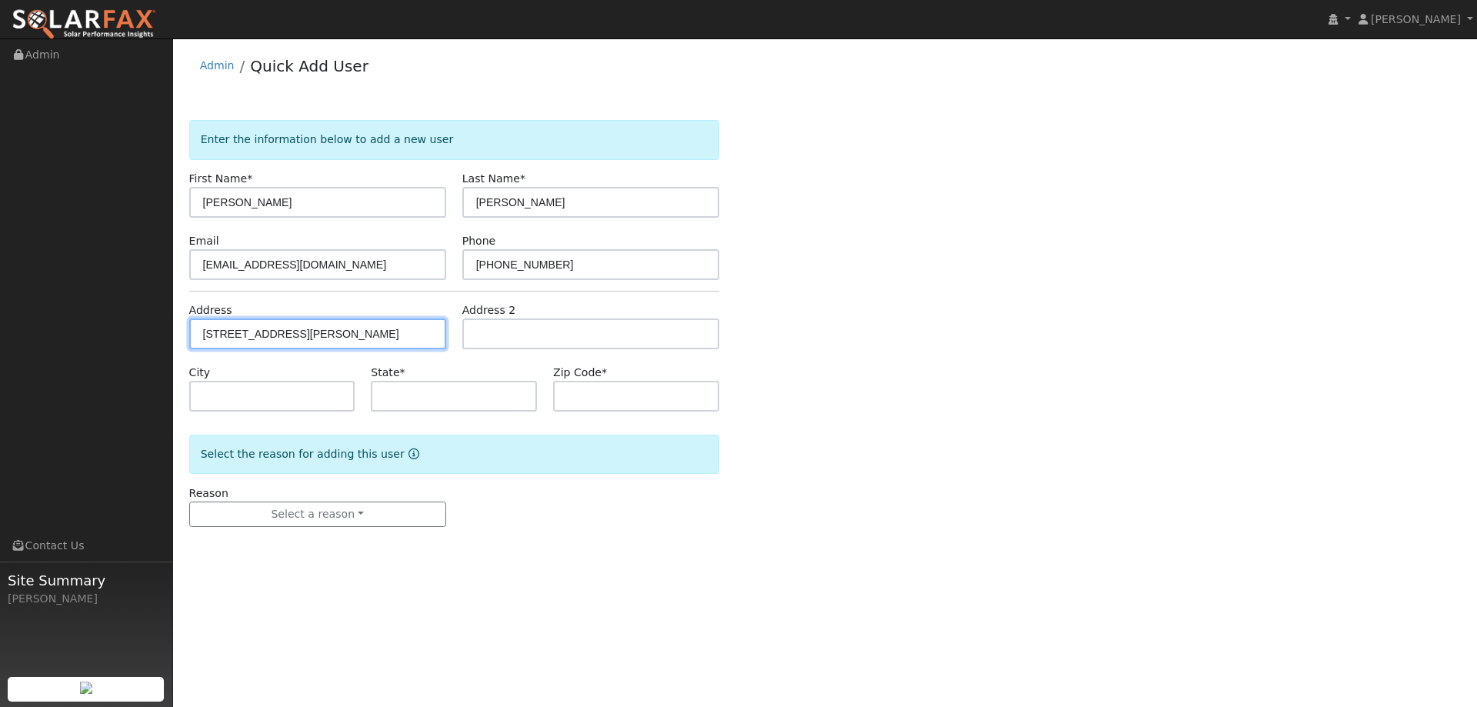
type input "94556"
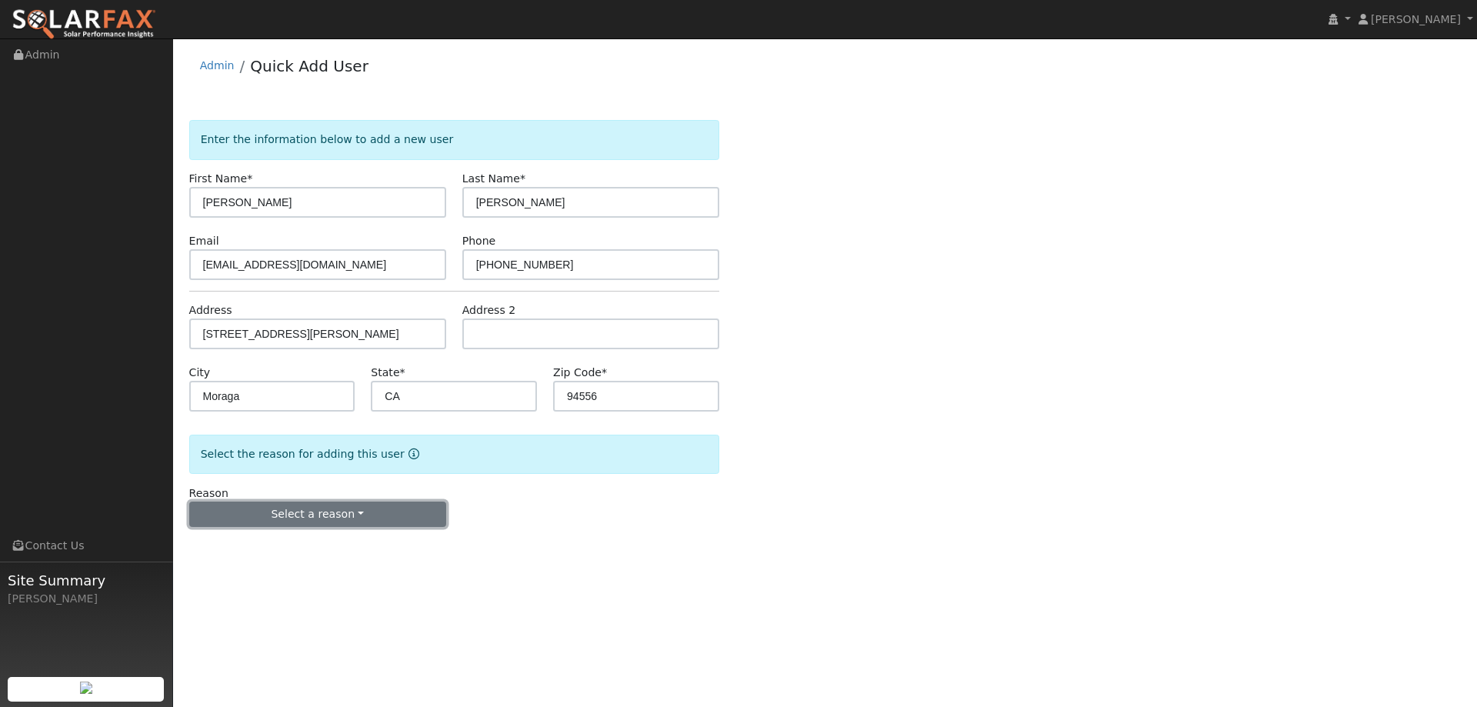
click at [348, 521] on button "Select a reason" at bounding box center [317, 514] width 257 height 26
click at [315, 543] on link "New lead" at bounding box center [275, 546] width 170 height 22
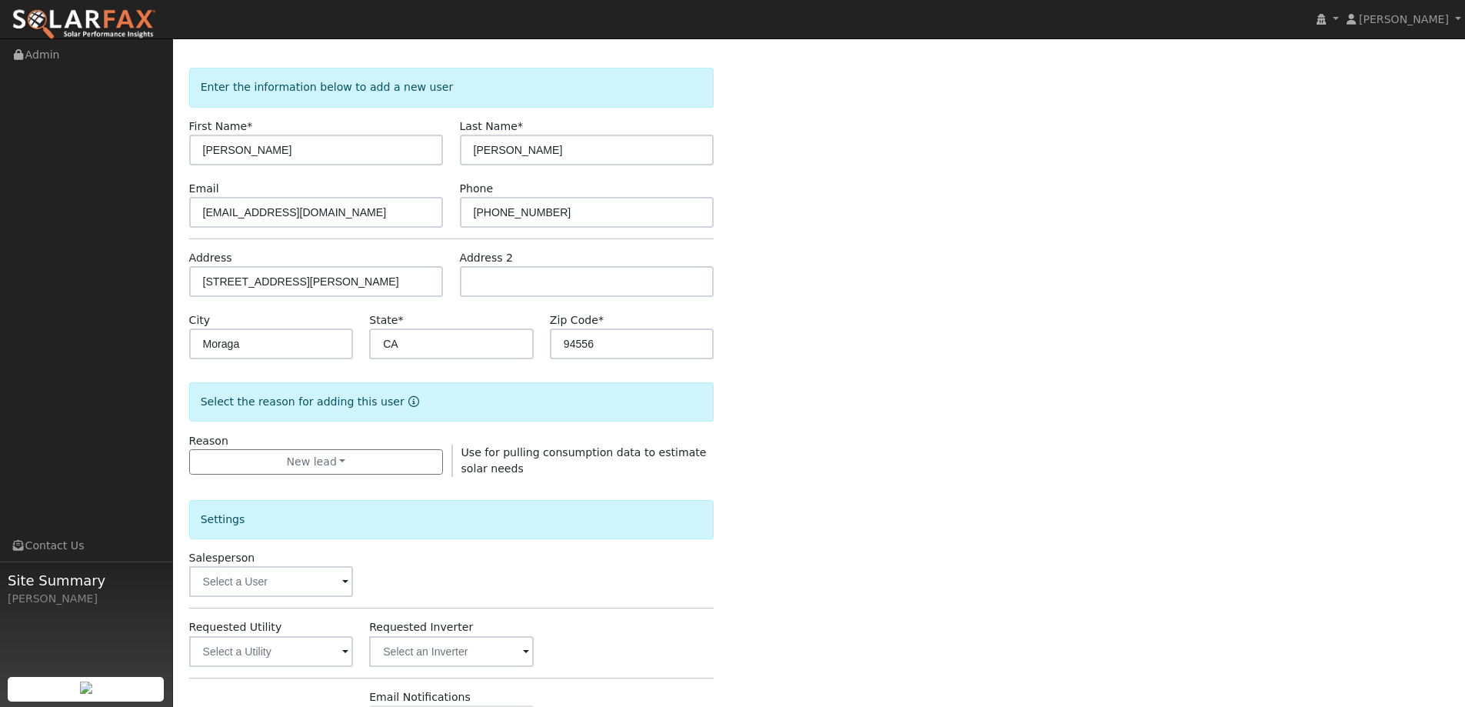
scroll to position [77, 0]
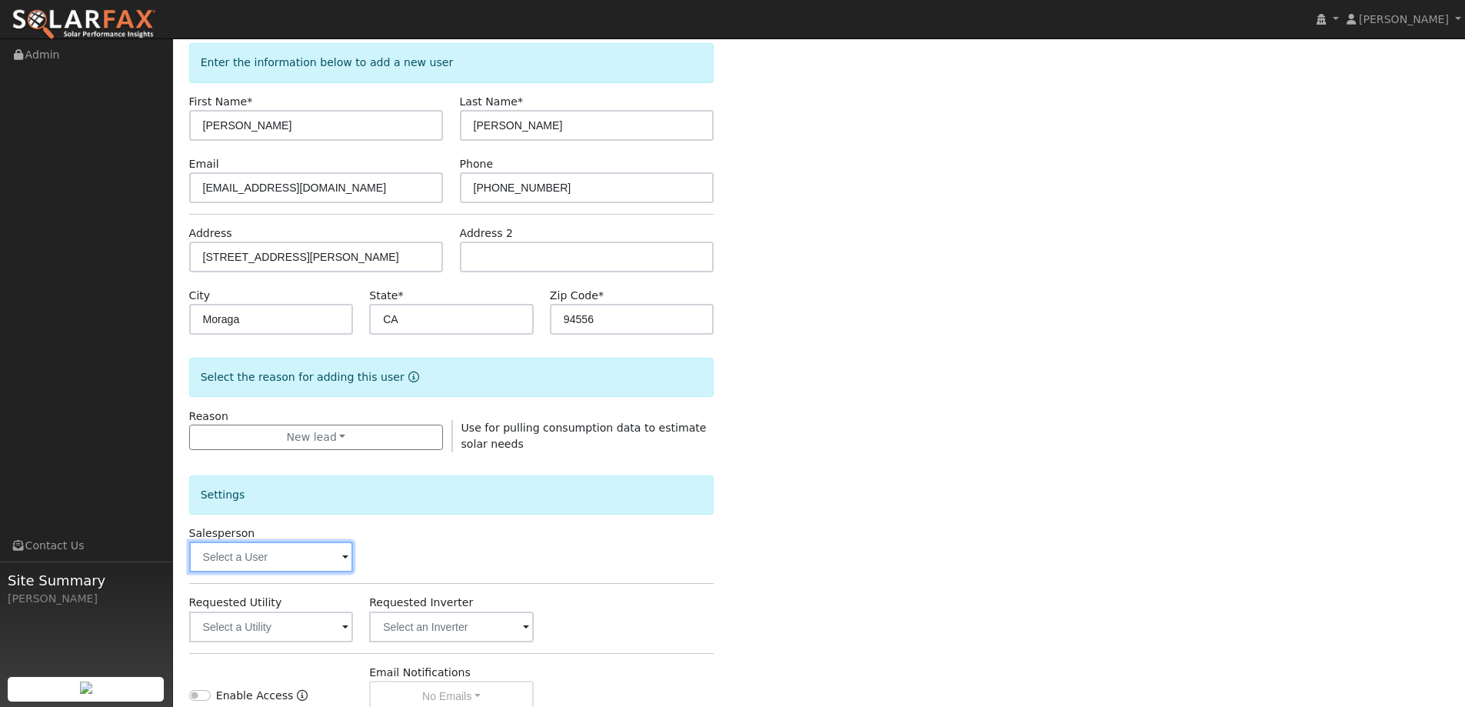
click at [315, 551] on input "text" at bounding box center [271, 556] width 165 height 31
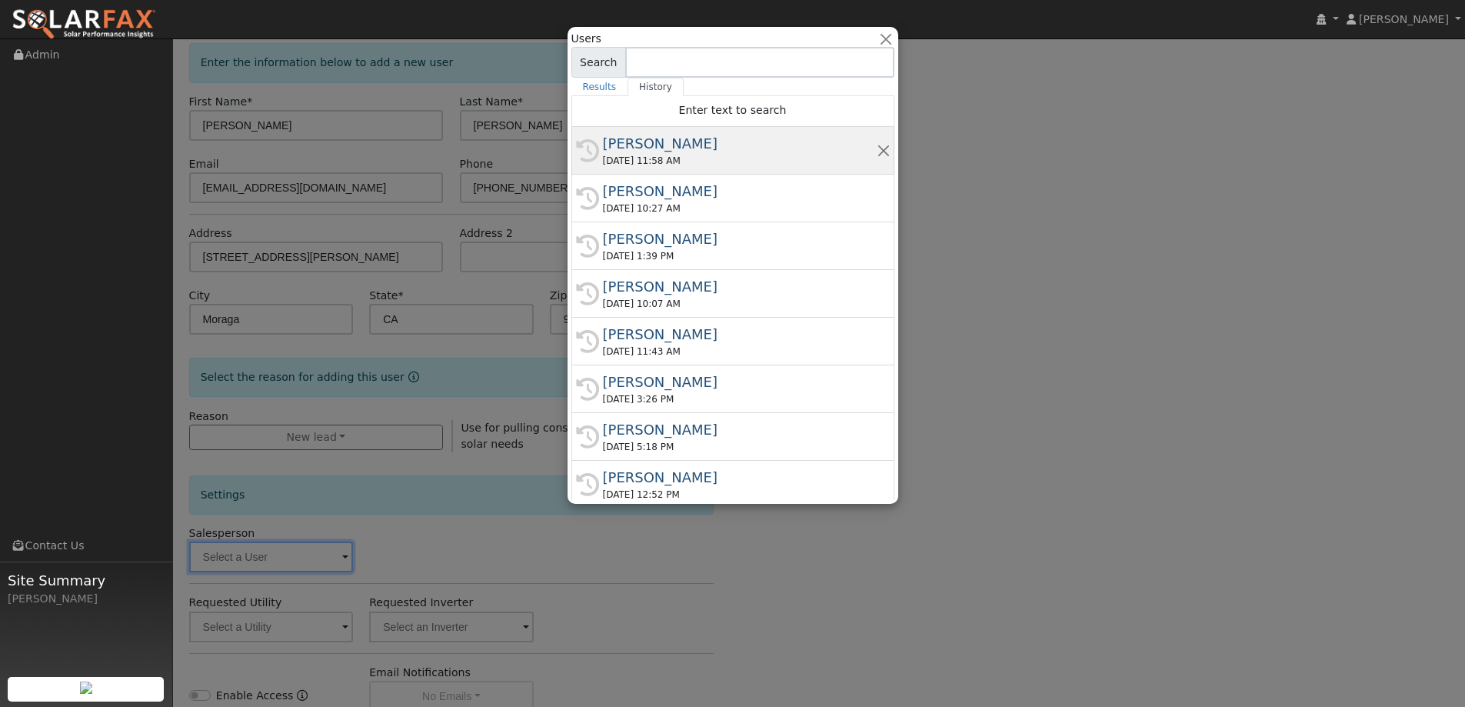
click at [631, 151] on div "Jon Landsman" at bounding box center [740, 143] width 274 height 21
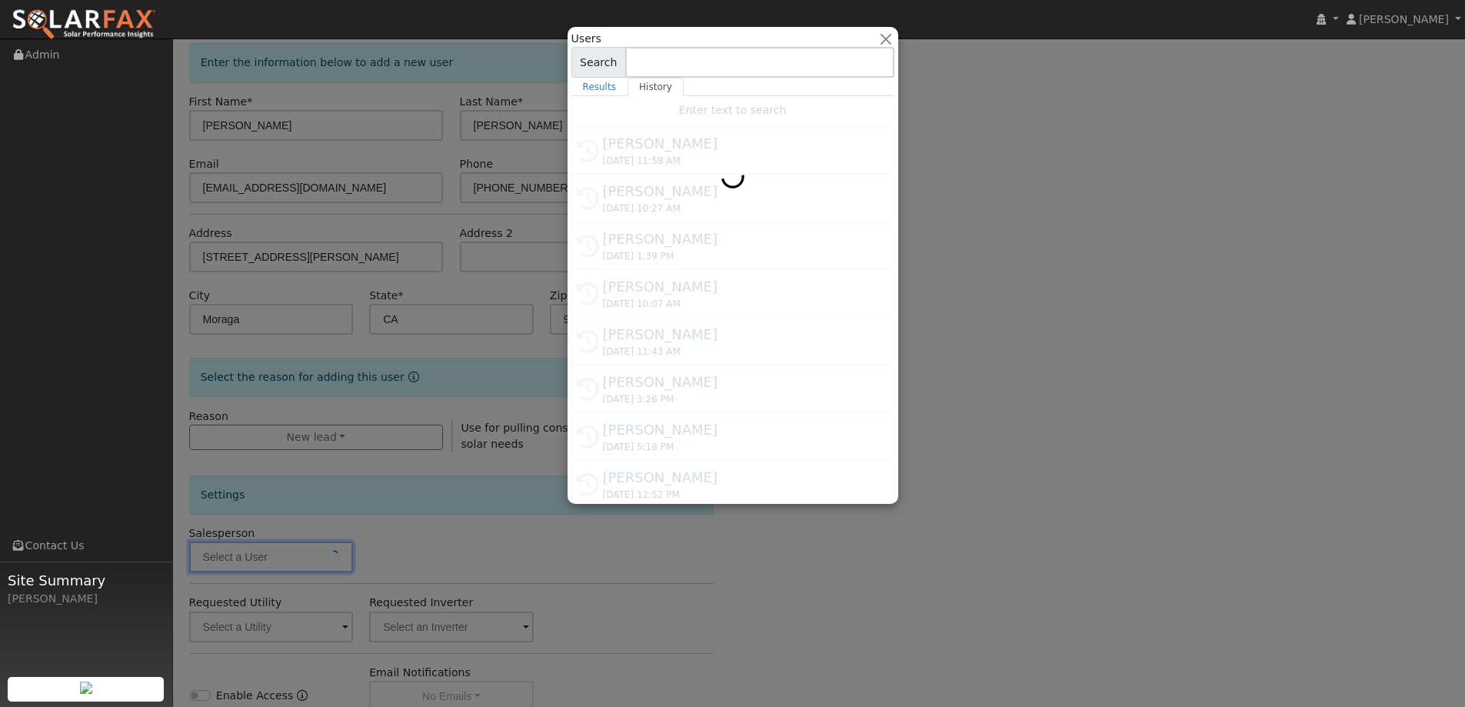
type input "Jon Landsman"
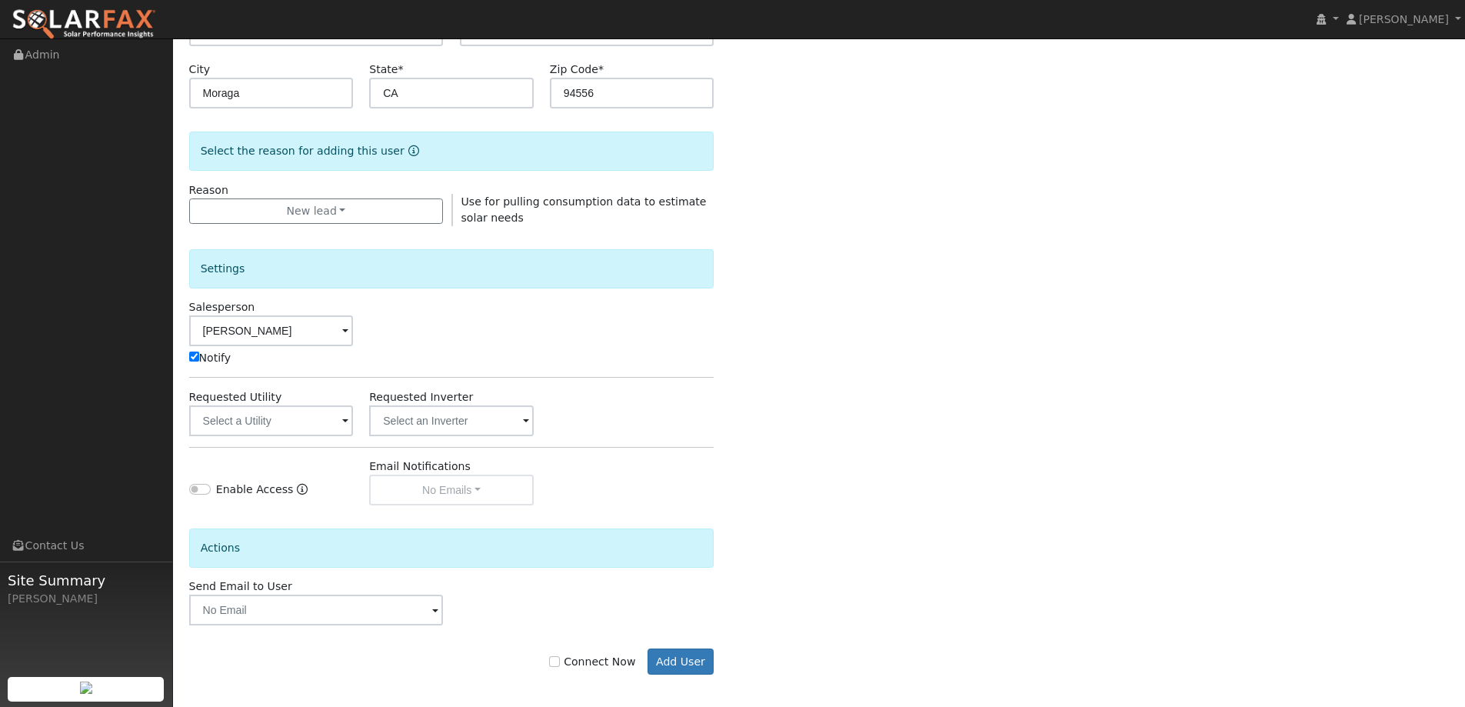
scroll to position [309, 0]
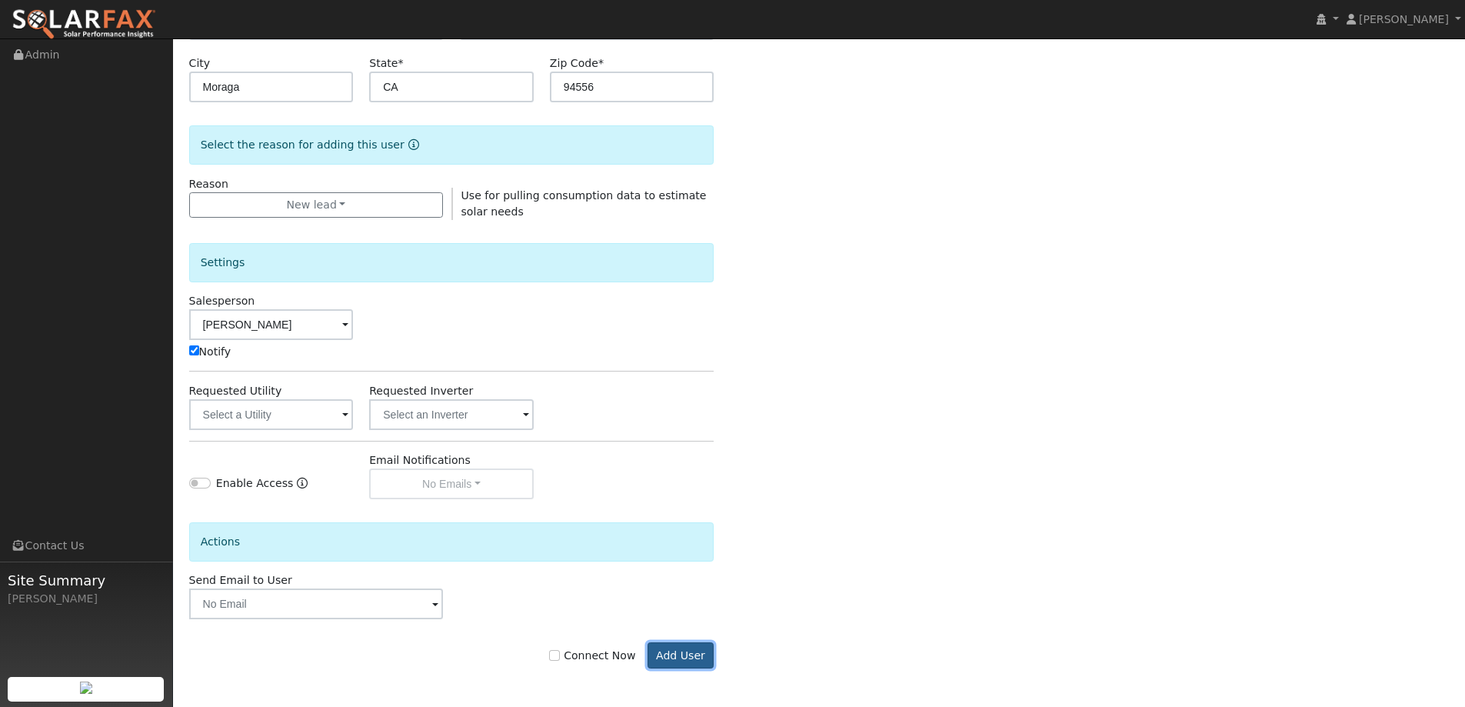
click at [668, 645] on button "Add User" at bounding box center [681, 655] width 67 height 26
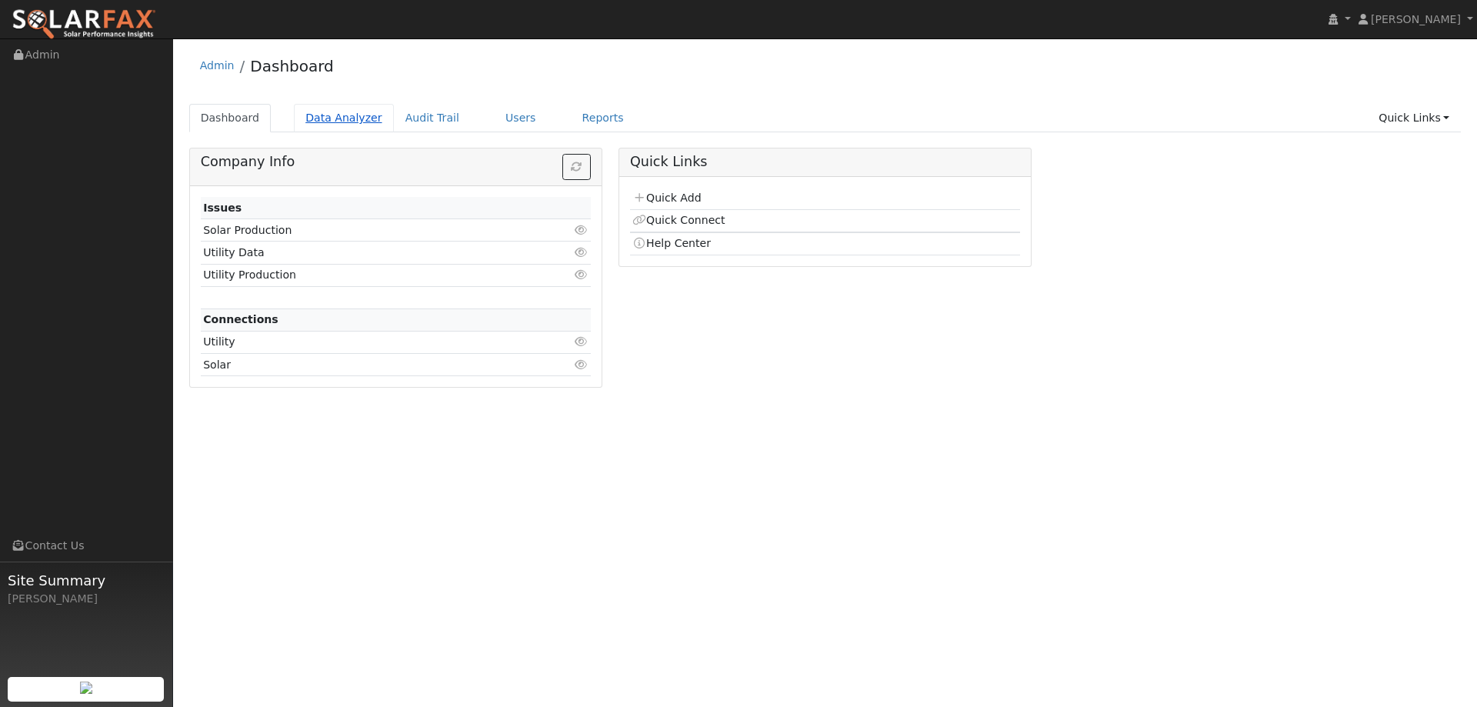
click at [350, 117] on link "Data Analyzer" at bounding box center [344, 118] width 100 height 28
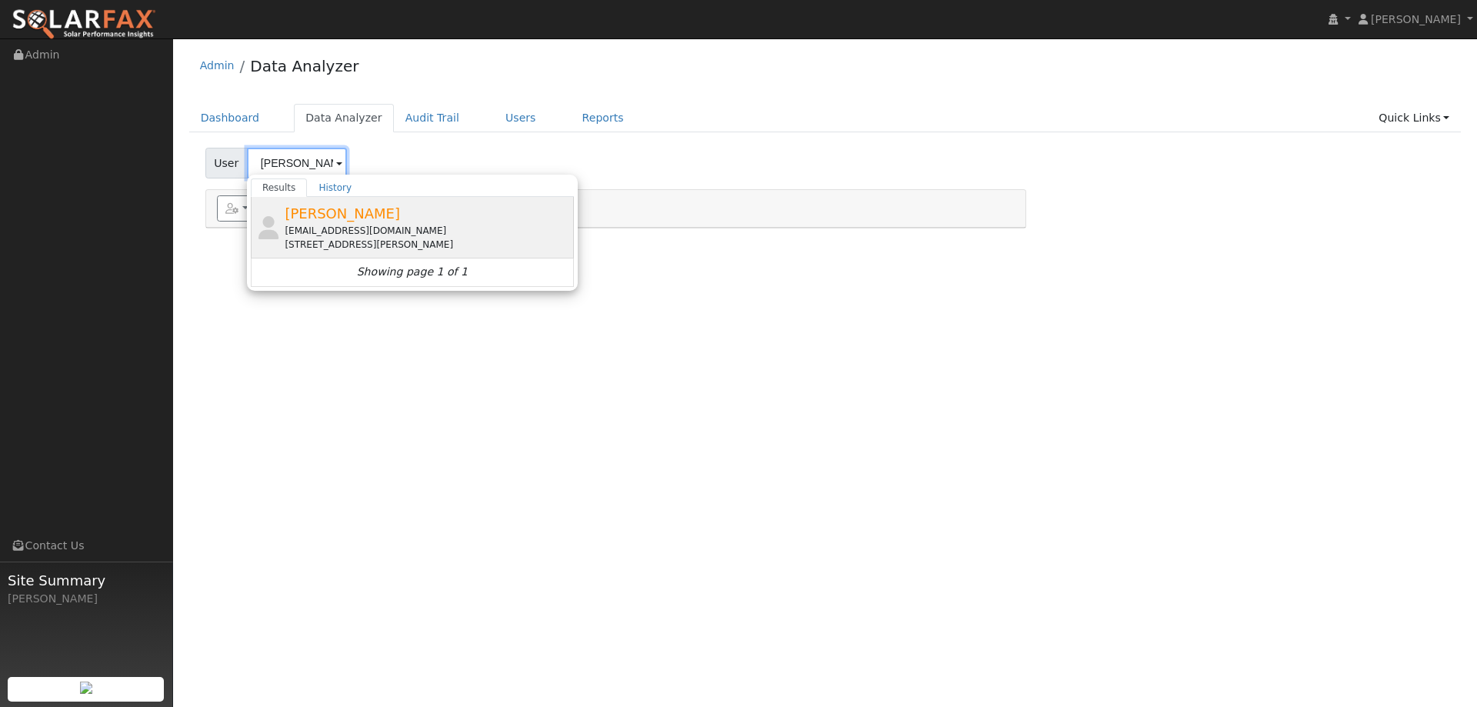
type input "[PERSON_NAME]"
click at [323, 218] on span "[PERSON_NAME]" at bounding box center [342, 213] width 115 height 16
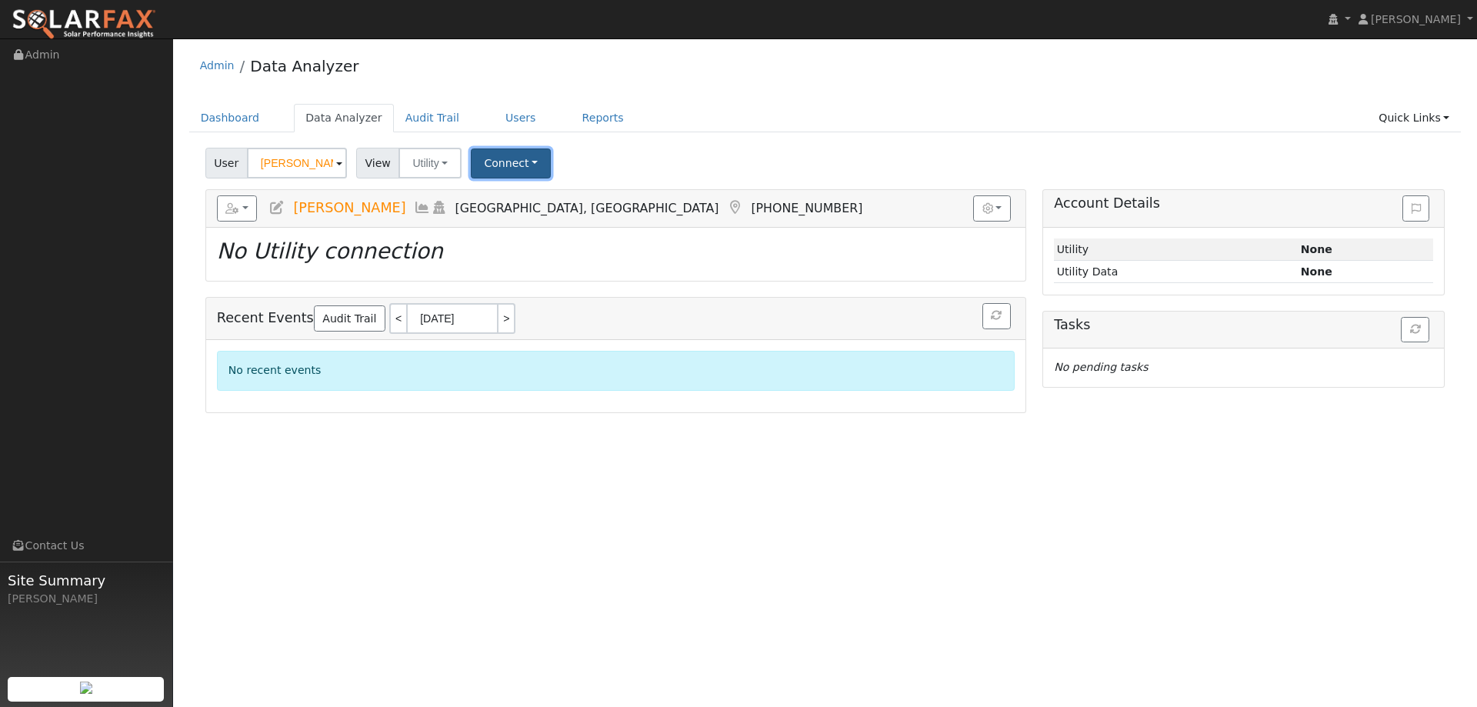
click at [521, 160] on button "Connect" at bounding box center [511, 163] width 80 height 30
click at [541, 199] on link "Select a Provider" at bounding box center [532, 197] width 120 height 22
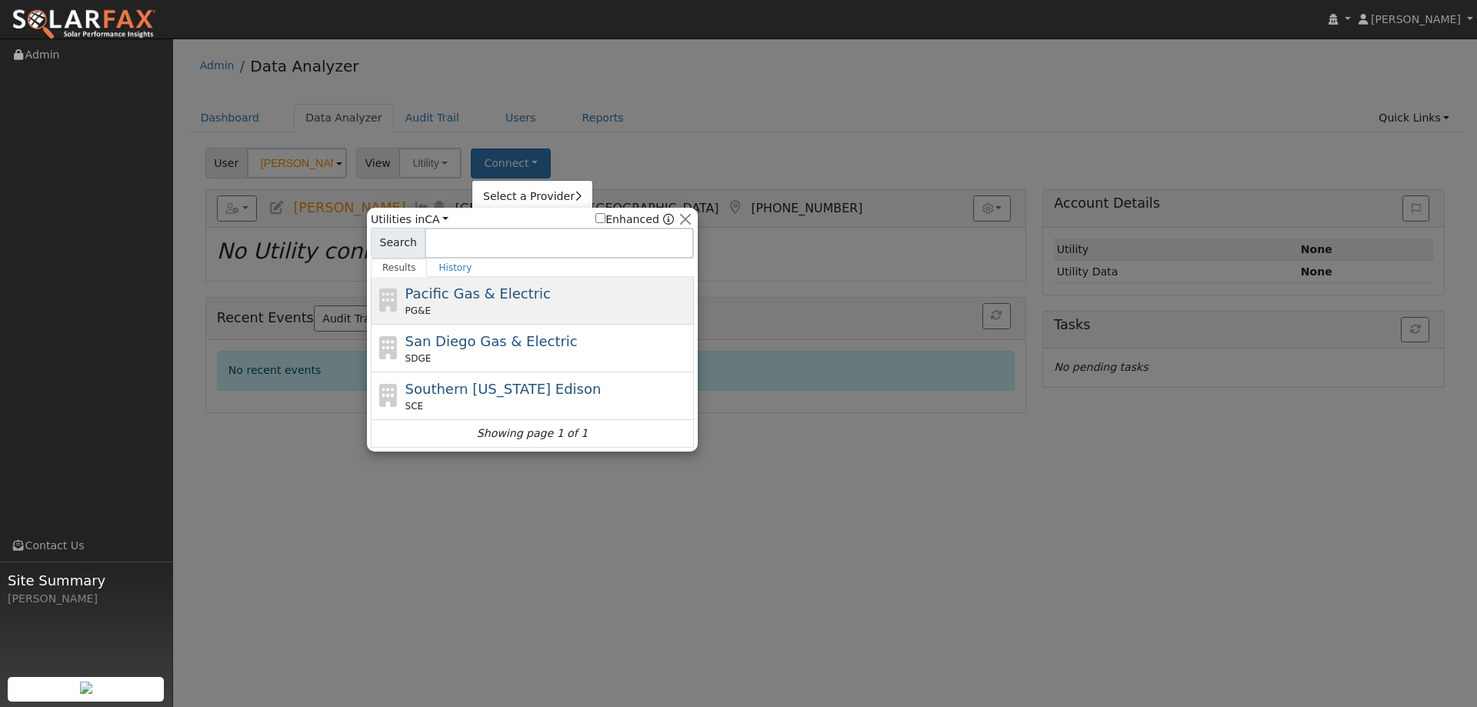
click at [546, 297] on div "Pacific Gas & Electric PG&E" at bounding box center [547, 300] width 285 height 35
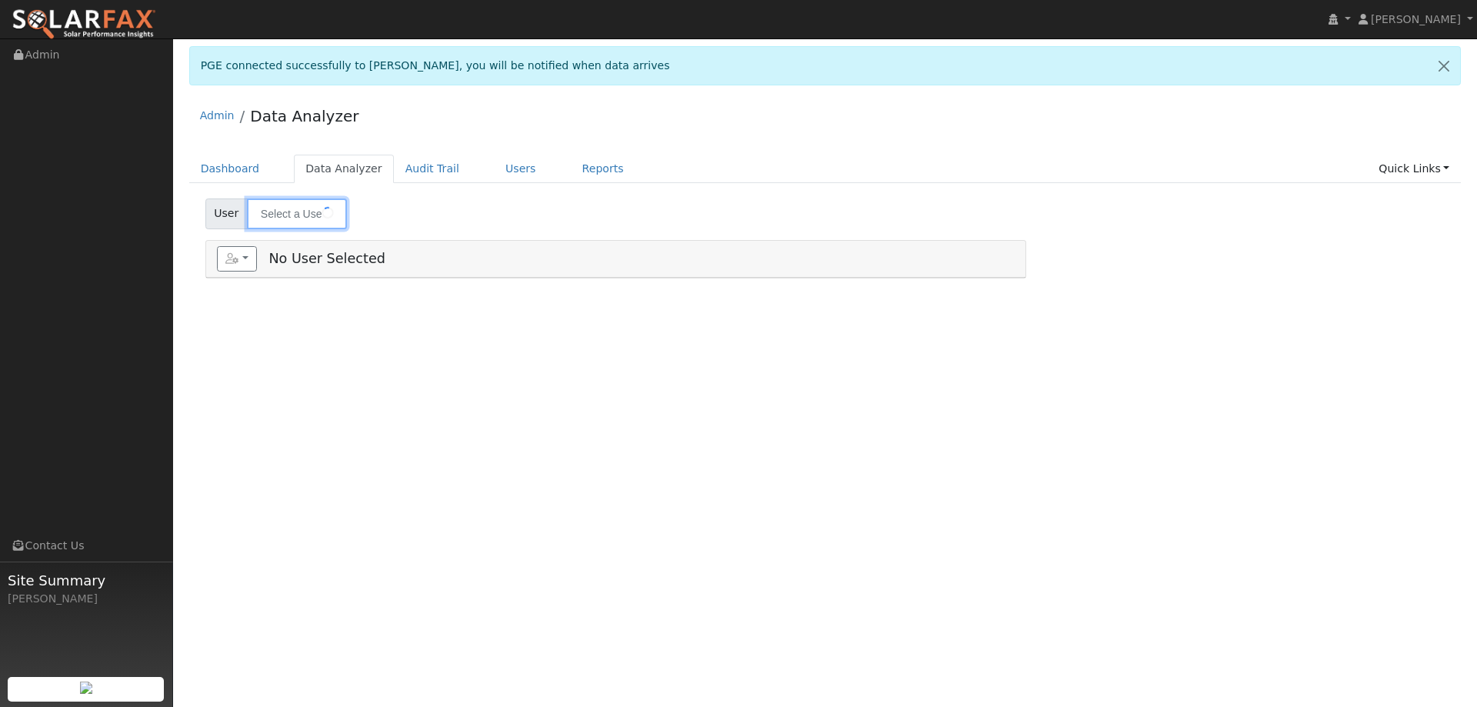
type input "[PERSON_NAME]"
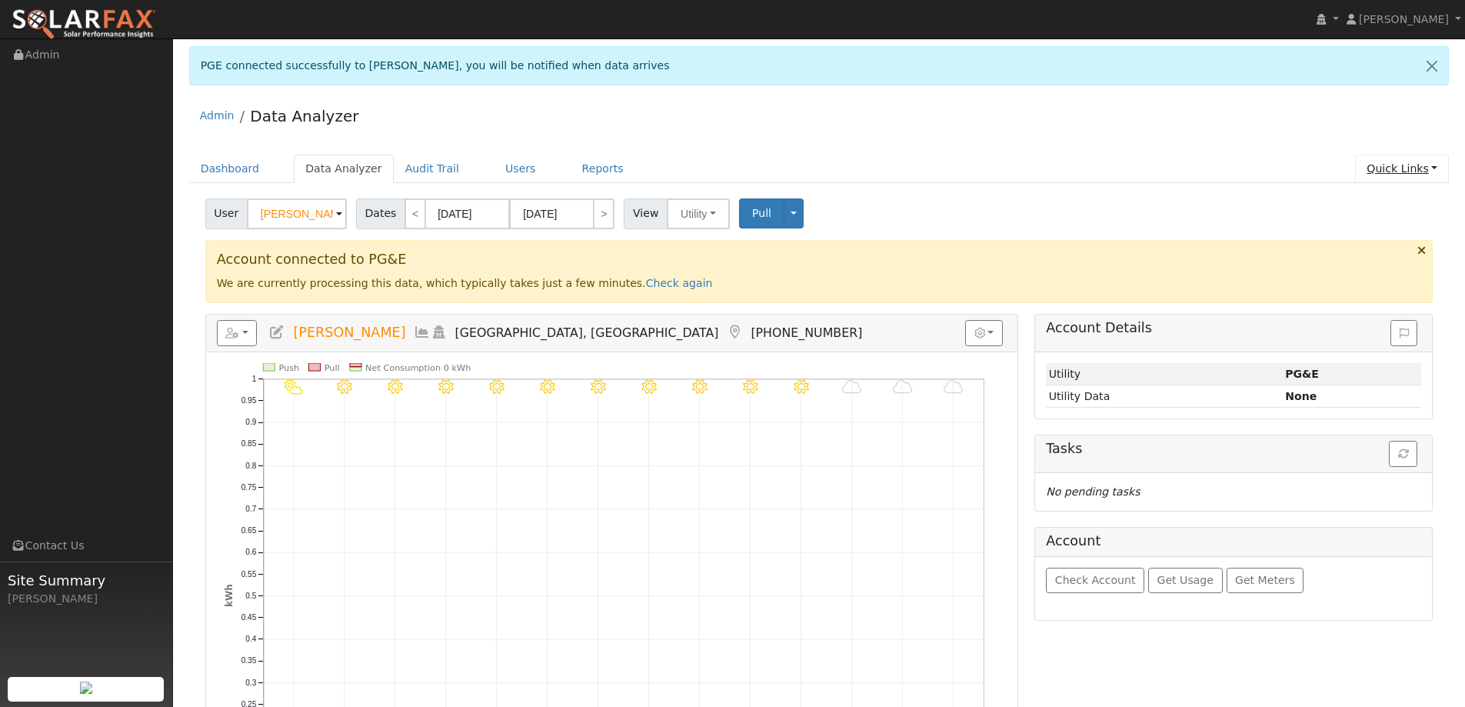
click at [1375, 176] on link "Quick Links" at bounding box center [1402, 169] width 94 height 28
click at [1288, 212] on div "User [PERSON_NAME] Account Default Account Default Account [STREET_ADDRESS][PER…" at bounding box center [819, 211] width 1234 height 36
click at [576, 178] on link "Reports" at bounding box center [603, 169] width 65 height 28
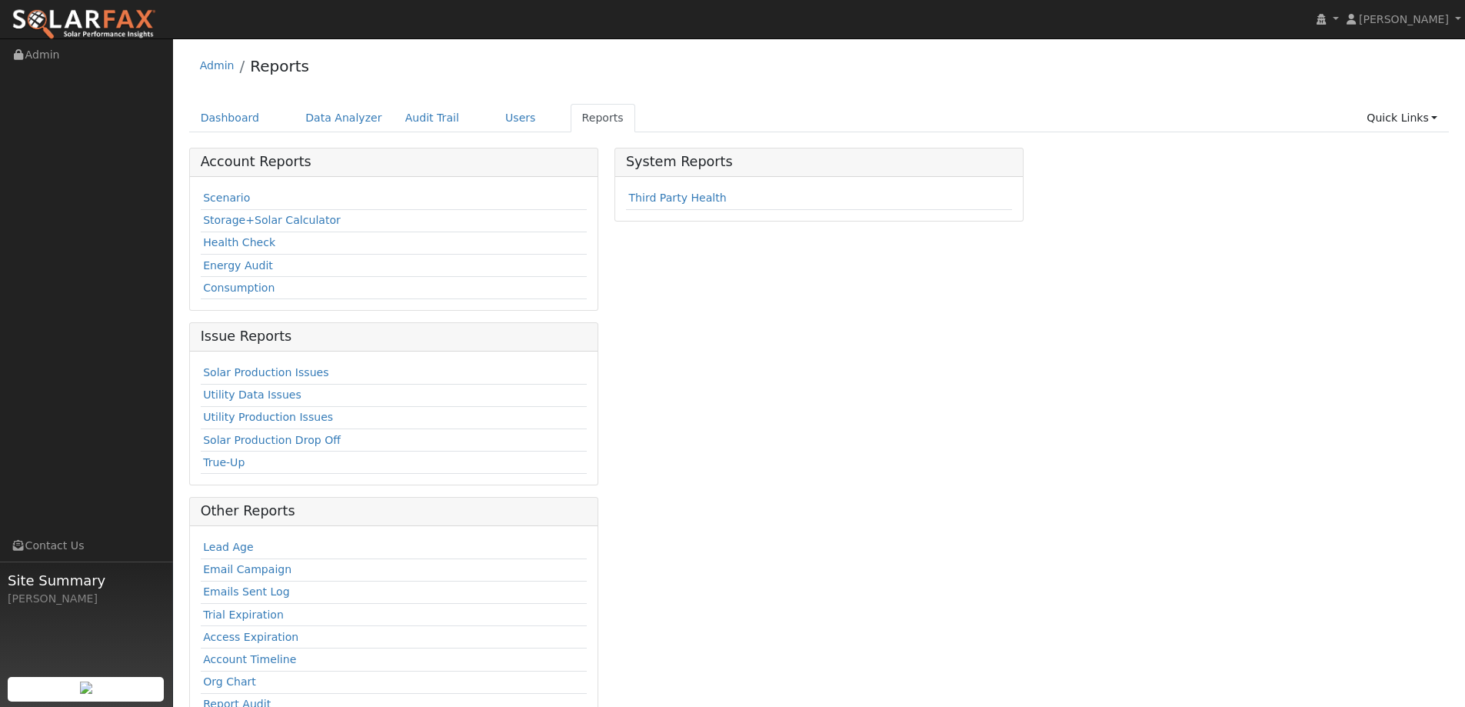
click at [213, 189] on td "Scenario" at bounding box center [394, 199] width 386 height 22
click at [225, 197] on link "Scenario" at bounding box center [226, 198] width 47 height 12
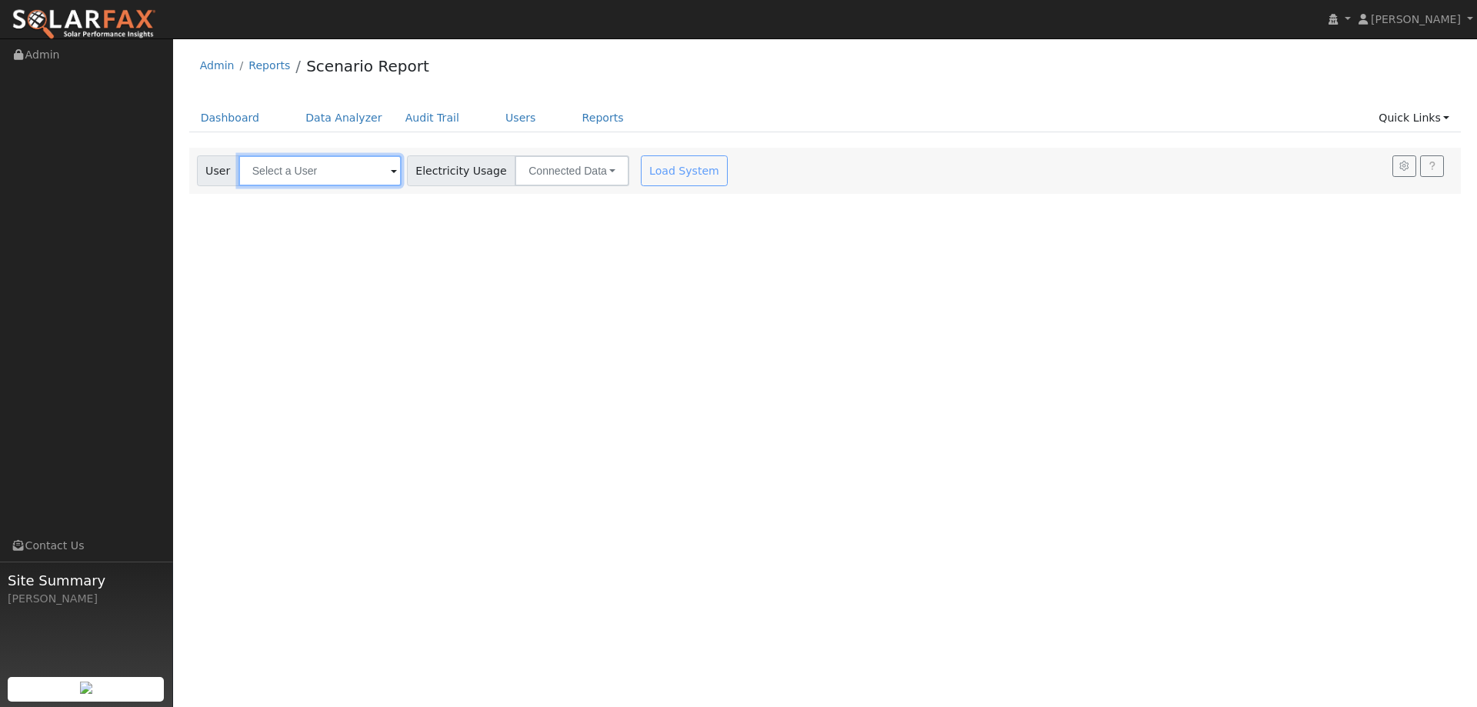
click at [321, 178] on input "text" at bounding box center [319, 170] width 163 height 31
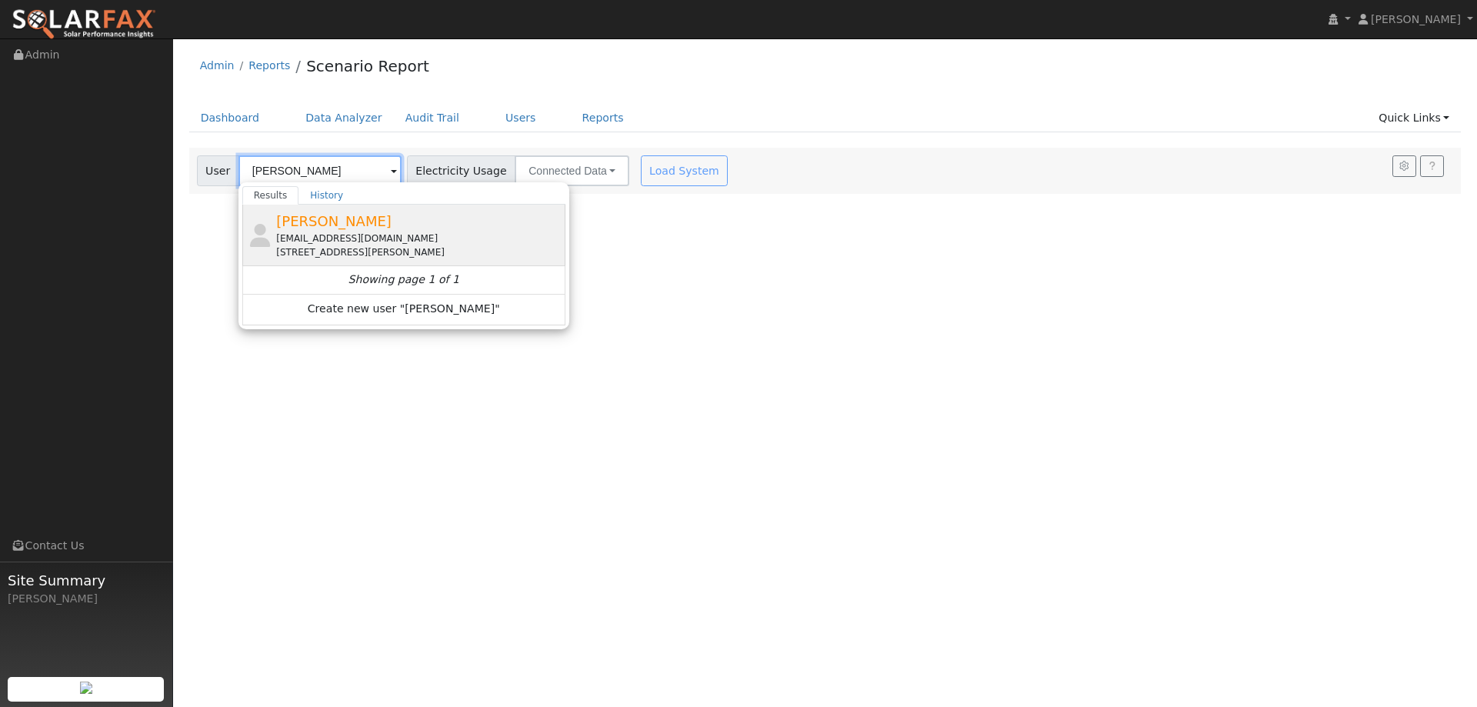
type input "[PERSON_NAME]"
click at [385, 243] on div "[EMAIL_ADDRESS][DOMAIN_NAME]" at bounding box center [418, 238] width 285 height 14
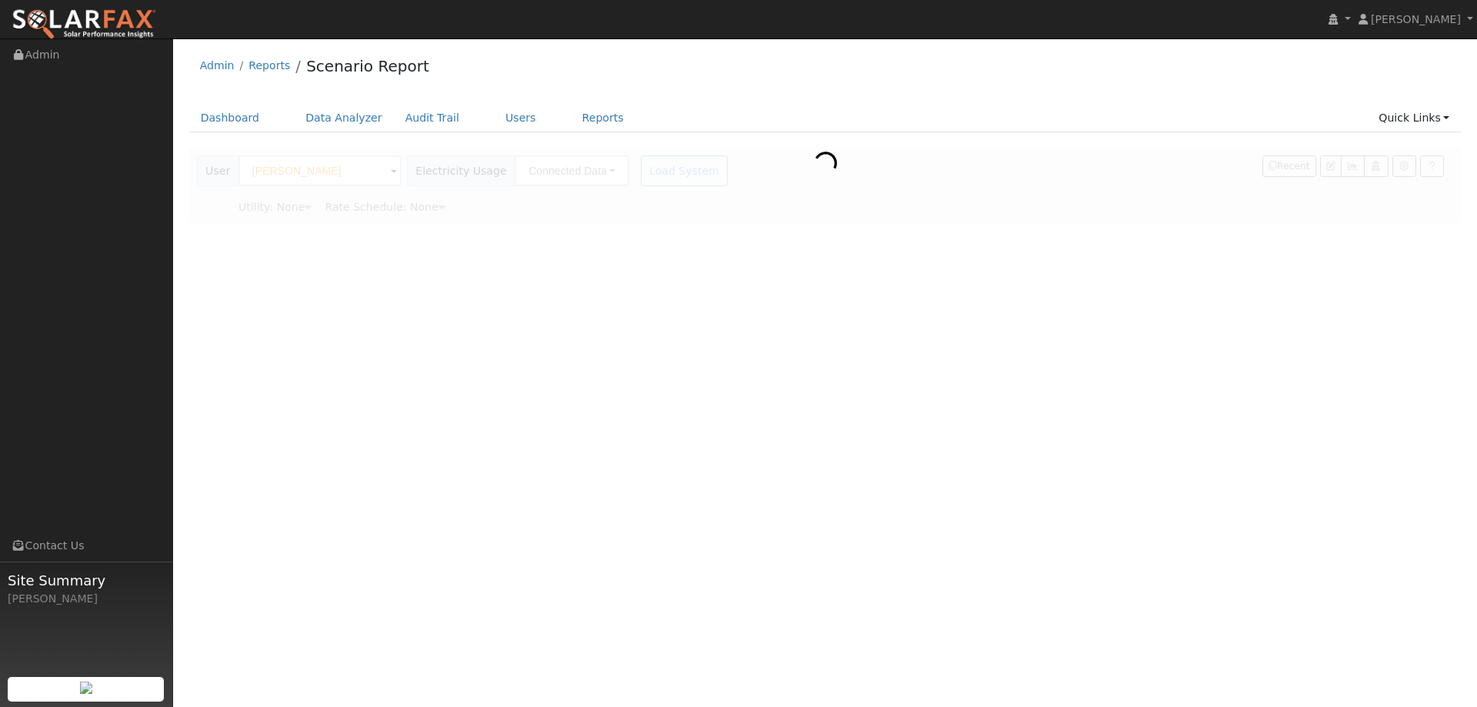
type input "Pacific Gas & Electric"
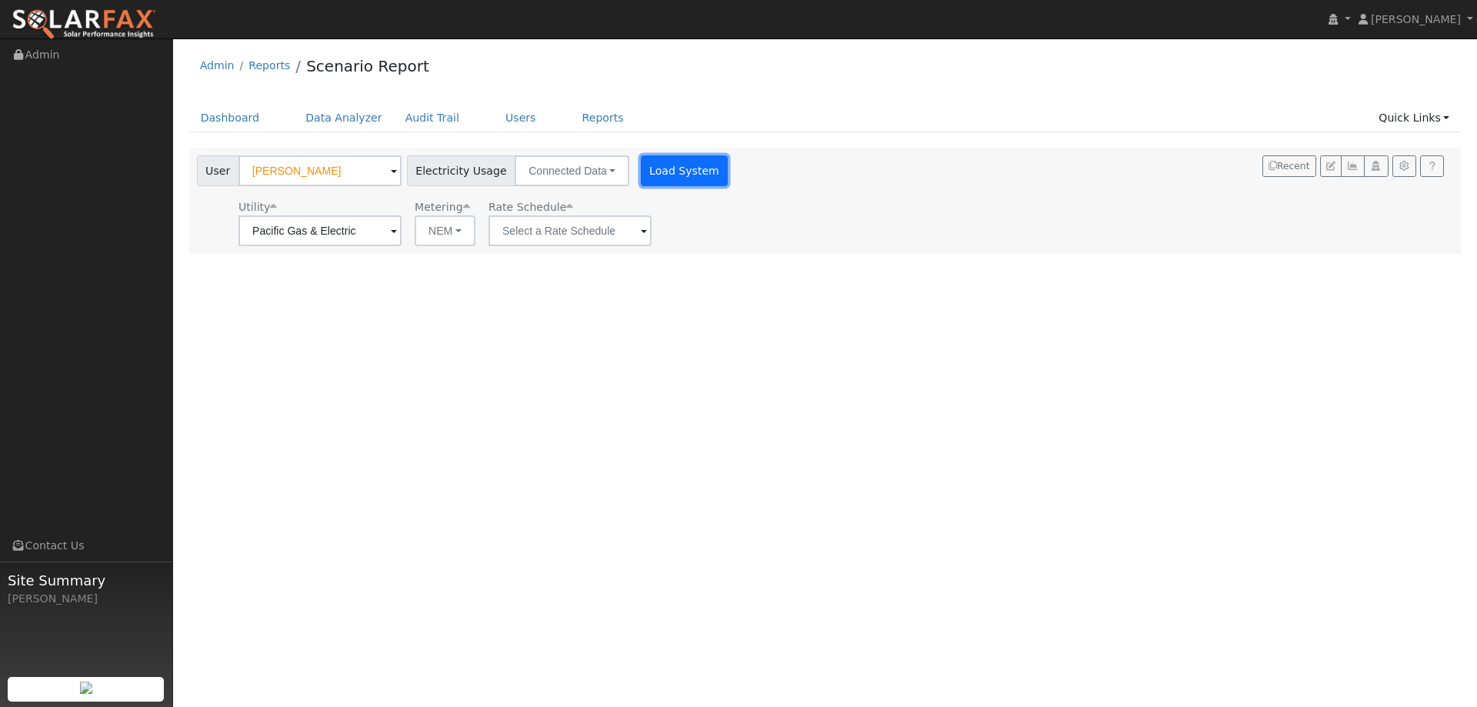
click at [671, 177] on button "Load System" at bounding box center [685, 170] width 88 height 31
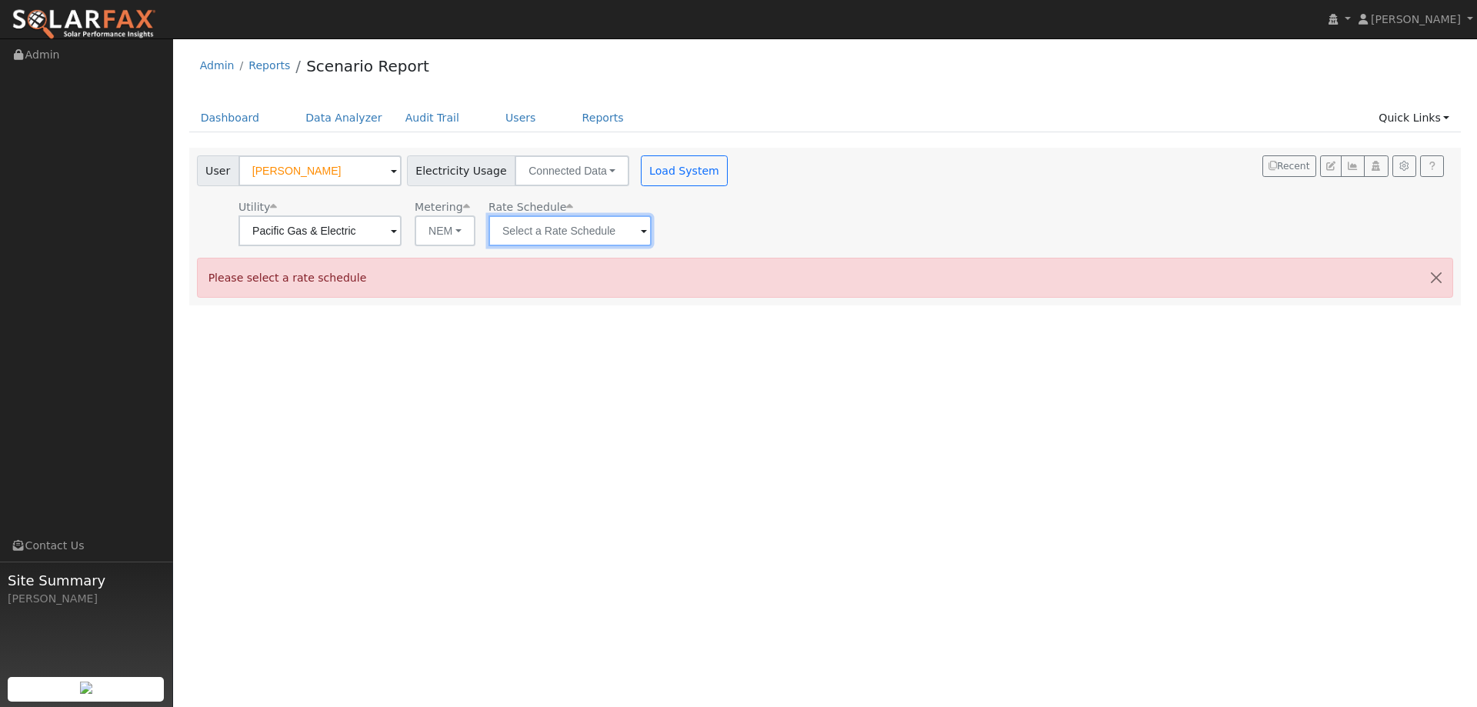
click at [581, 231] on input "text" at bounding box center [569, 230] width 163 height 31
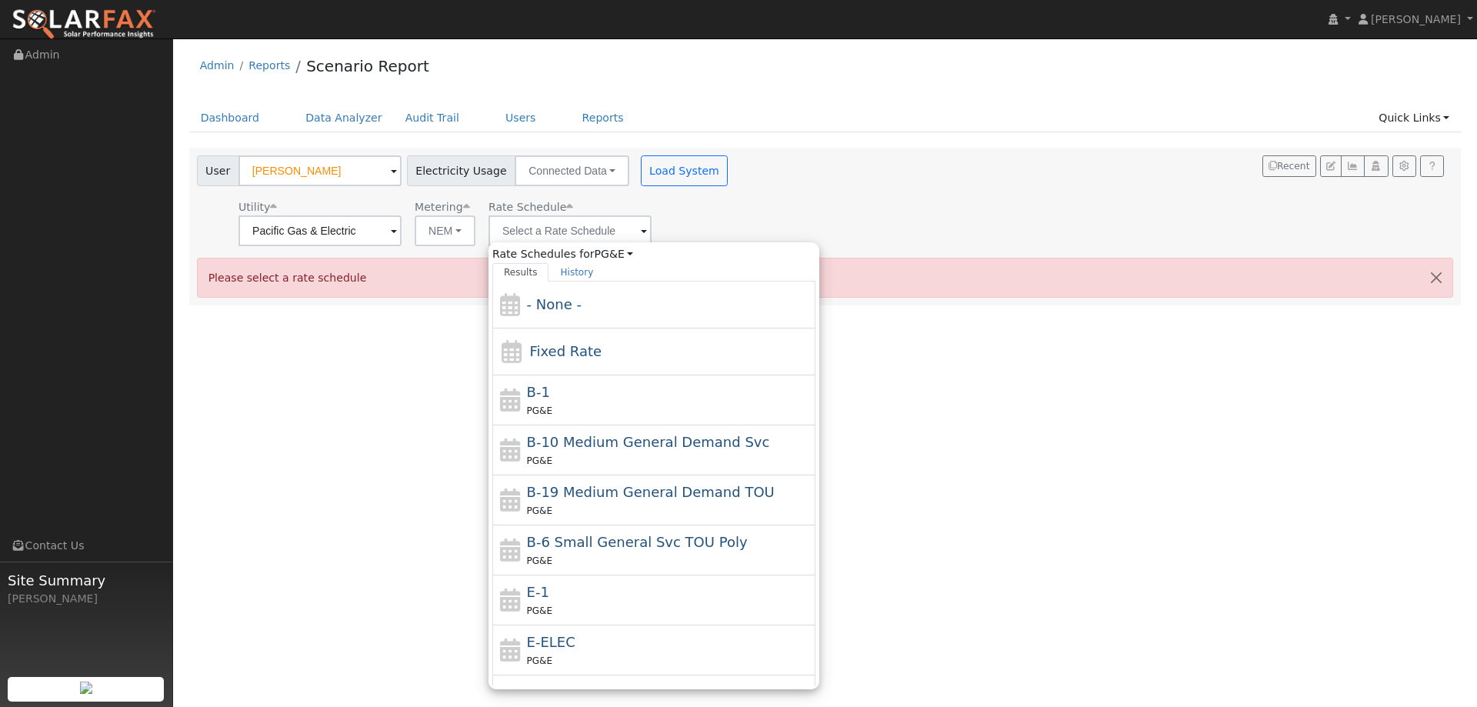
drag, startPoint x: 551, startPoint y: 338, endPoint x: 568, endPoint y: 281, distance: 59.9
click at [552, 339] on div "Fixed Rate" at bounding box center [653, 351] width 323 height 47
type input "Fixed Rate"
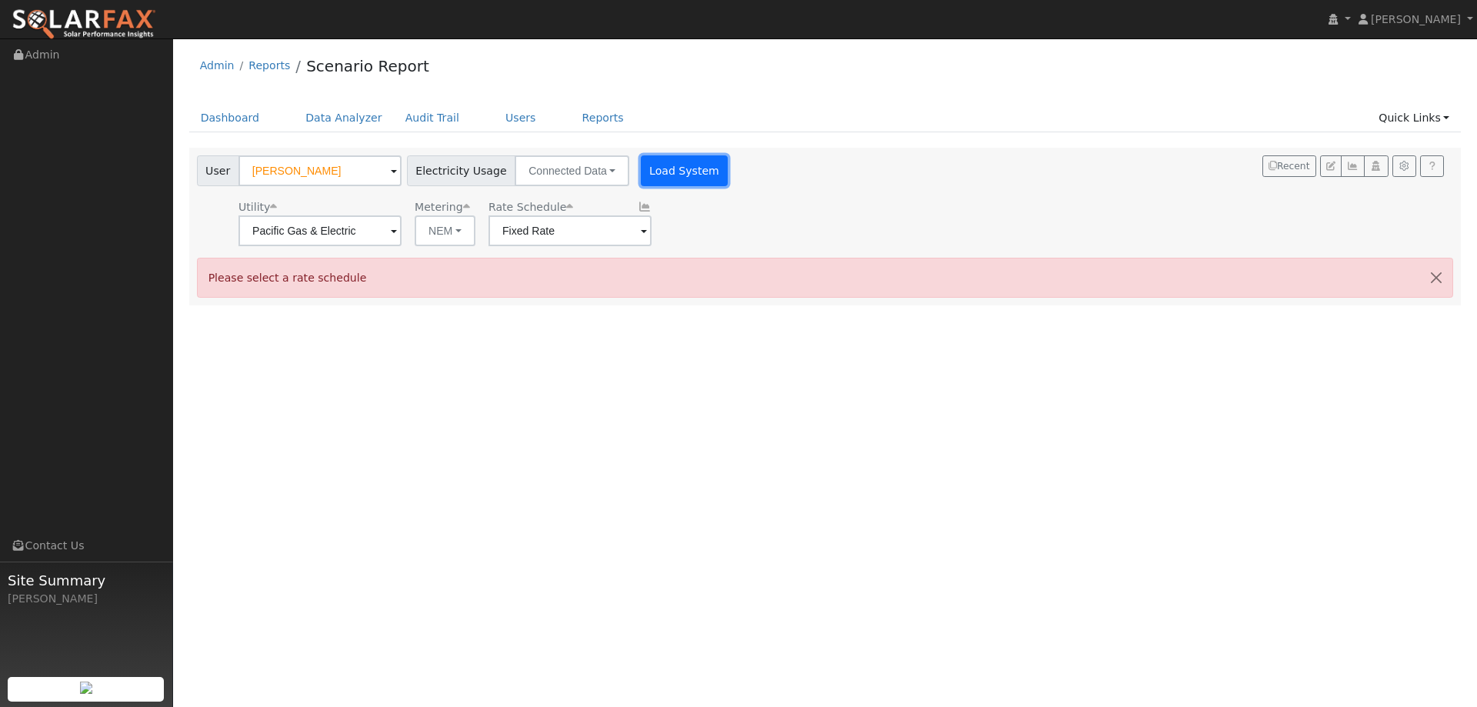
click at [654, 180] on button "Load System" at bounding box center [685, 170] width 88 height 31
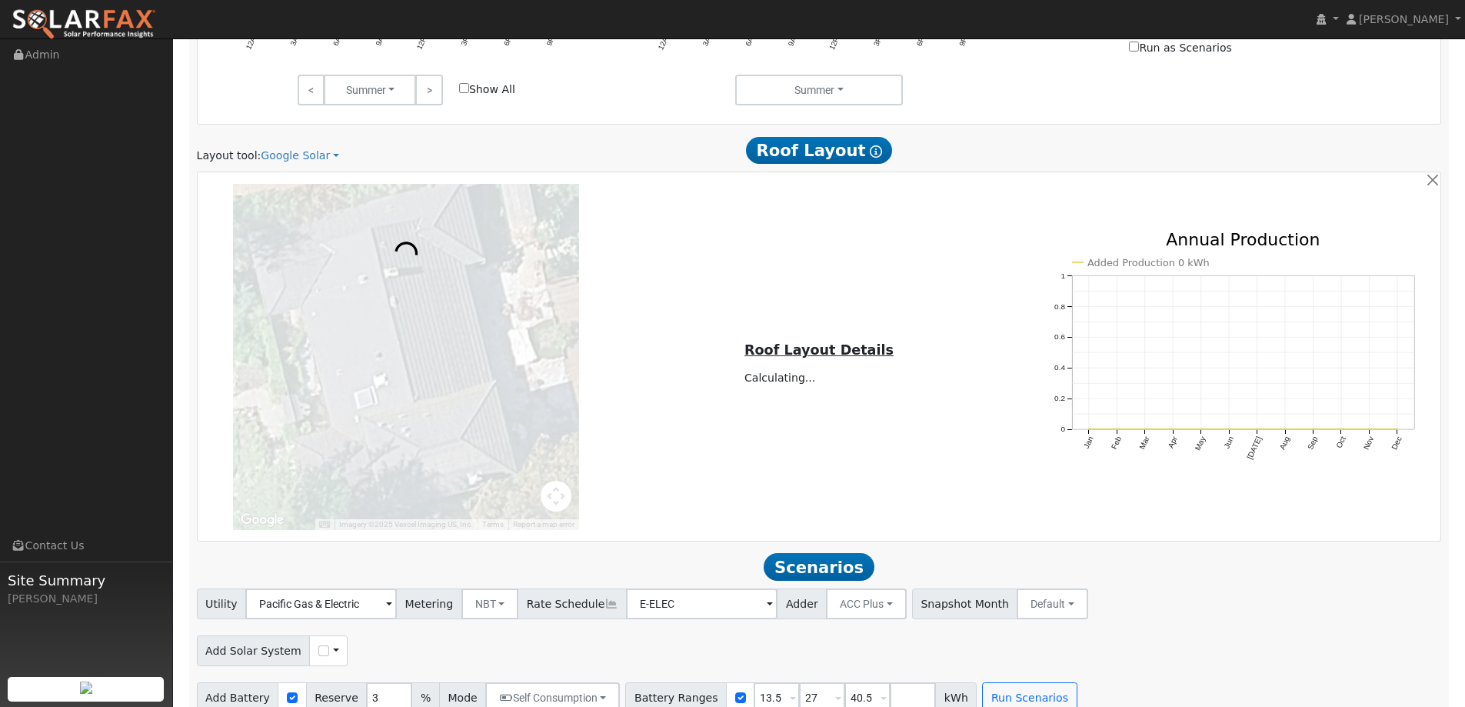
scroll to position [969, 0]
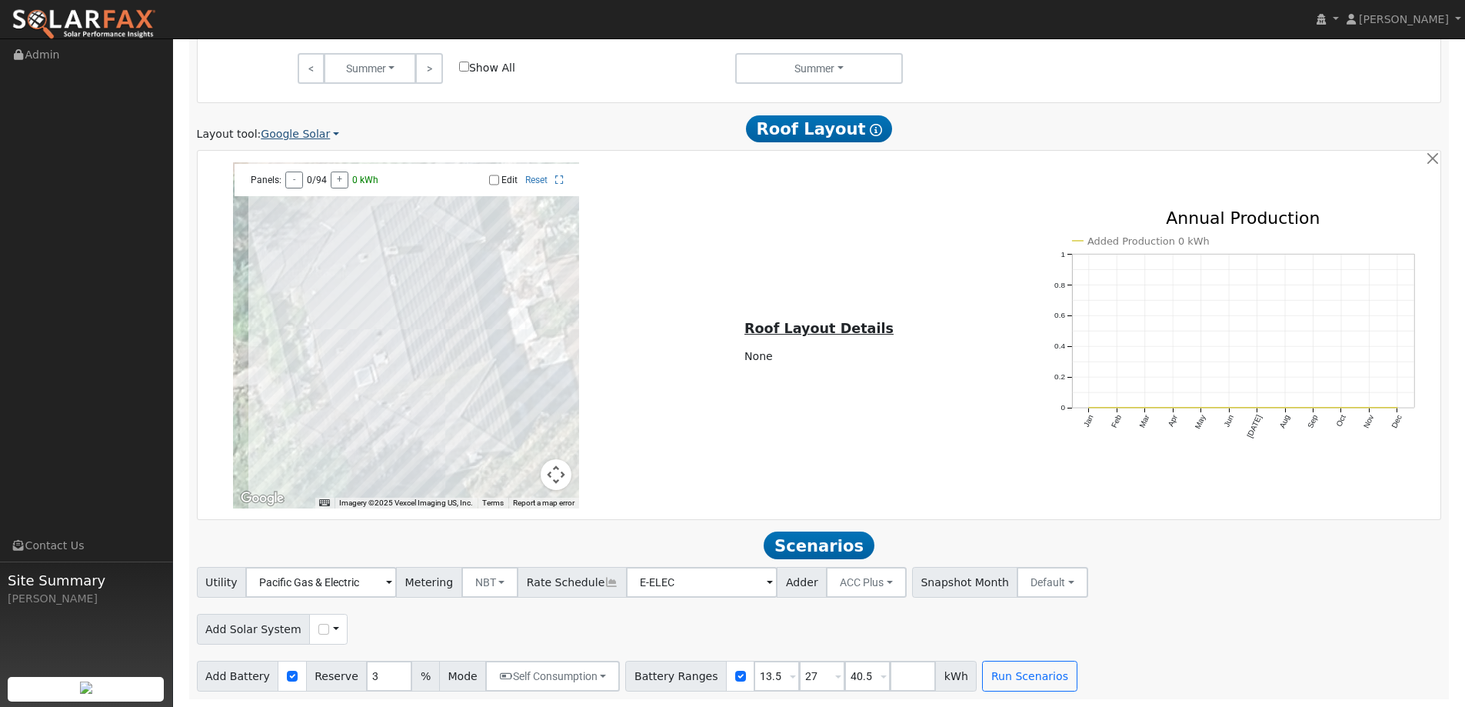
click at [308, 129] on link "Google Solar" at bounding box center [300, 134] width 78 height 16
click at [315, 202] on link "Aurora" at bounding box center [310, 206] width 107 height 22
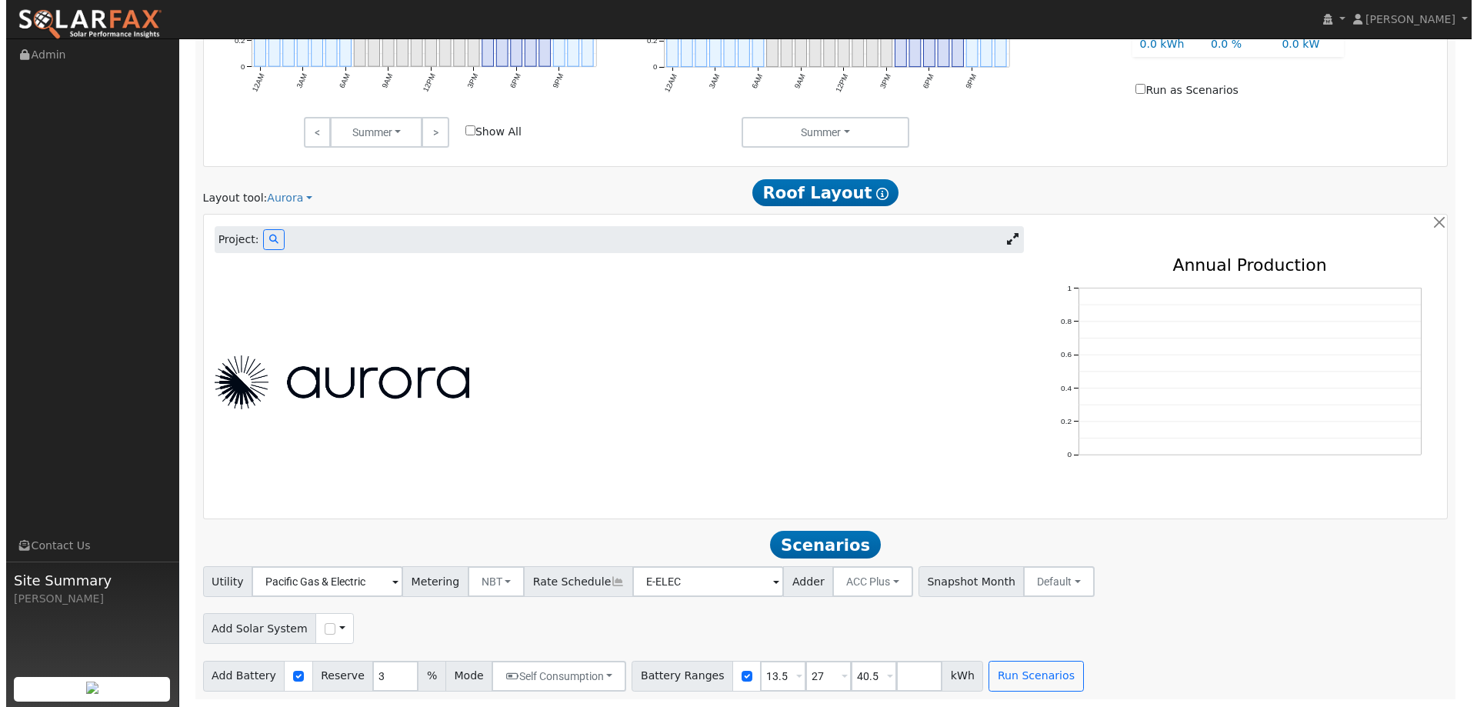
scroll to position [904, 0]
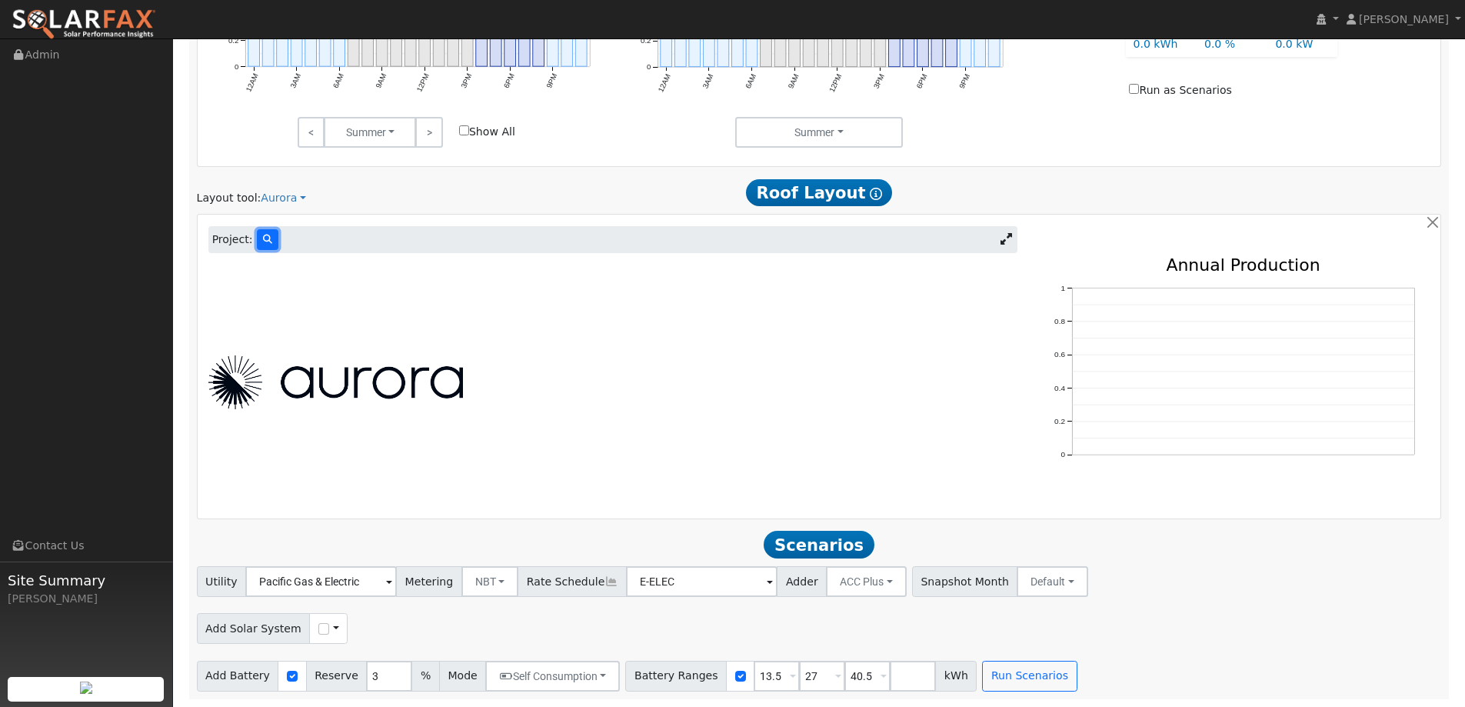
click at [263, 240] on icon at bounding box center [267, 239] width 9 height 9
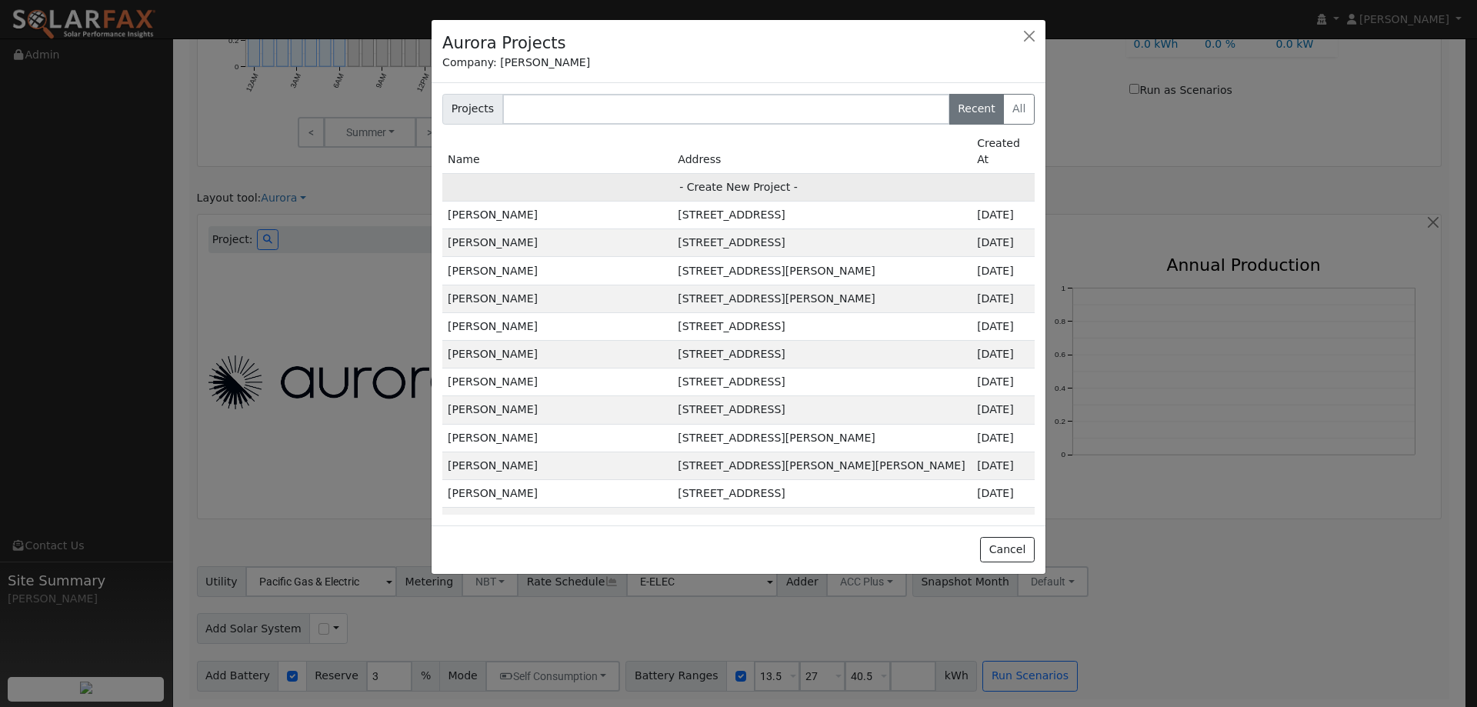
click at [722, 173] on td "- Create New Project -" at bounding box center [738, 187] width 592 height 28
type input "[PERSON_NAME]"
type input "[STREET_ADDRESS][PERSON_NAME]"
type input "Moraga"
type input "CA"
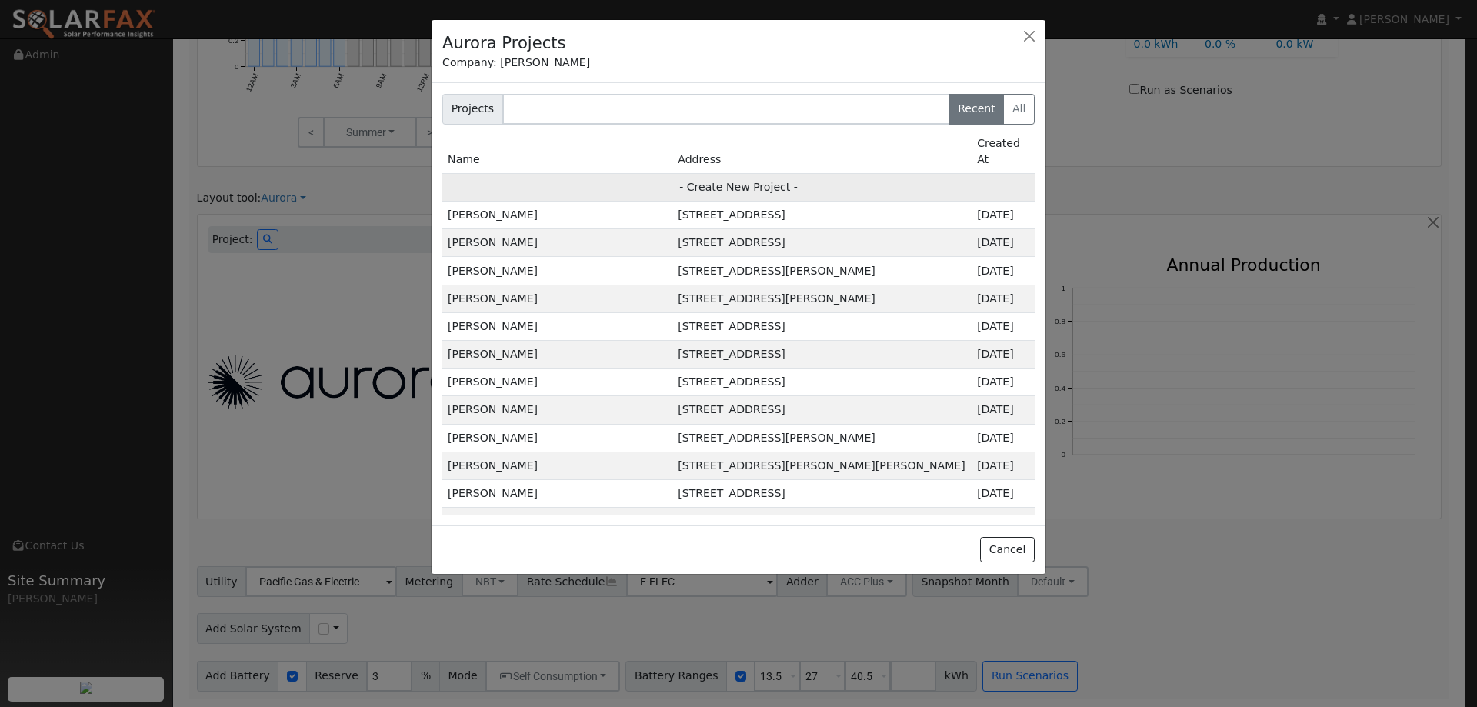
type input "94556"
type input "Design"
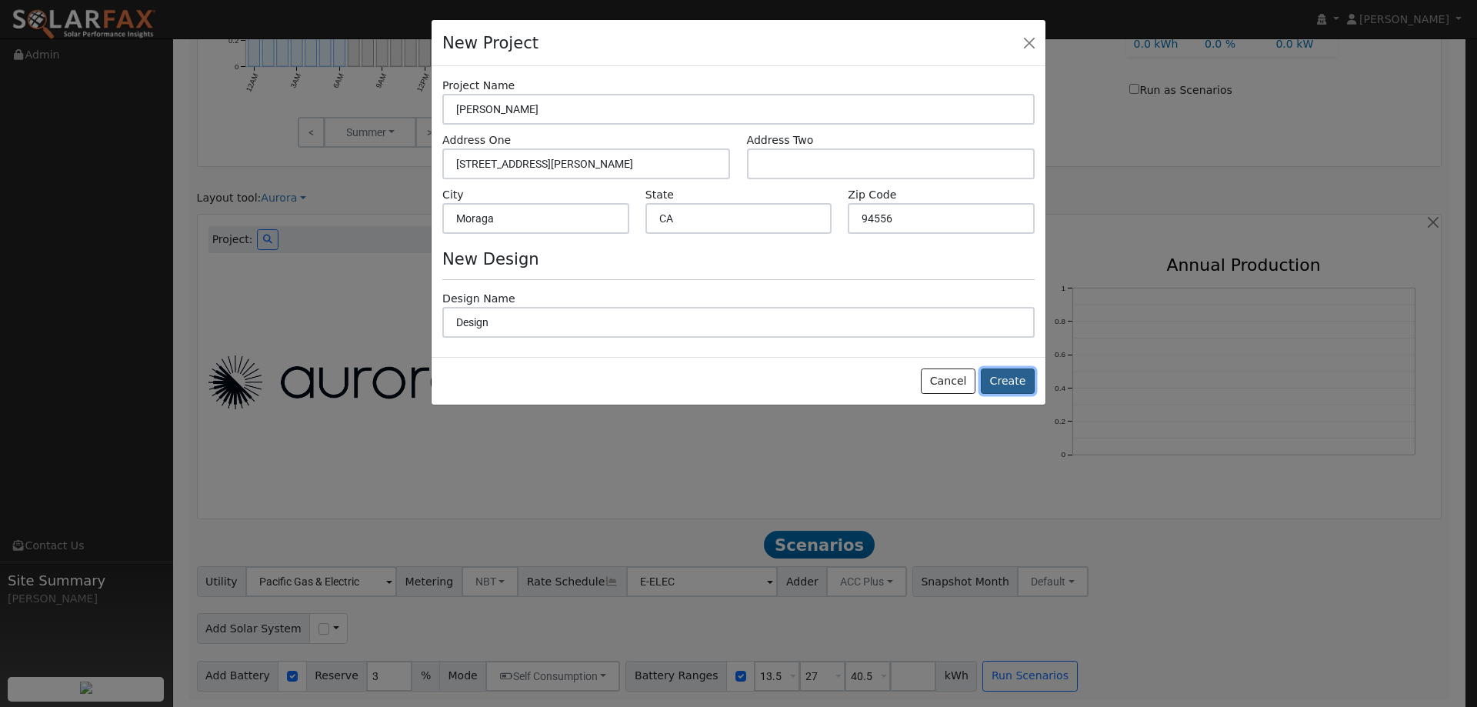
click at [990, 391] on button "Create" at bounding box center [1008, 381] width 54 height 26
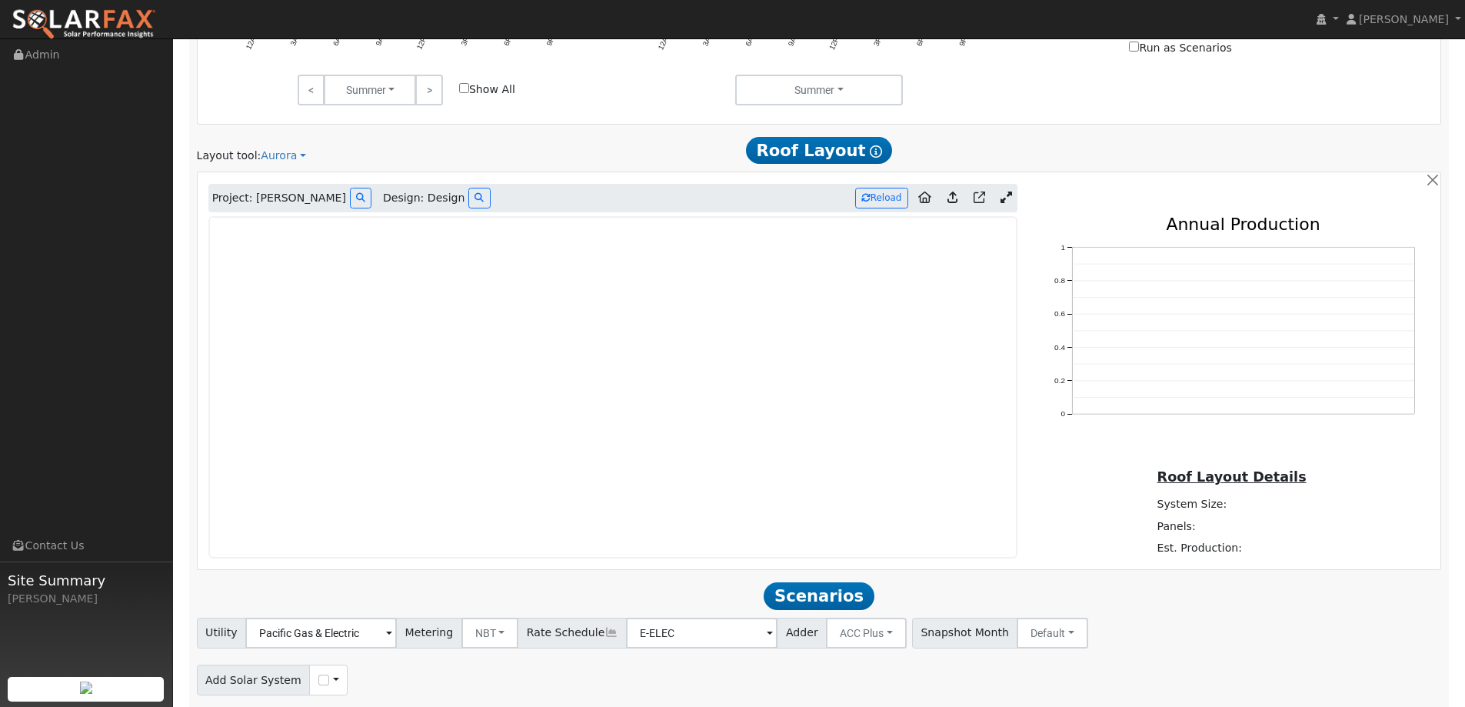
scroll to position [998, 0]
